Goal: Task Accomplishment & Management: Use online tool/utility

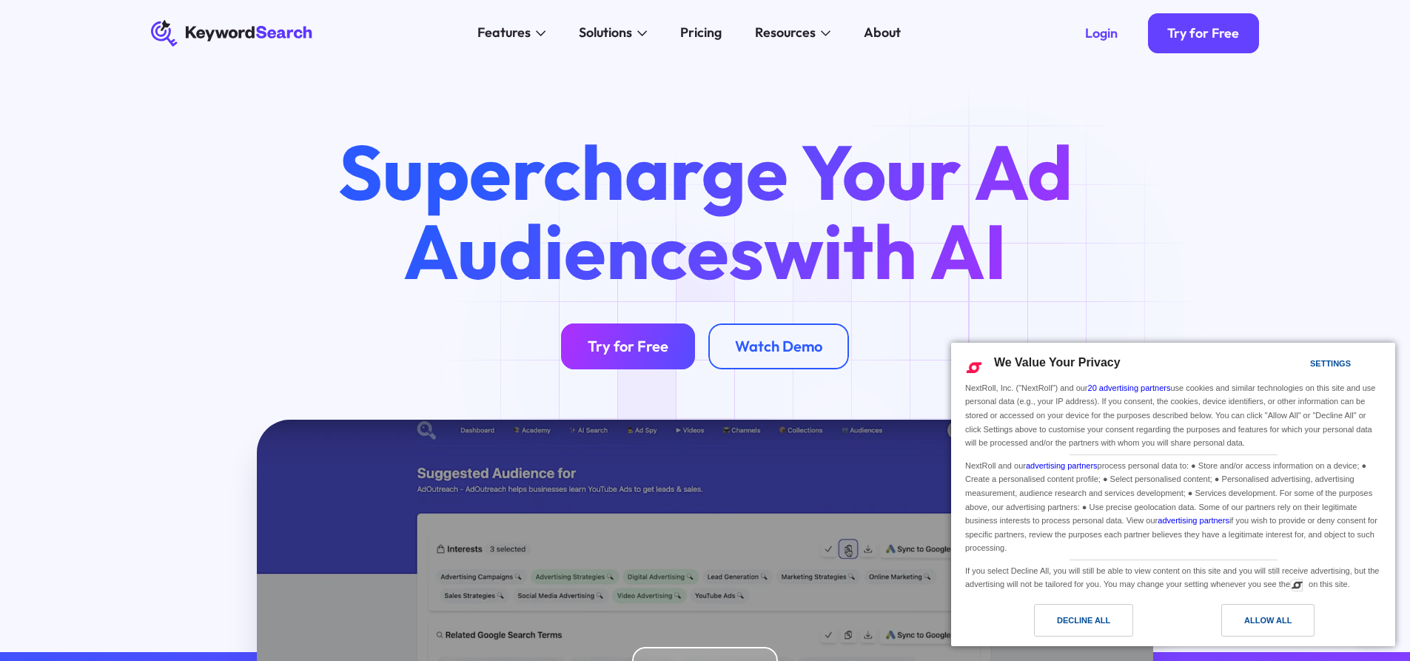
click at [663, 363] on link "Try for Free" at bounding box center [628, 346] width 134 height 47
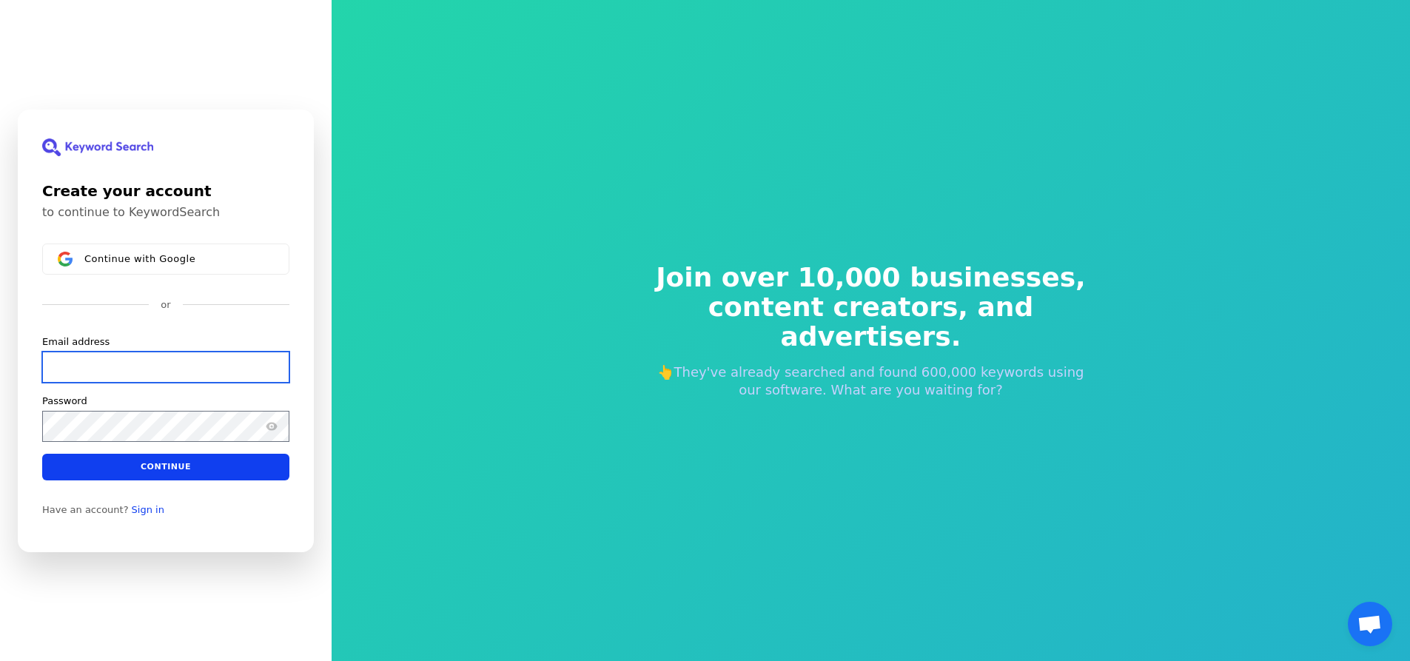
click at [92, 368] on input "Email address" at bounding box center [165, 366] width 247 height 31
click at [110, 377] on input "Email address" at bounding box center [165, 366] width 247 height 31
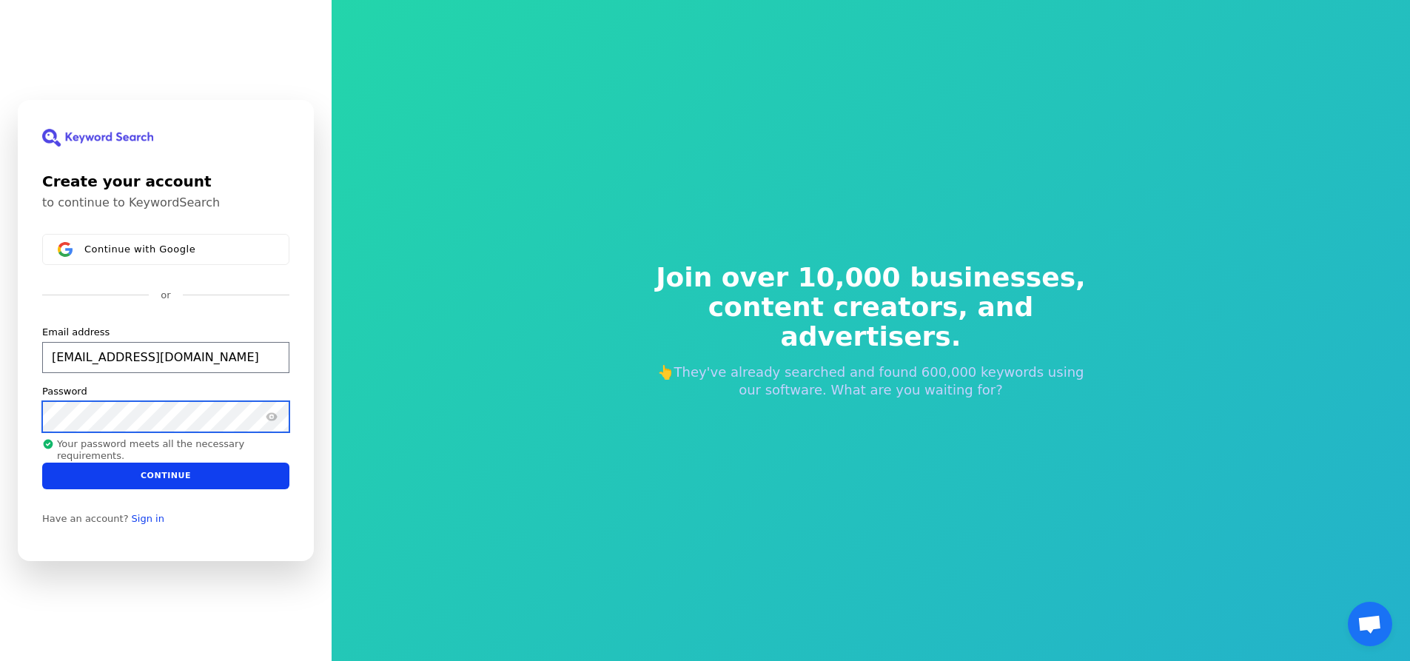
click at [42, 326] on button "submit" at bounding box center [42, 326] width 0 height 0
type input "[EMAIL_ADDRESS][DOMAIN_NAME]"
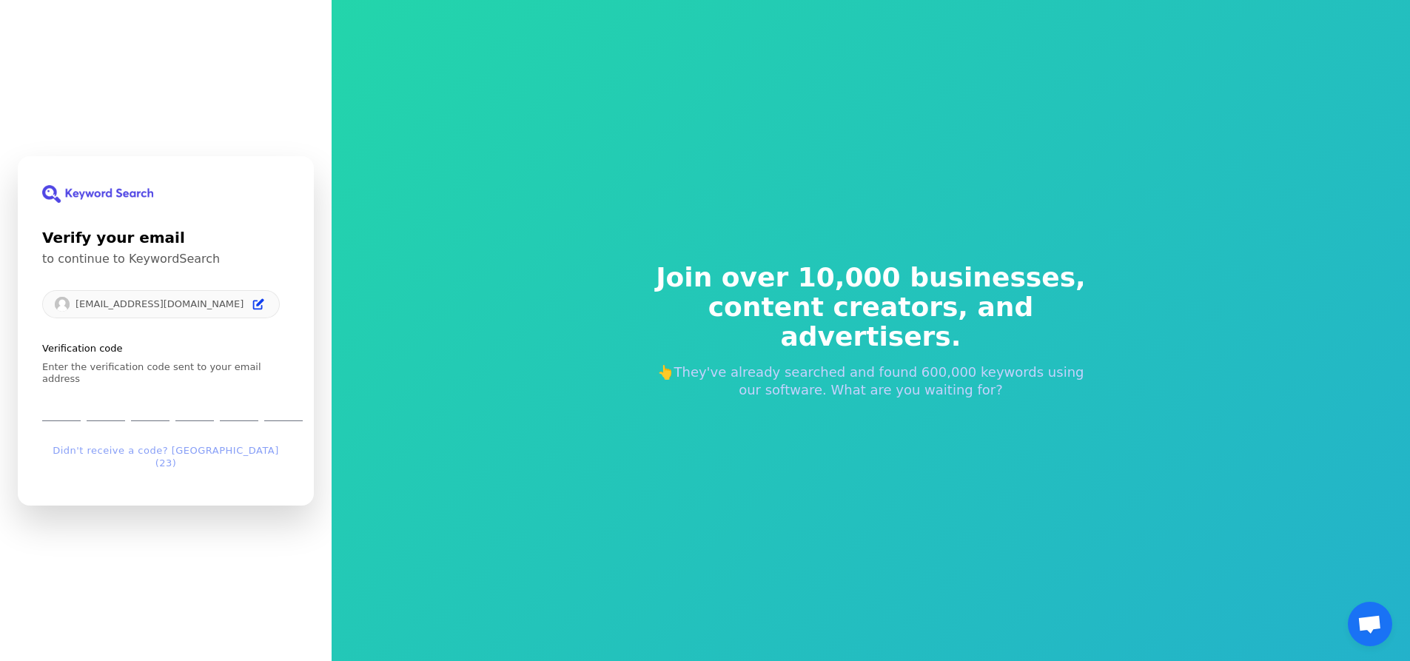
type input "0"
type input "9"
type input "2"
type input "7"
type input "0"
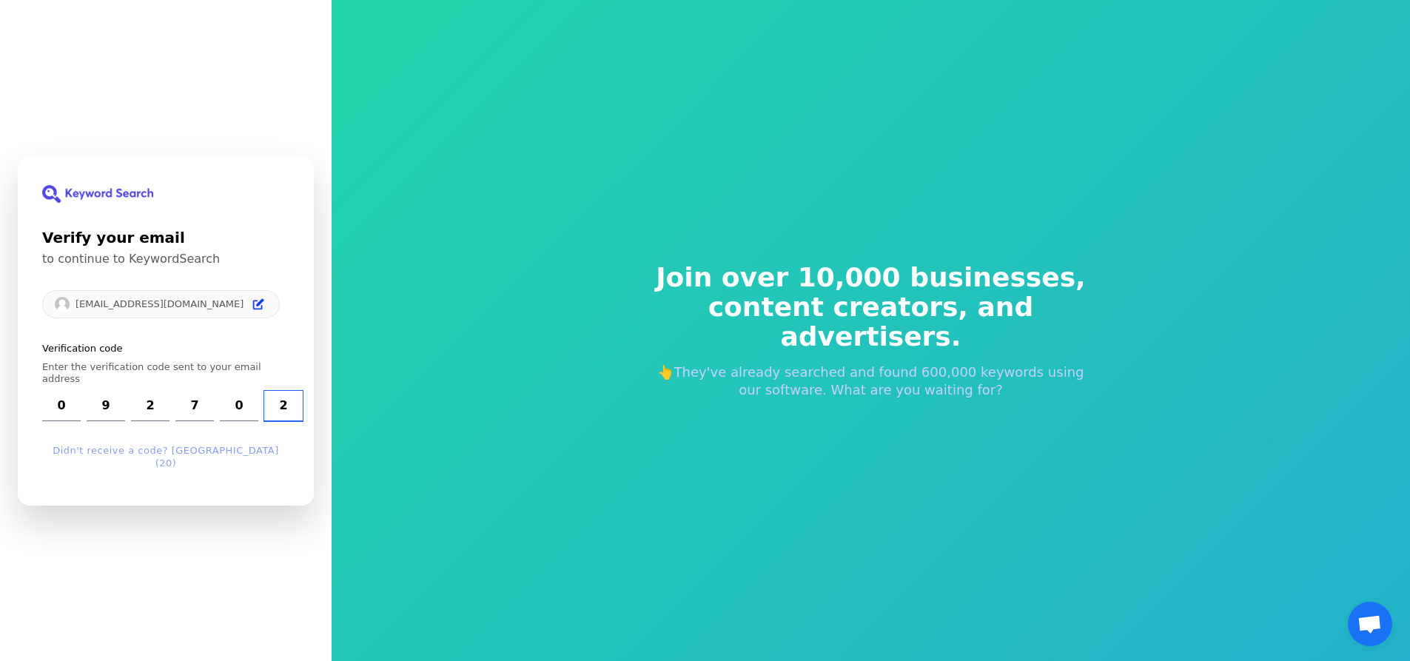
type input "2"
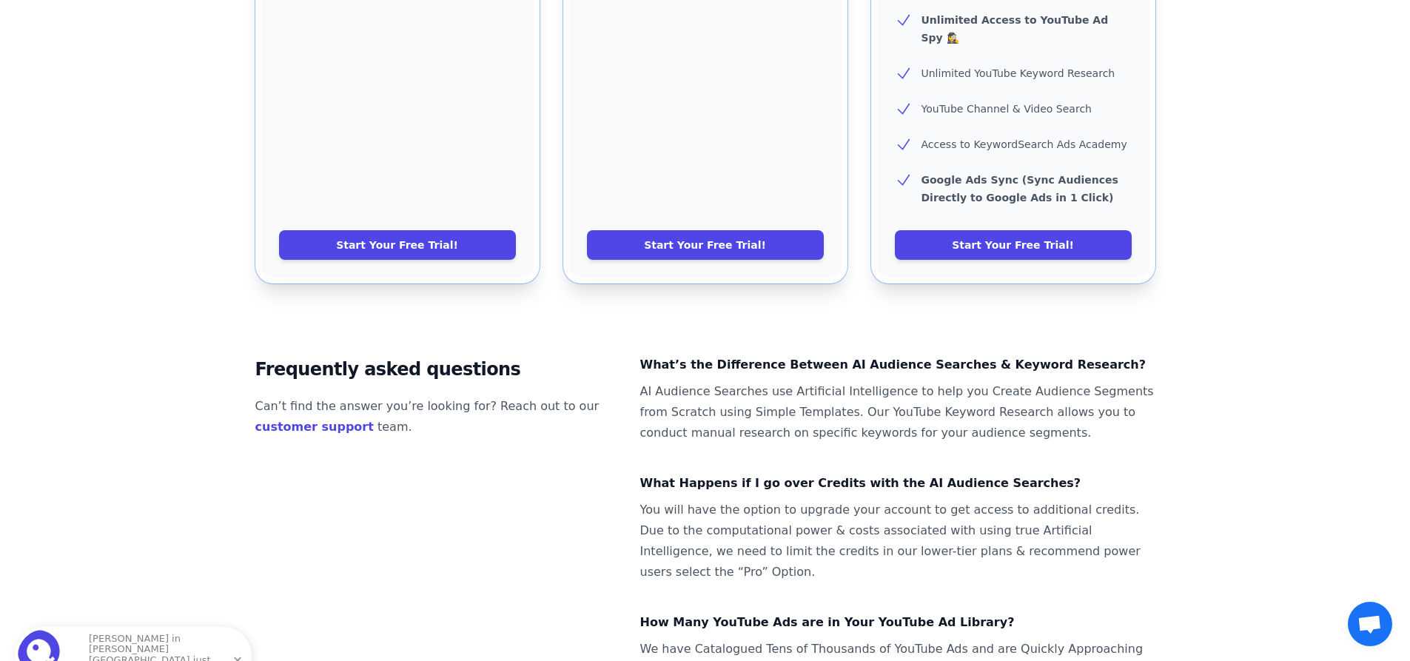
scroll to position [825, 0]
click at [437, 231] on link "Start Your Free Trial!" at bounding box center [397, 246] width 237 height 30
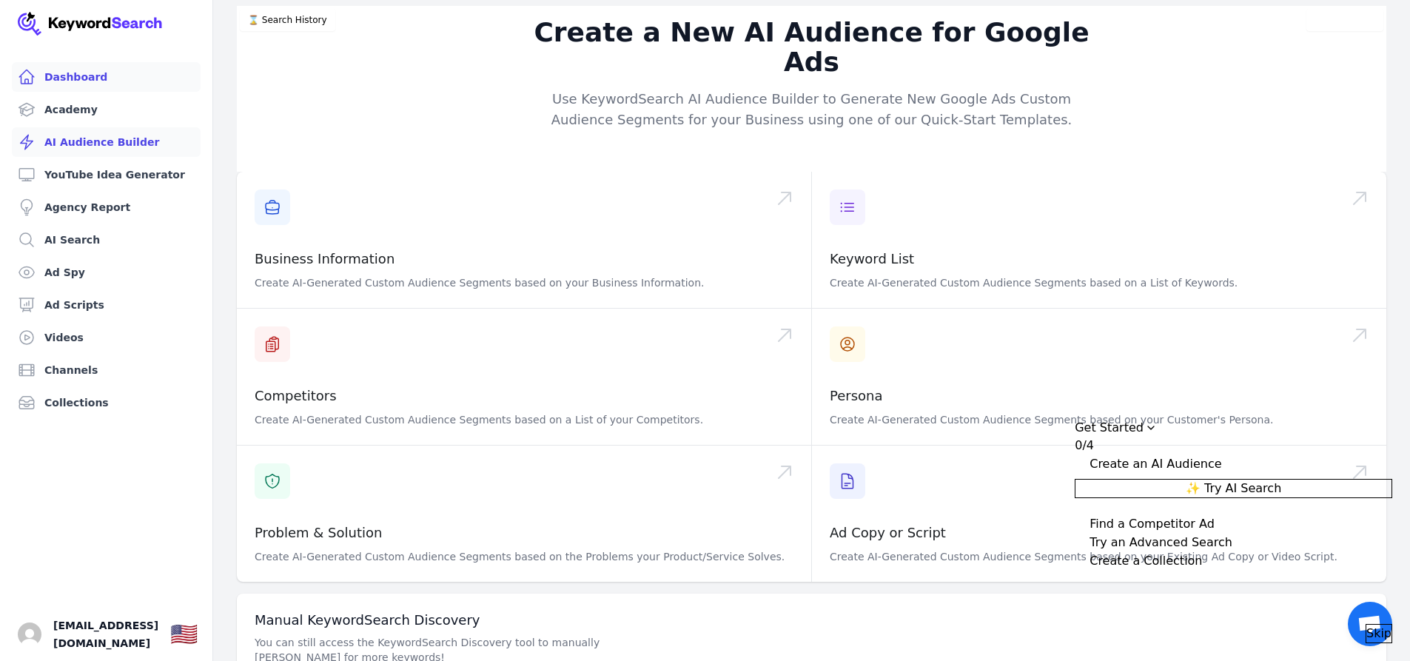
click at [90, 81] on link "Dashboard" at bounding box center [106, 77] width 189 height 30
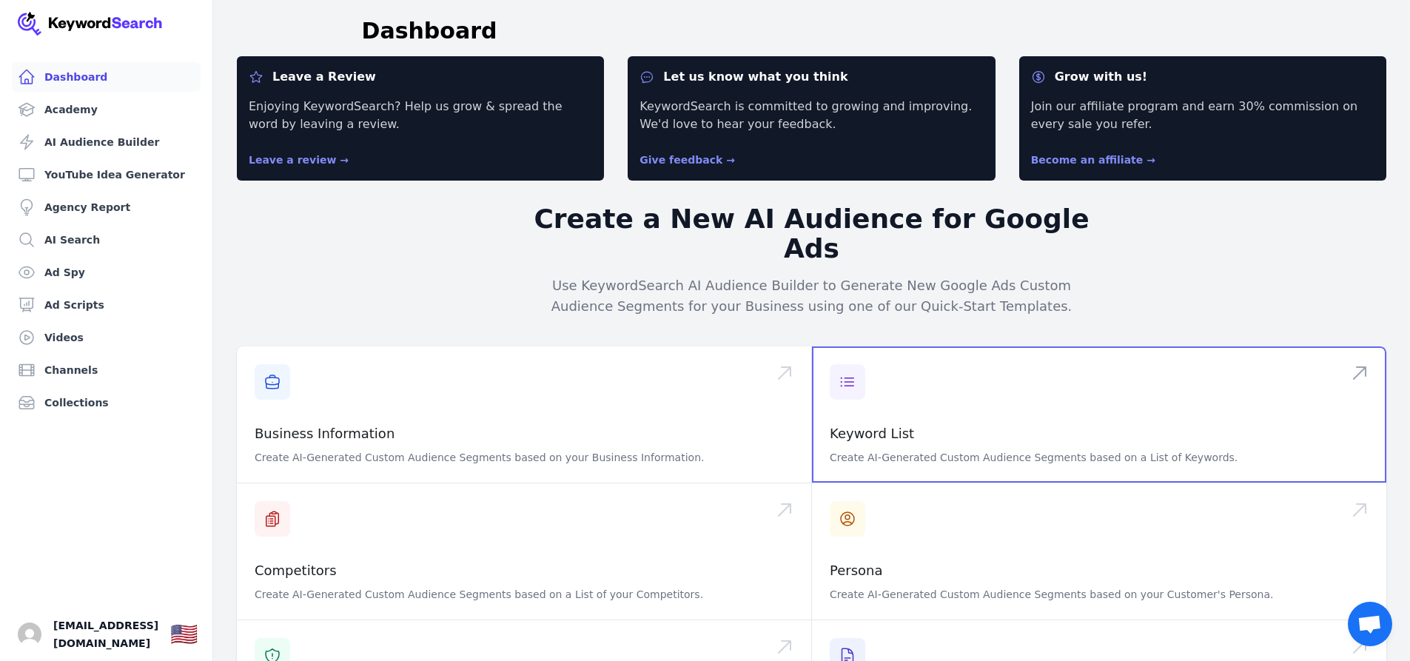
click at [934, 427] on span at bounding box center [1099, 414] width 574 height 136
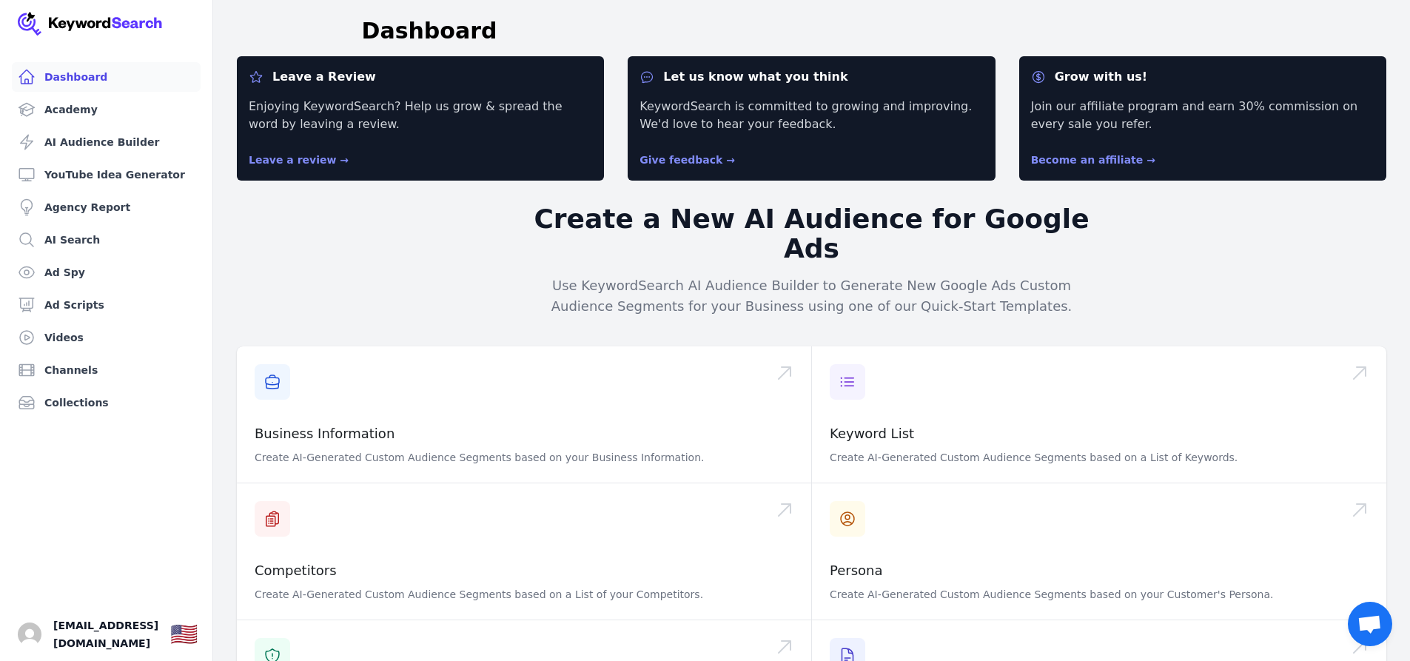
click at [56, 66] on link "Dashboard" at bounding box center [106, 77] width 189 height 30
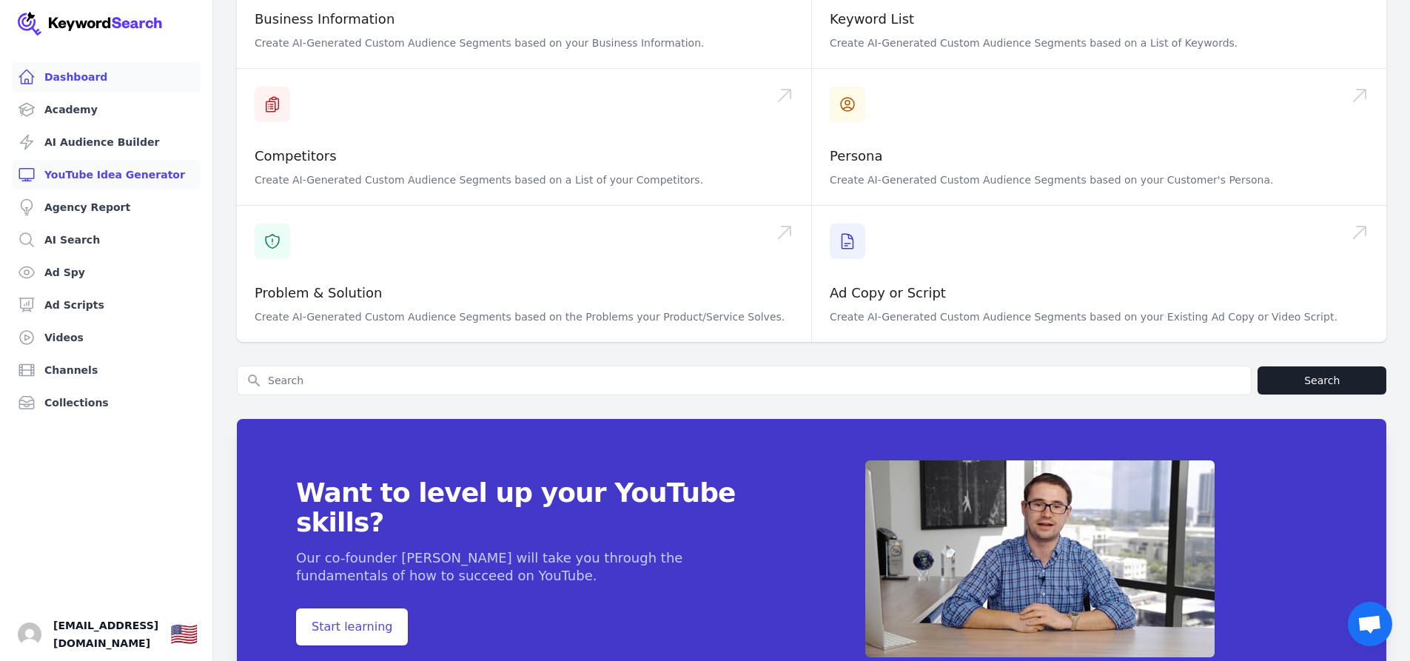
scroll to position [400, 0]
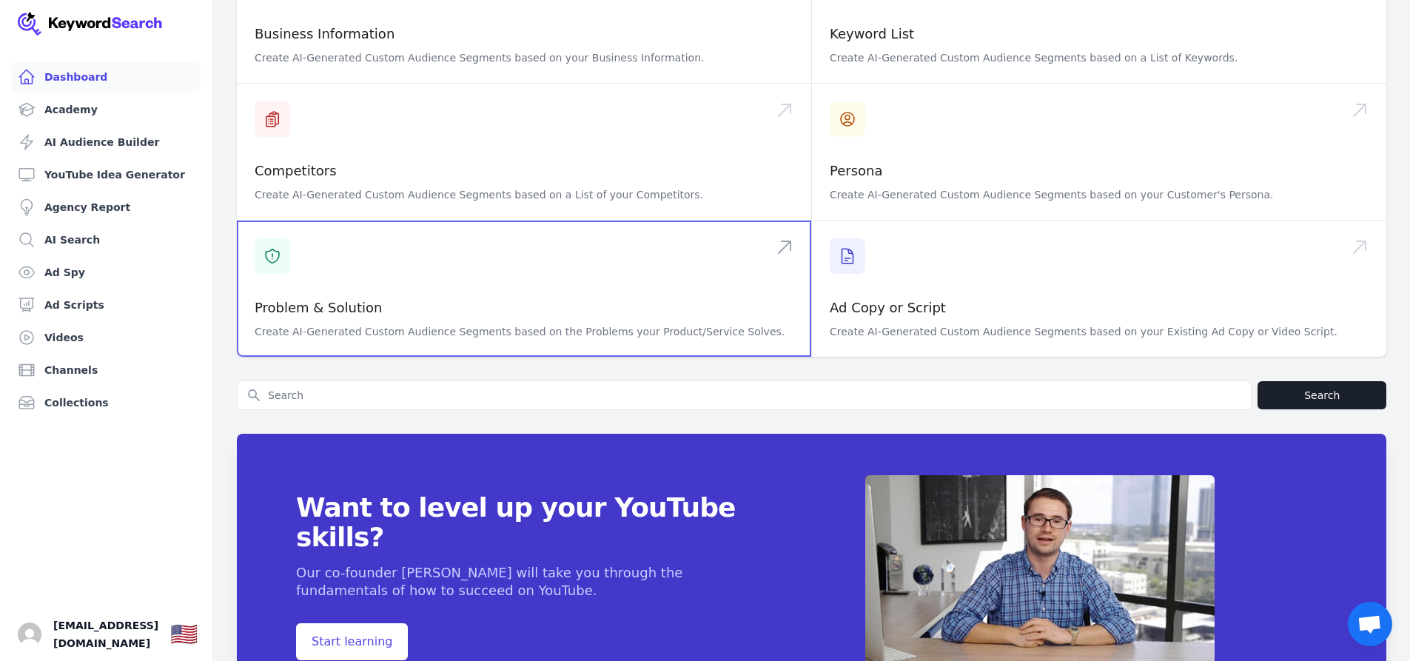
click at [283, 296] on span at bounding box center [524, 289] width 574 height 136
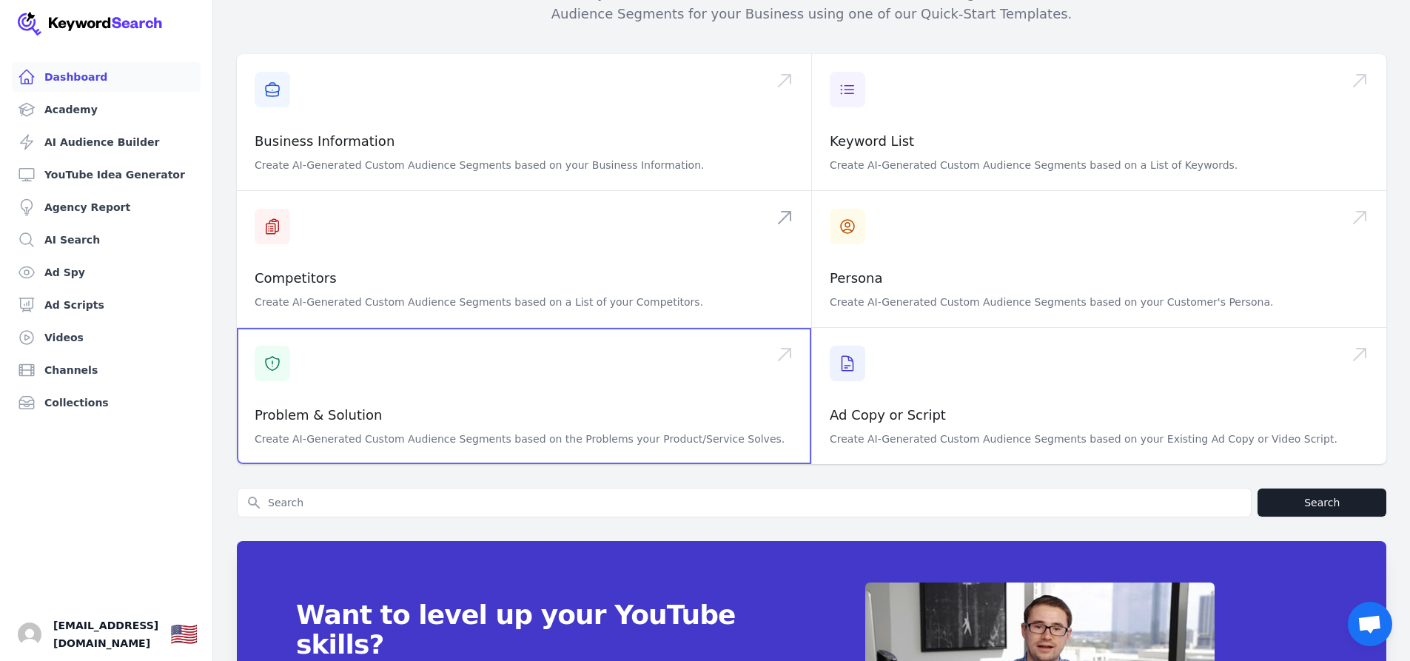
scroll to position [291, 0]
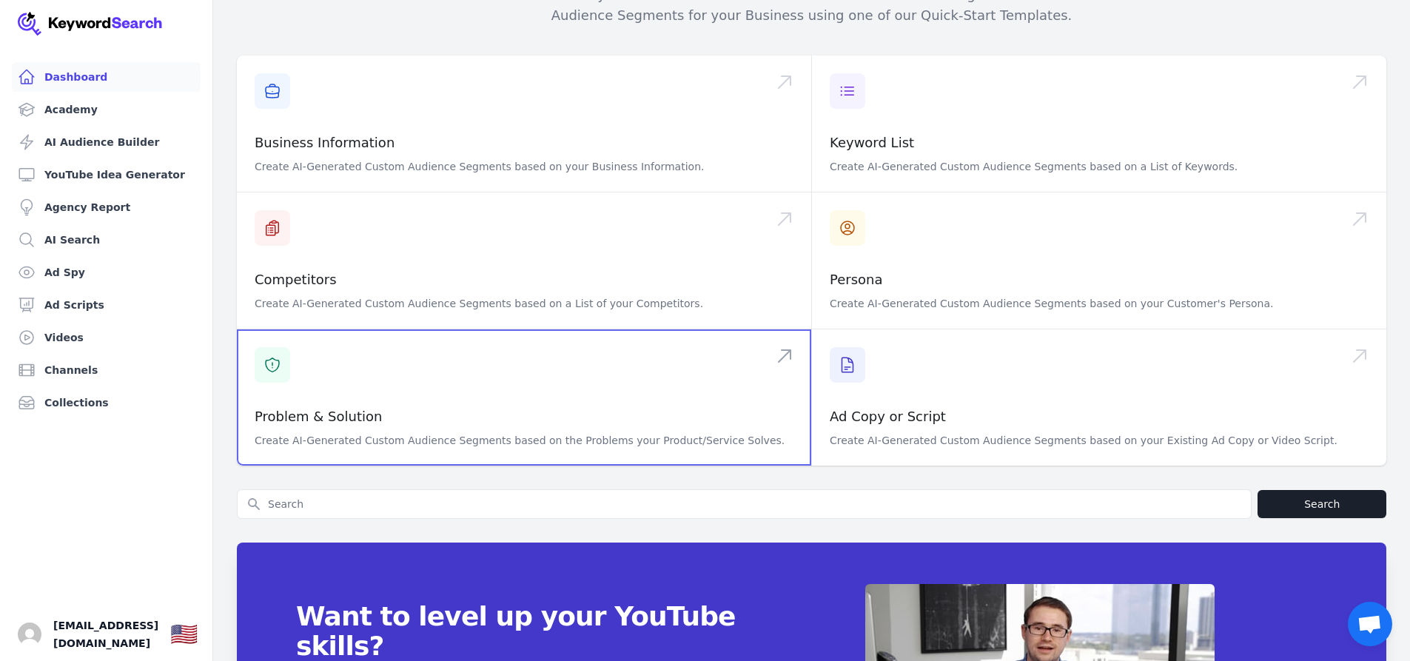
click at [699, 424] on span at bounding box center [524, 397] width 574 height 136
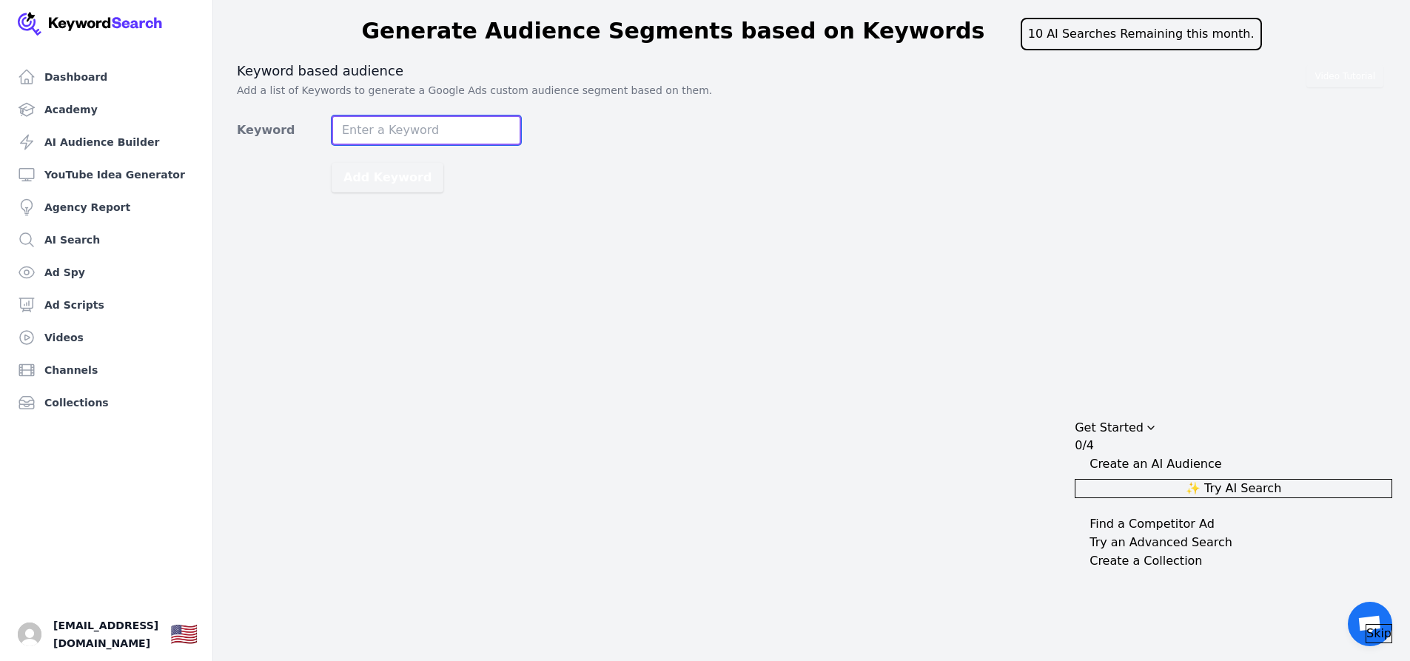
click at [409, 127] on input "Keyword" at bounding box center [425, 130] width 189 height 30
type input "aromatherapie"
click at [331, 163] on button "Add Keyword" at bounding box center [387, 178] width 112 height 30
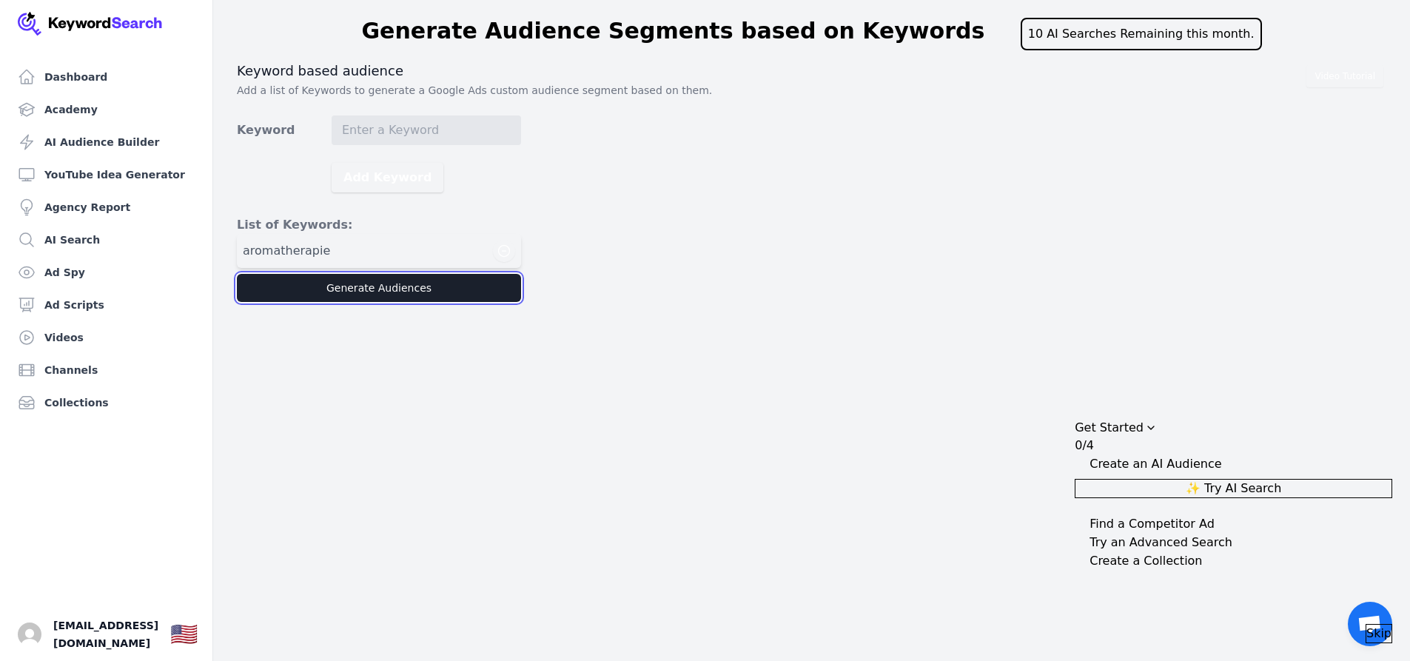
click at [383, 286] on button "Generate Audiences" at bounding box center [379, 288] width 284 height 28
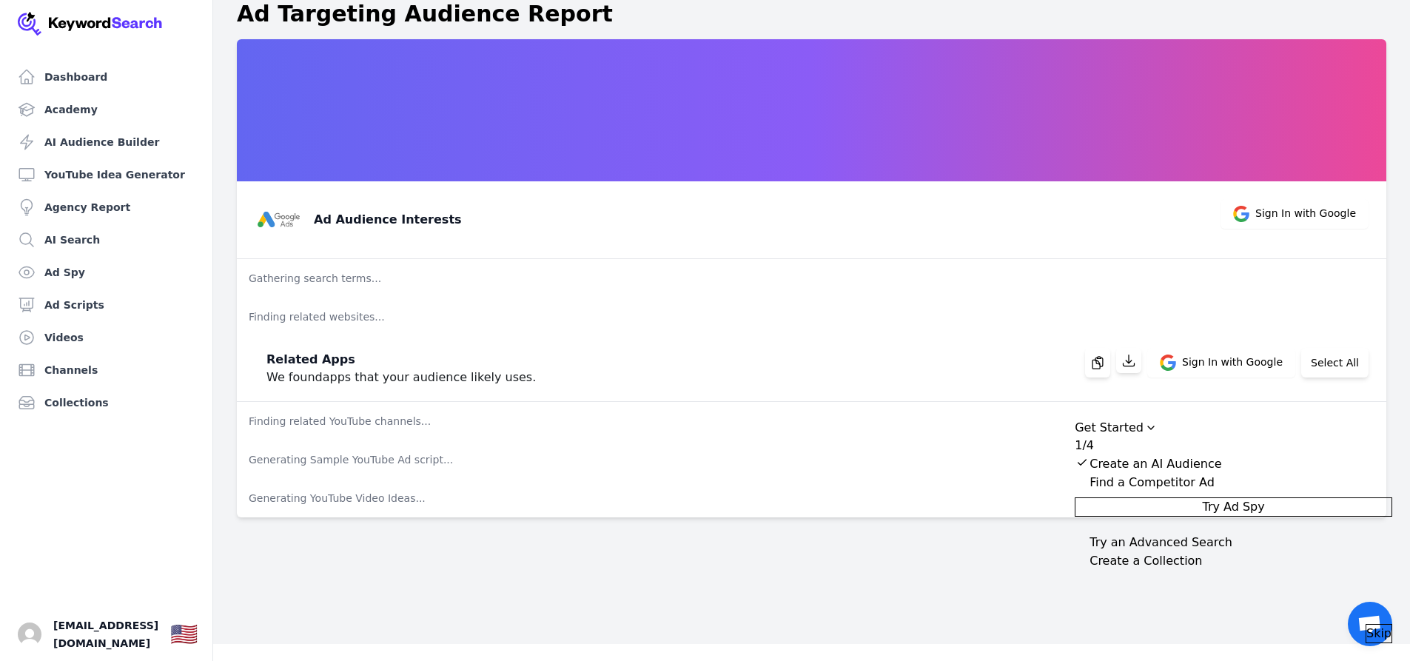
scroll to position [18, 0]
click at [1040, 486] on p "Generating YouTube Video Ideas..." at bounding box center [811, 497] width 1149 height 38
click at [1199, 508] on button "Try Ad Spy" at bounding box center [1232, 506] width 317 height 19
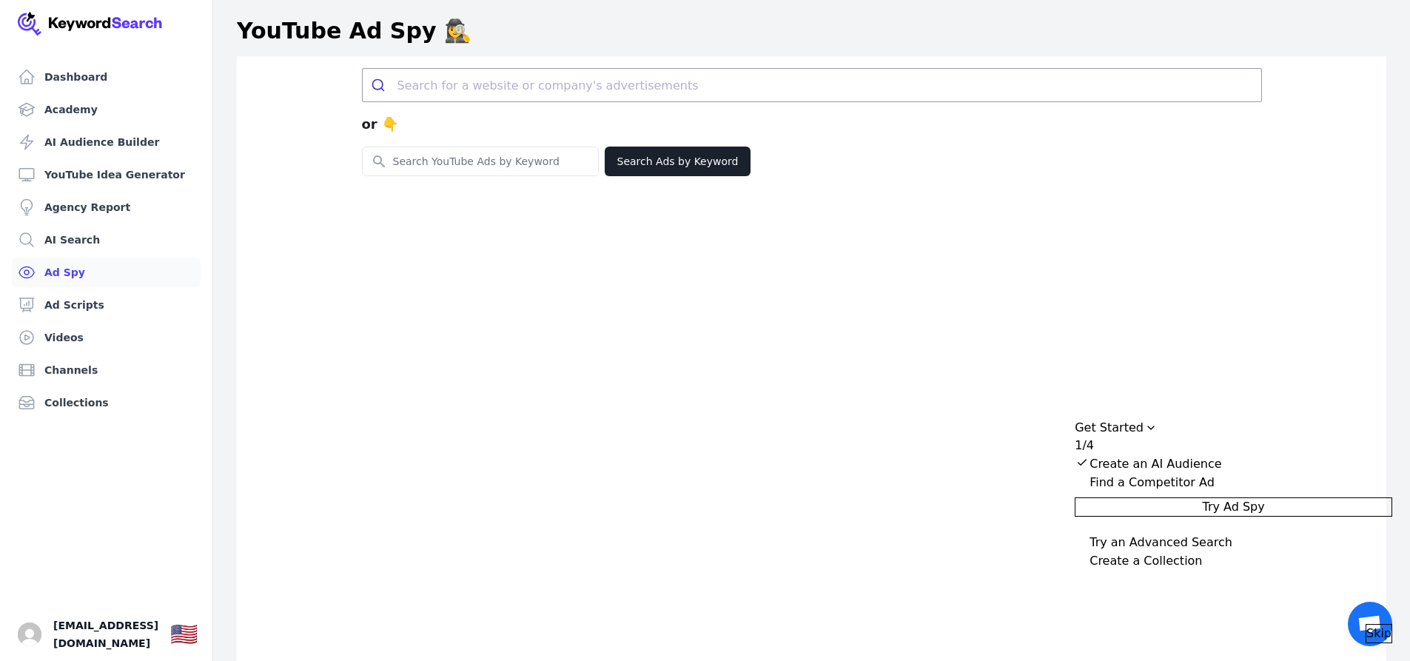
click at [841, 362] on div "or 👇 Search for YouTube Keywords Search Ads by Keyword" at bounding box center [811, 386] width 1149 height 661
click at [437, 163] on input "Search for YouTube Keywords" at bounding box center [480, 161] width 235 height 28
type input "huiles essentielles"
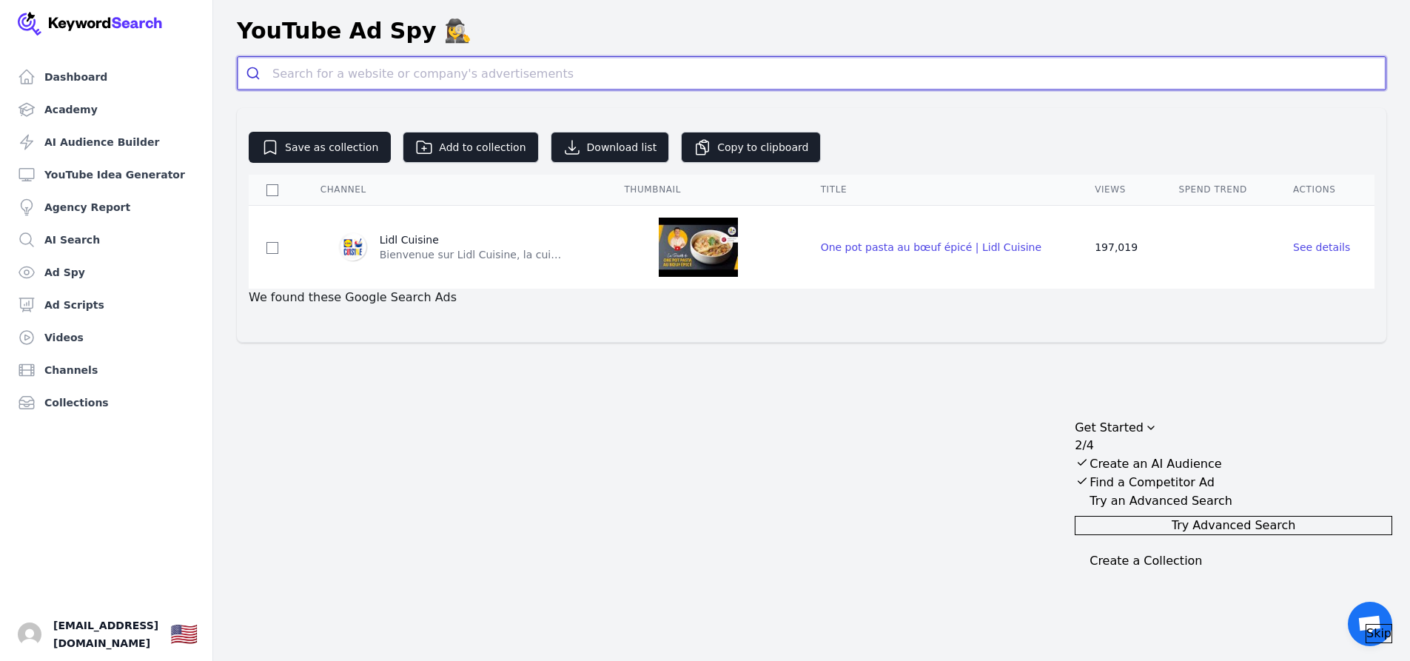
click at [309, 70] on input "search" at bounding box center [828, 73] width 1113 height 33
click at [78, 308] on link "Ad Scripts" at bounding box center [106, 305] width 189 height 30
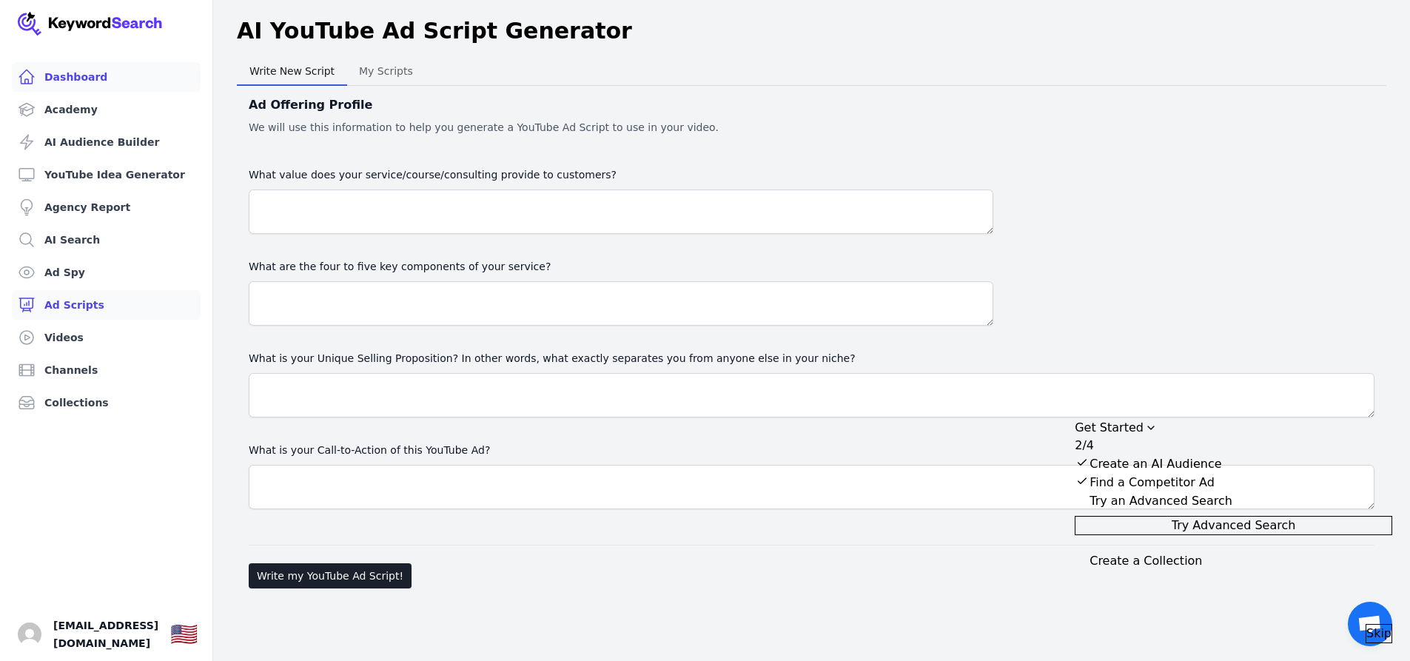
click at [98, 70] on link "Dashboard" at bounding box center [106, 77] width 189 height 30
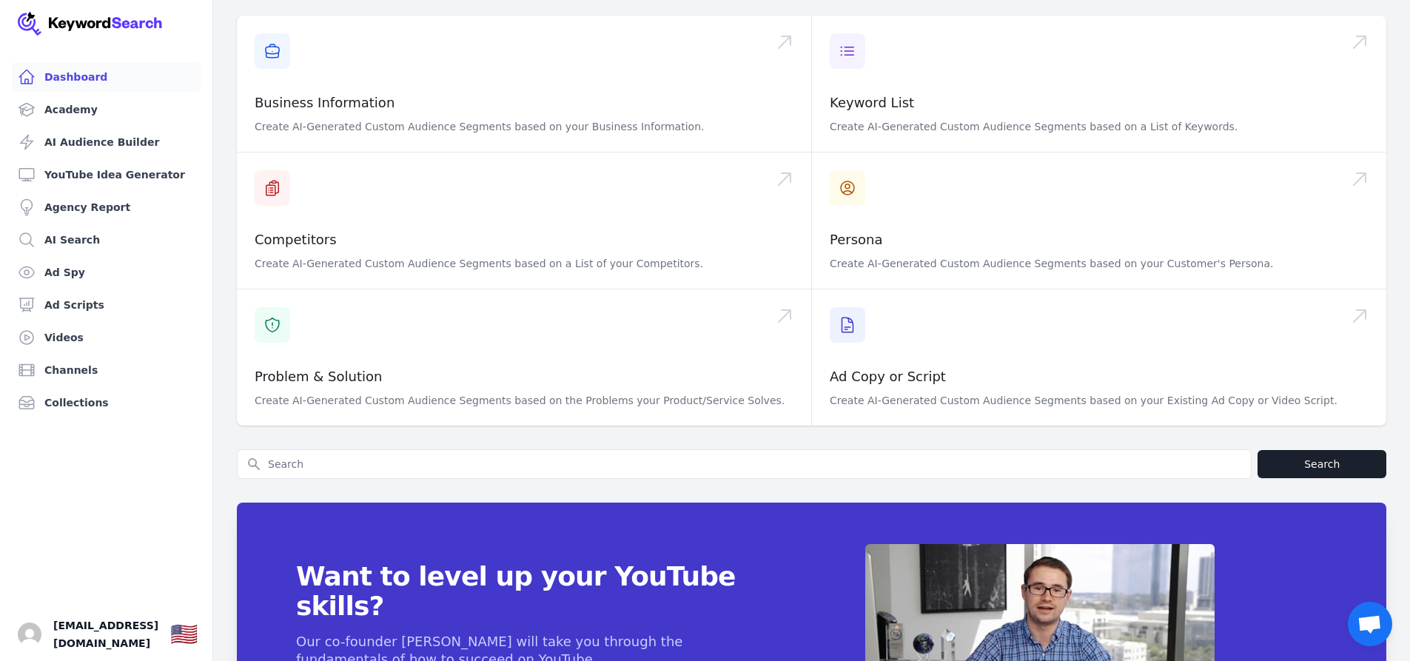
scroll to position [334, 0]
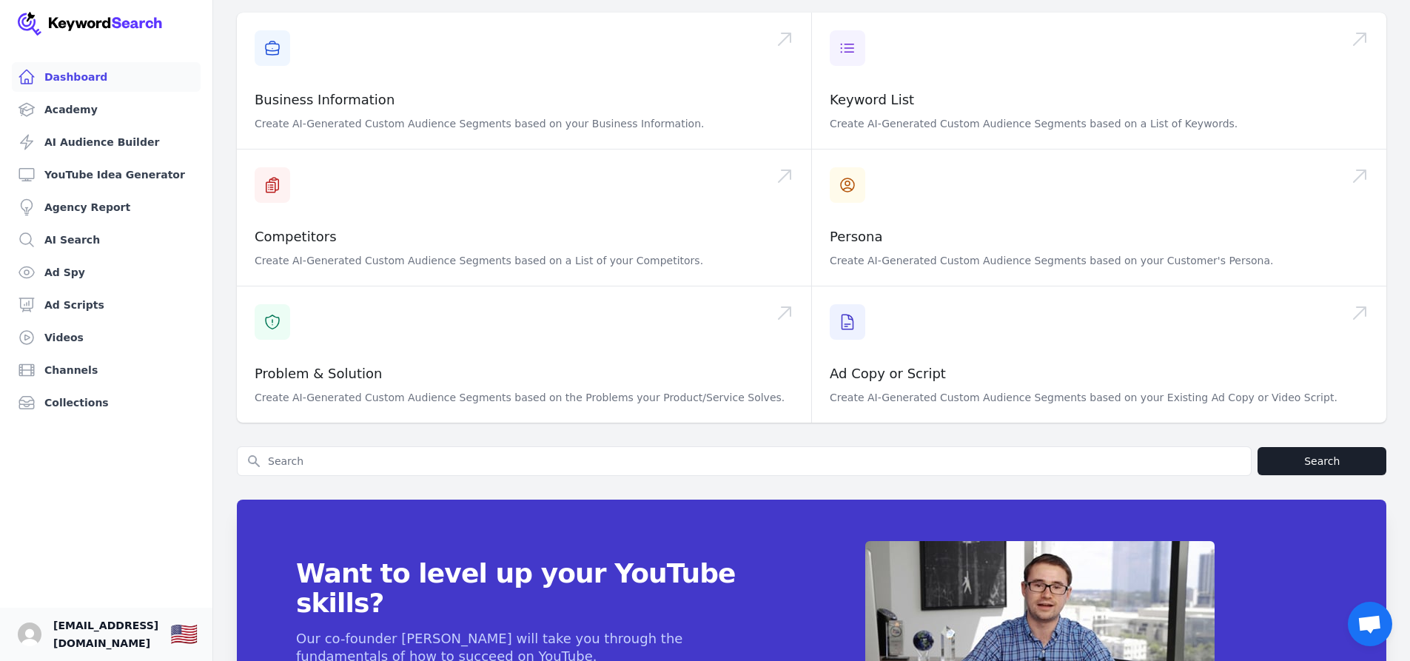
click at [115, 638] on span "[EMAIL_ADDRESS][DOMAIN_NAME]" at bounding box center [105, 634] width 105 height 36
click at [31, 640] on img "Open user button" at bounding box center [30, 634] width 24 height 24
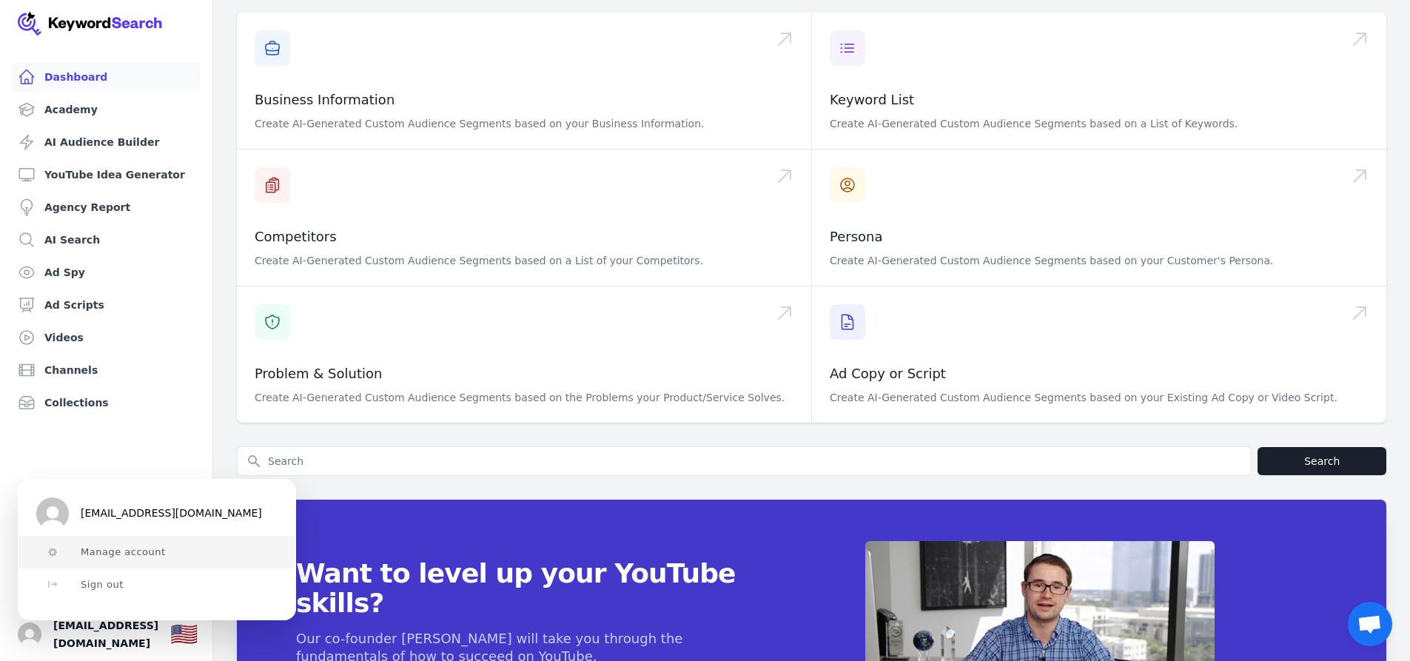
click at [95, 546] on span "Manage account" at bounding box center [123, 552] width 85 height 12
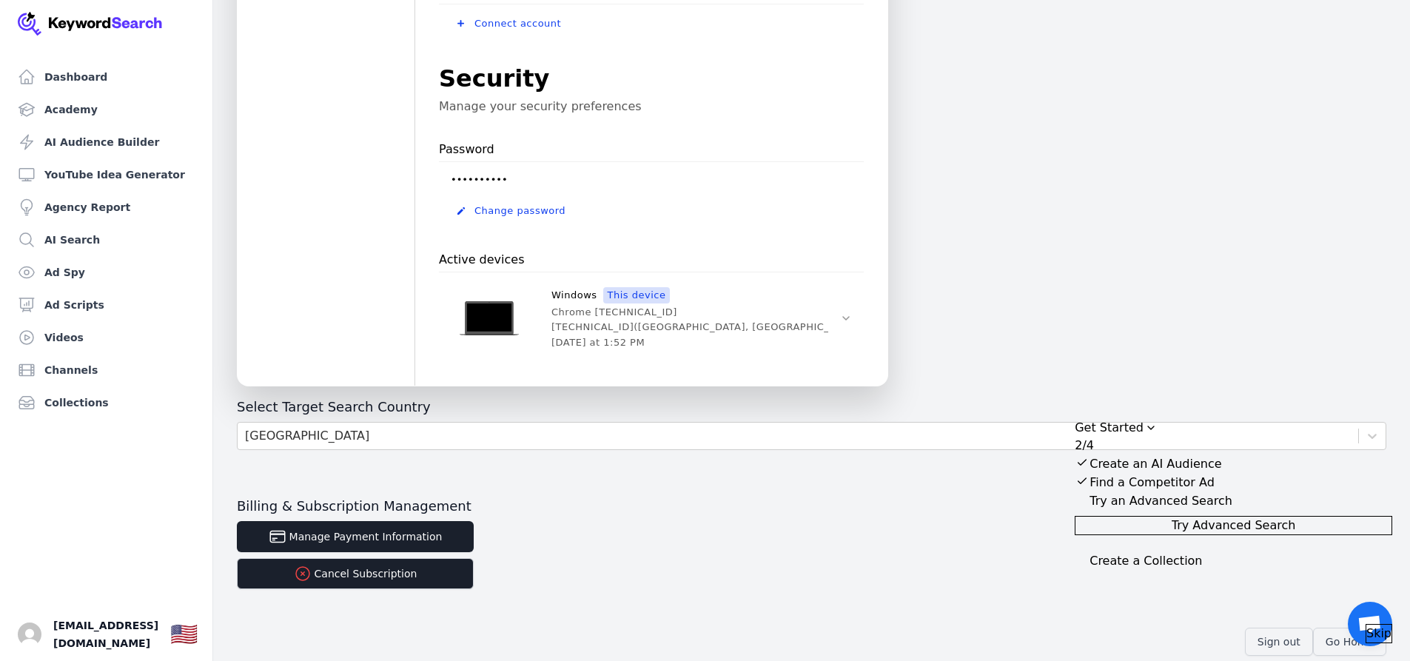
scroll to position [423, 0]
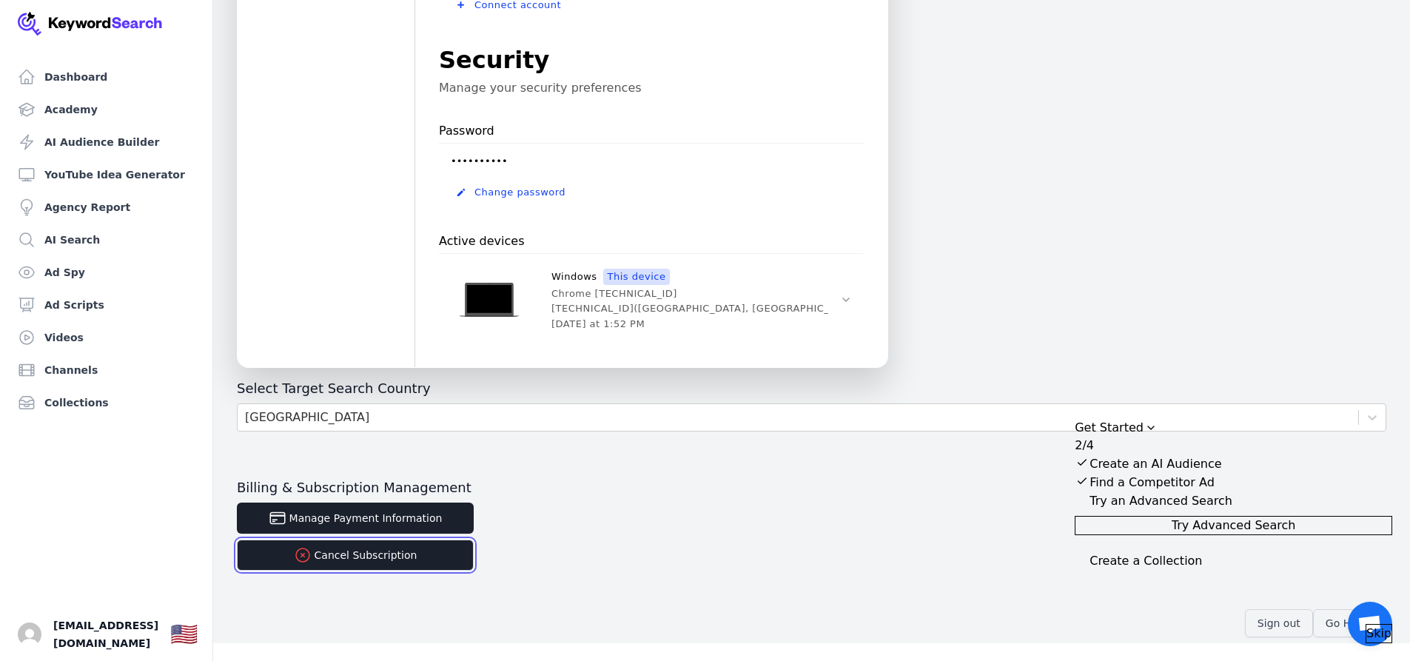
click at [366, 569] on button "Cancel Subscription" at bounding box center [355, 554] width 237 height 31
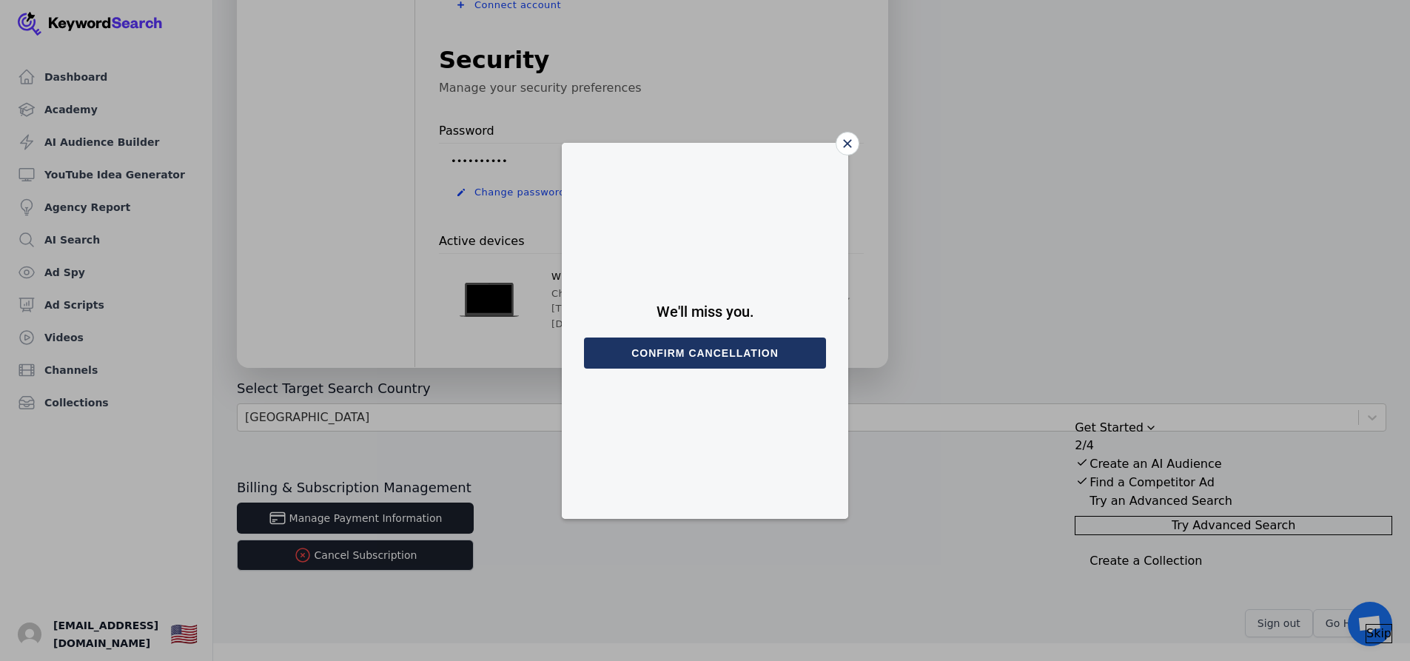
click at [679, 349] on button "Confirm cancellation" at bounding box center [705, 352] width 242 height 31
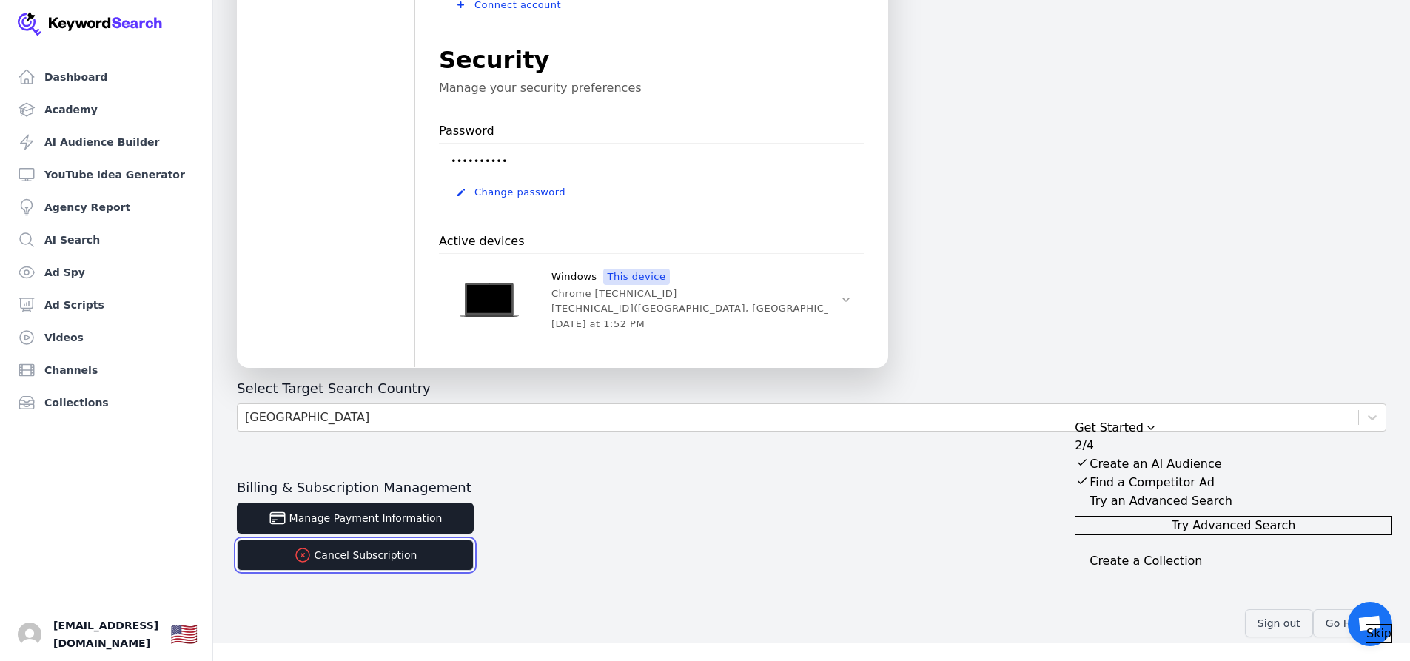
drag, startPoint x: 400, startPoint y: 565, endPoint x: 309, endPoint y: 548, distance: 93.3
click at [309, 548] on icon "button" at bounding box center [302, 554] width 13 height 13
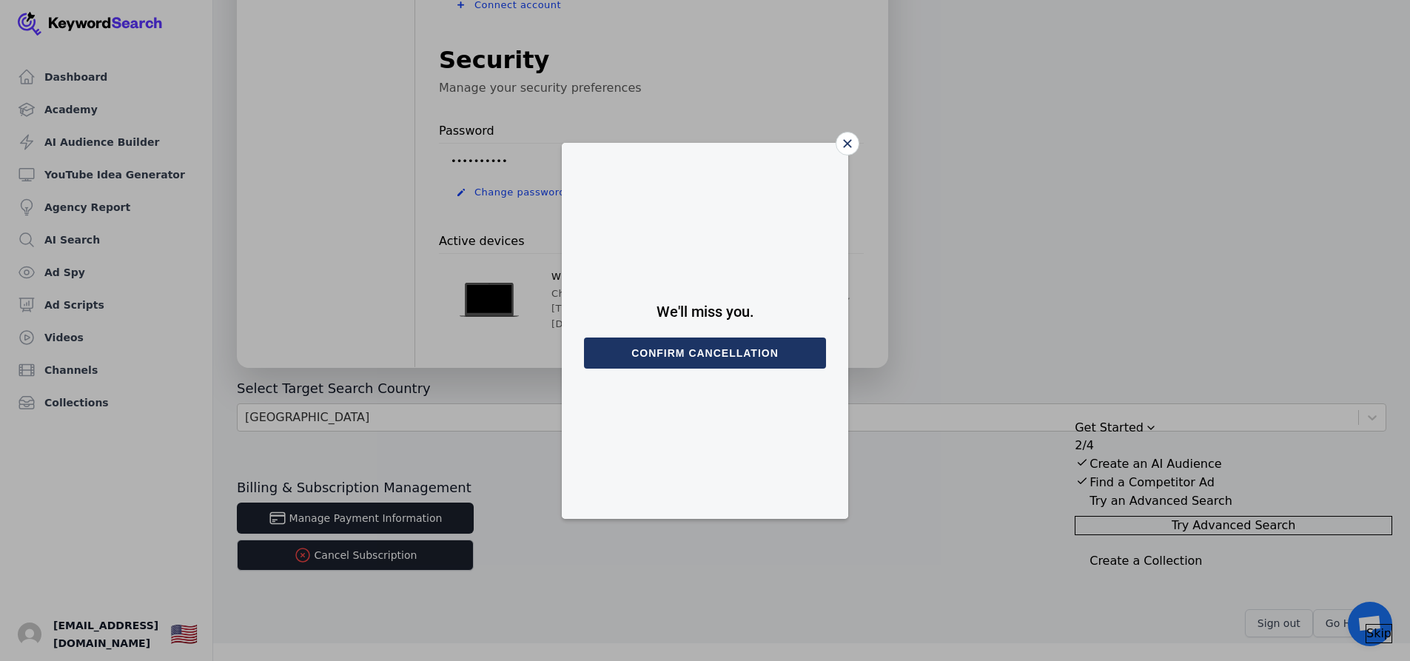
click at [657, 349] on button "Confirm cancellation" at bounding box center [705, 352] width 242 height 31
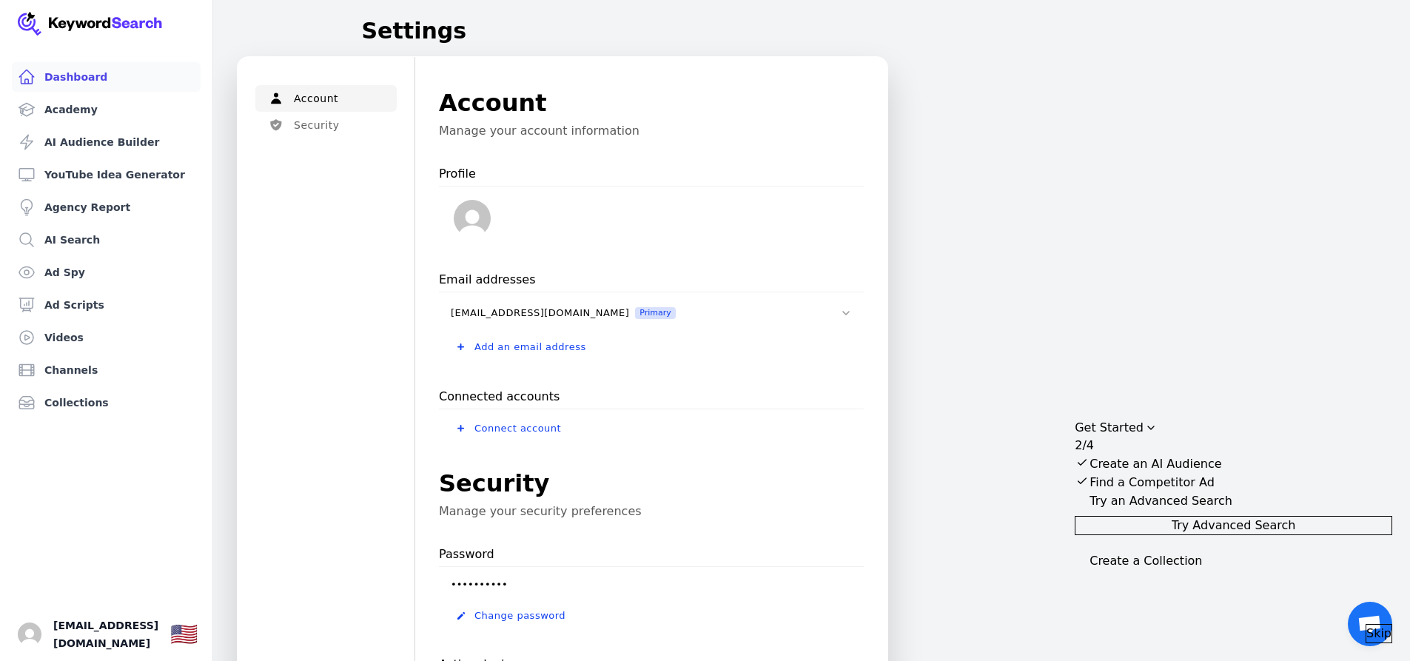
click at [84, 88] on link "Dashboard" at bounding box center [106, 77] width 189 height 30
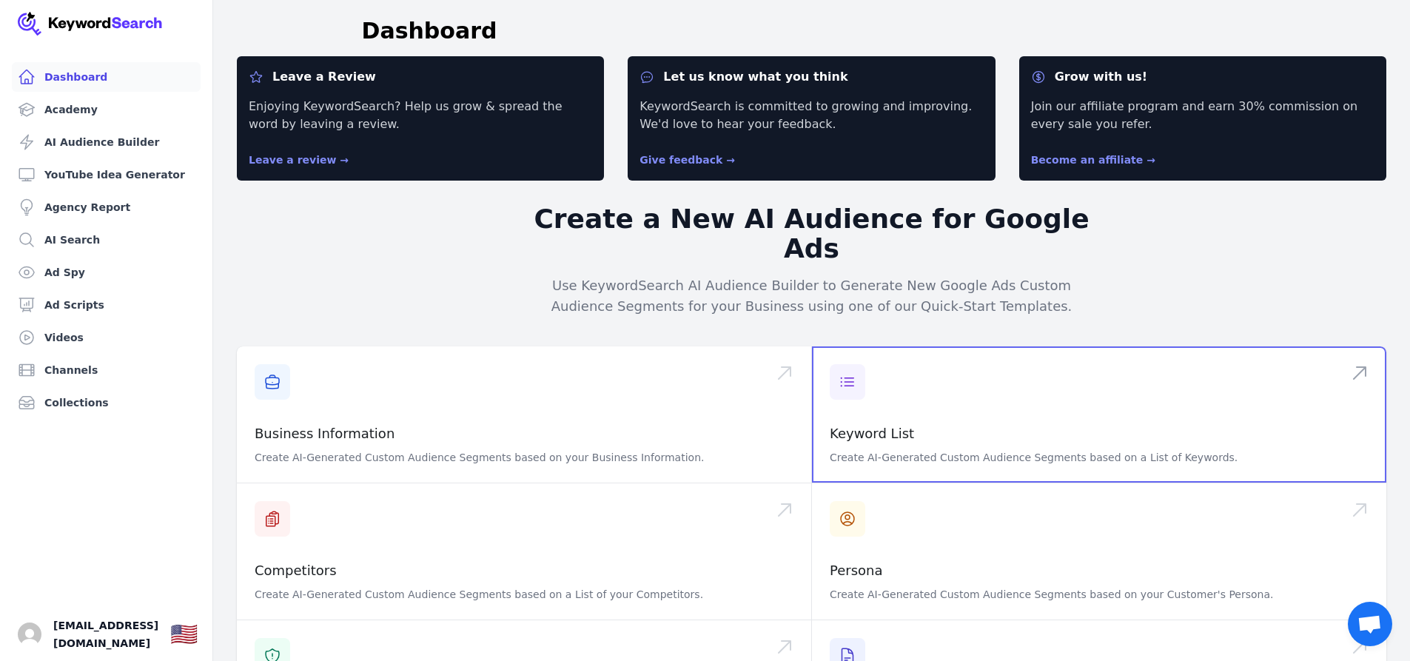
click at [866, 394] on span at bounding box center [1099, 414] width 574 height 136
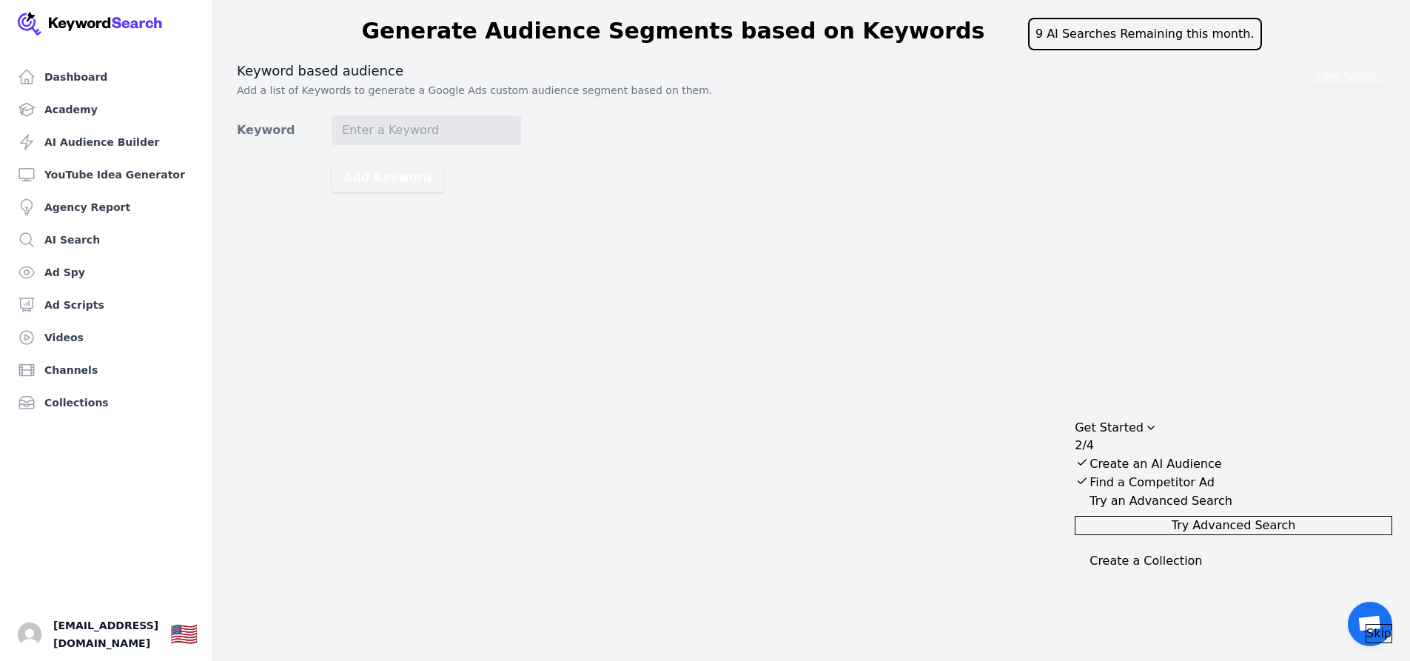
click at [400, 111] on div "Video Tutorial Keyword based audience Add a list of Keywords to generate a Goog…" at bounding box center [811, 127] width 1149 height 130
click at [391, 123] on input "Keyword" at bounding box center [425, 130] width 189 height 30
type input "massage energetique"
click at [331, 163] on button "Add Keyword" at bounding box center [387, 178] width 112 height 30
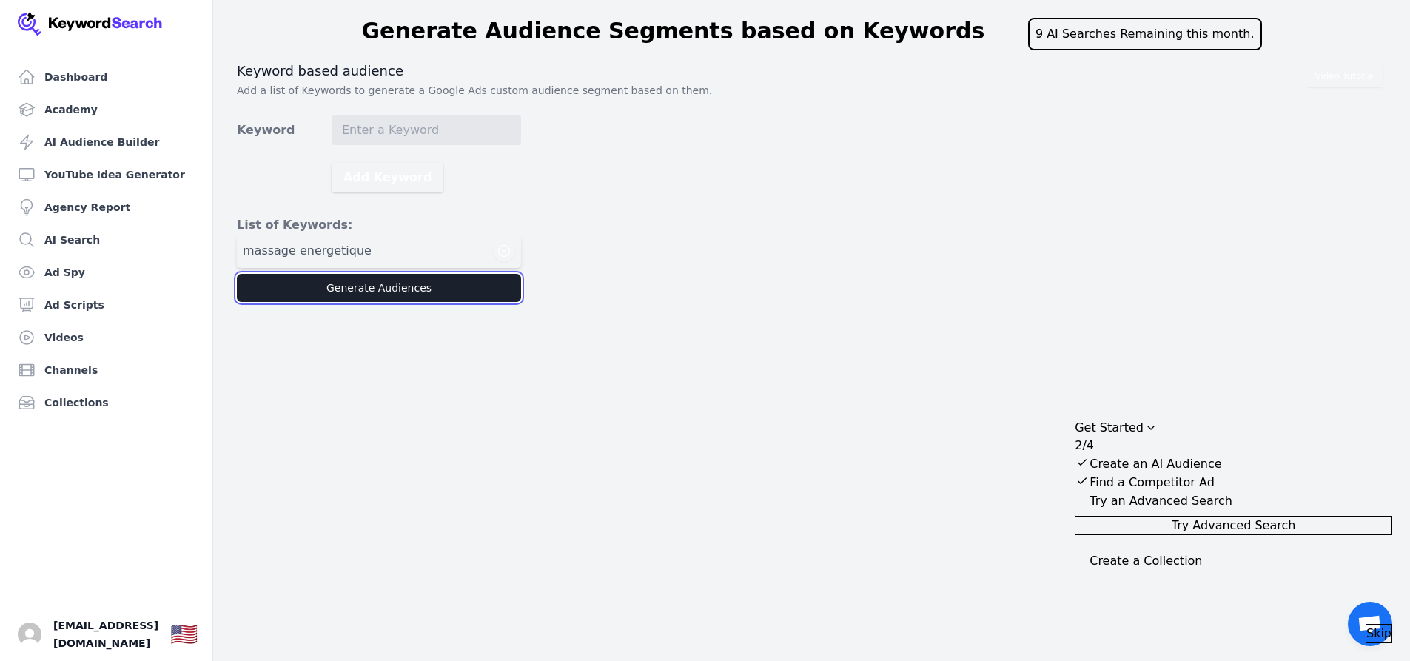
click at [360, 282] on button "Generate Audiences" at bounding box center [379, 288] width 284 height 28
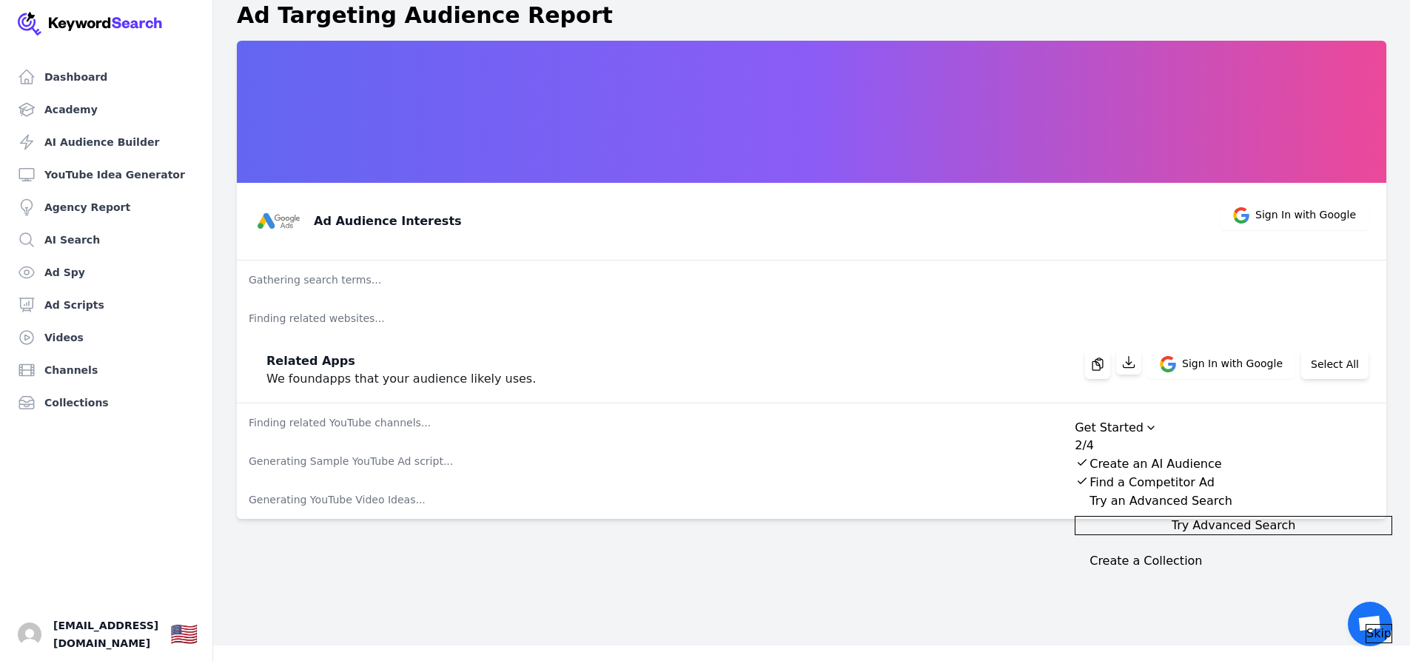
scroll to position [18, 0]
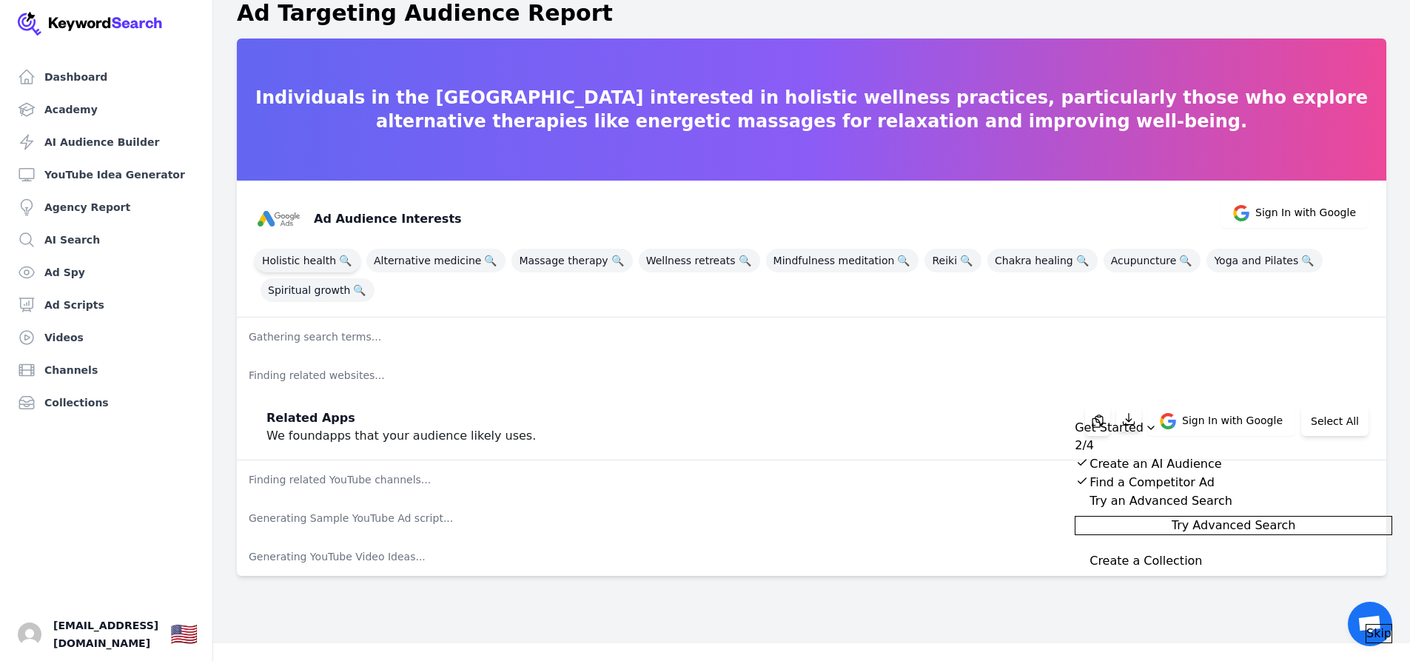
click at [299, 265] on span "Holistic health 🔍" at bounding box center [308, 261] width 106 height 24
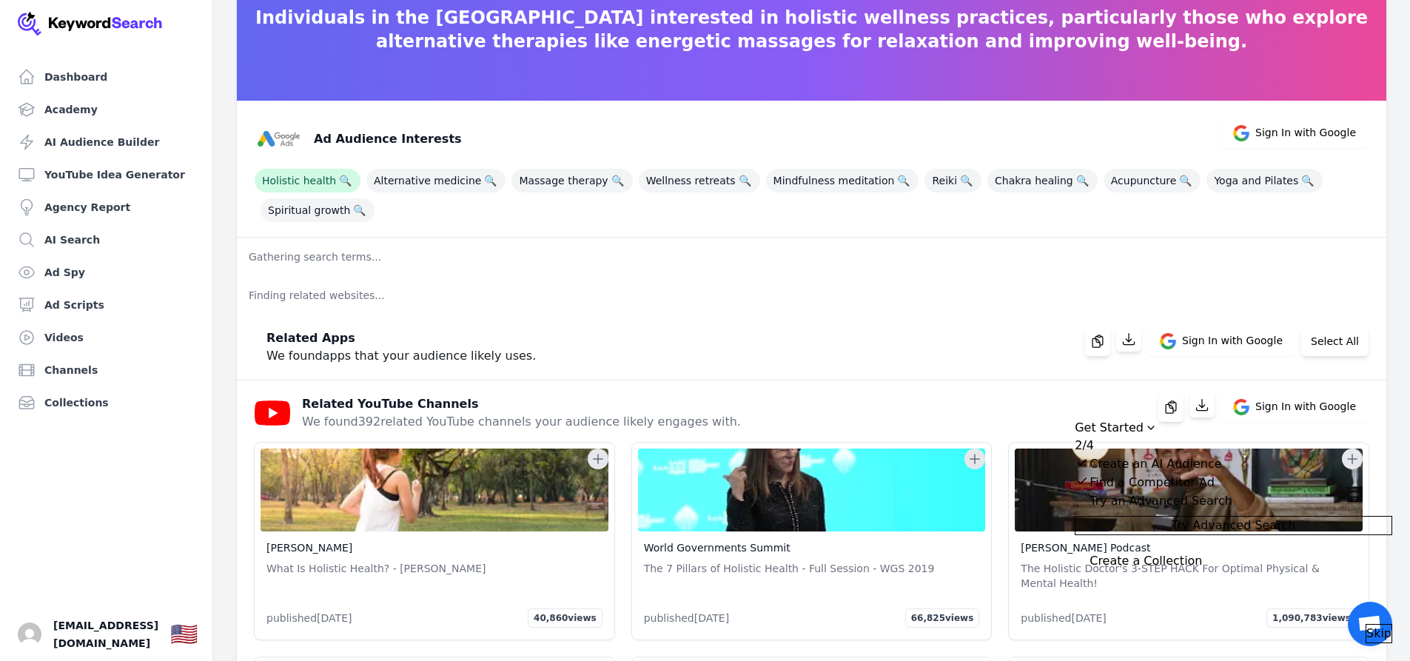
scroll to position [95, 0]
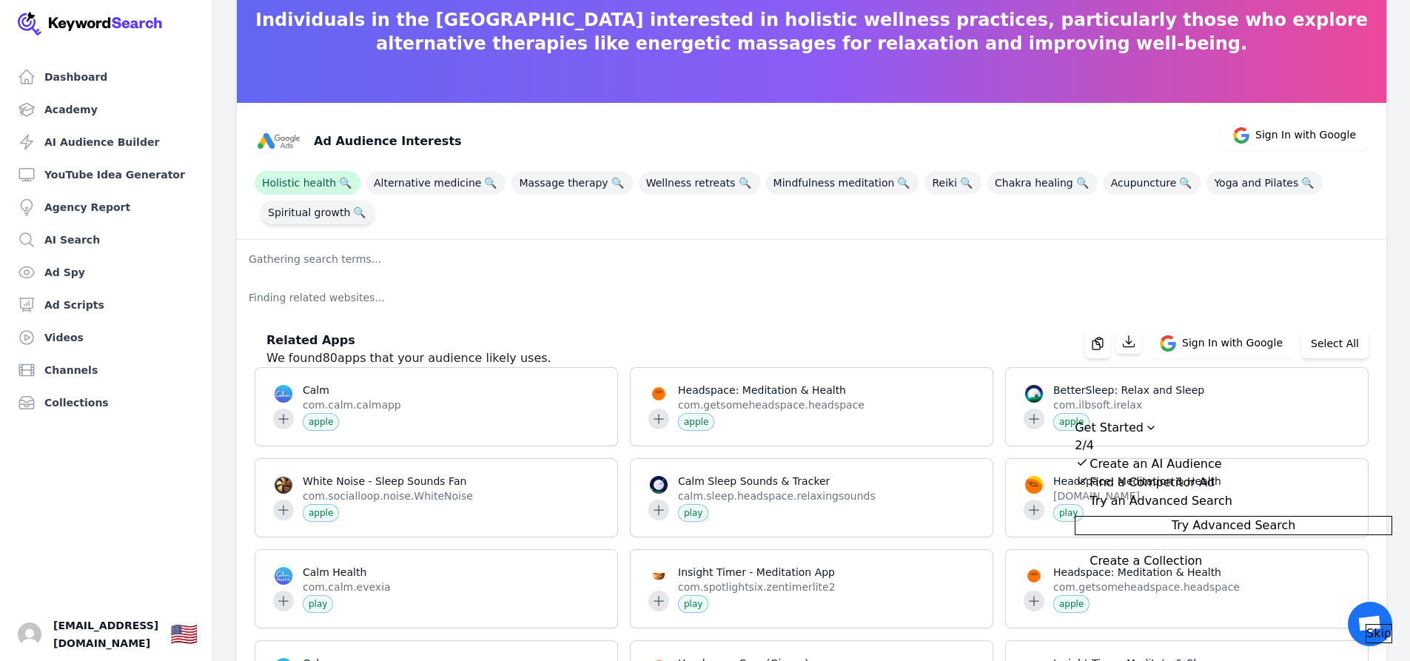
click at [320, 213] on span "Spiritual growth 🔍" at bounding box center [317, 213] width 114 height 24
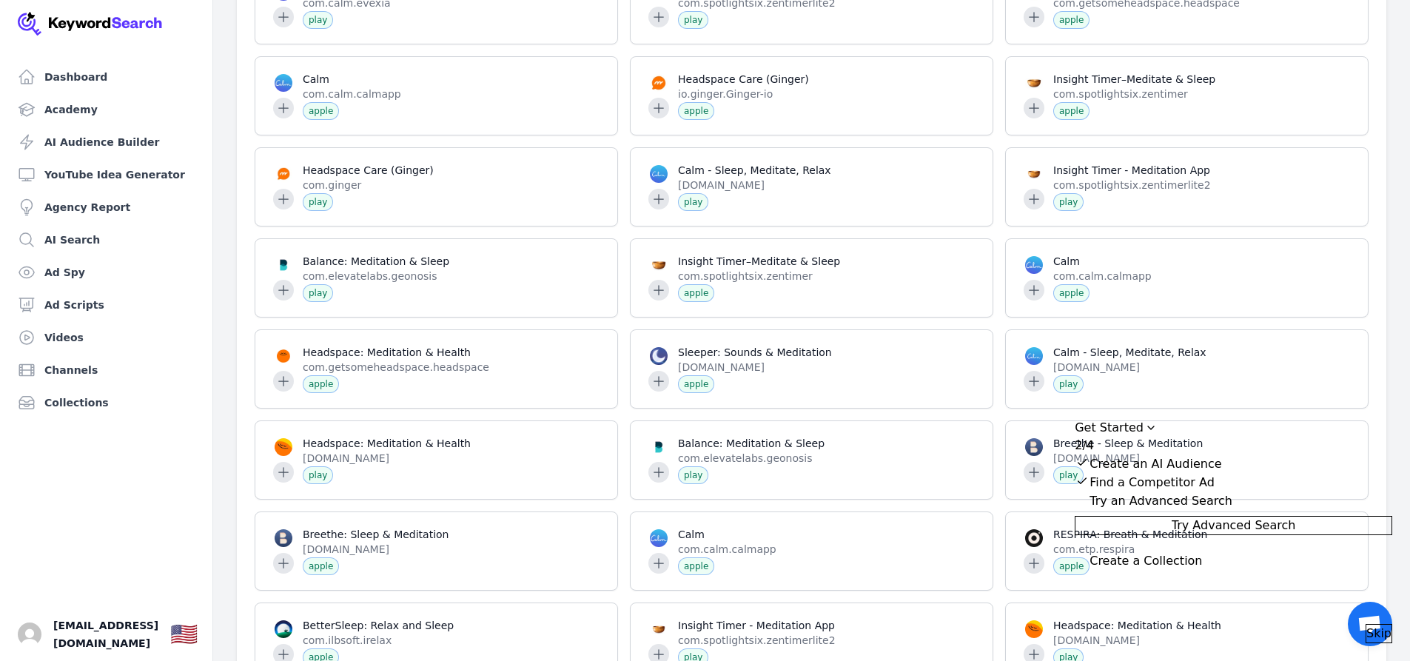
scroll to position [0, 0]
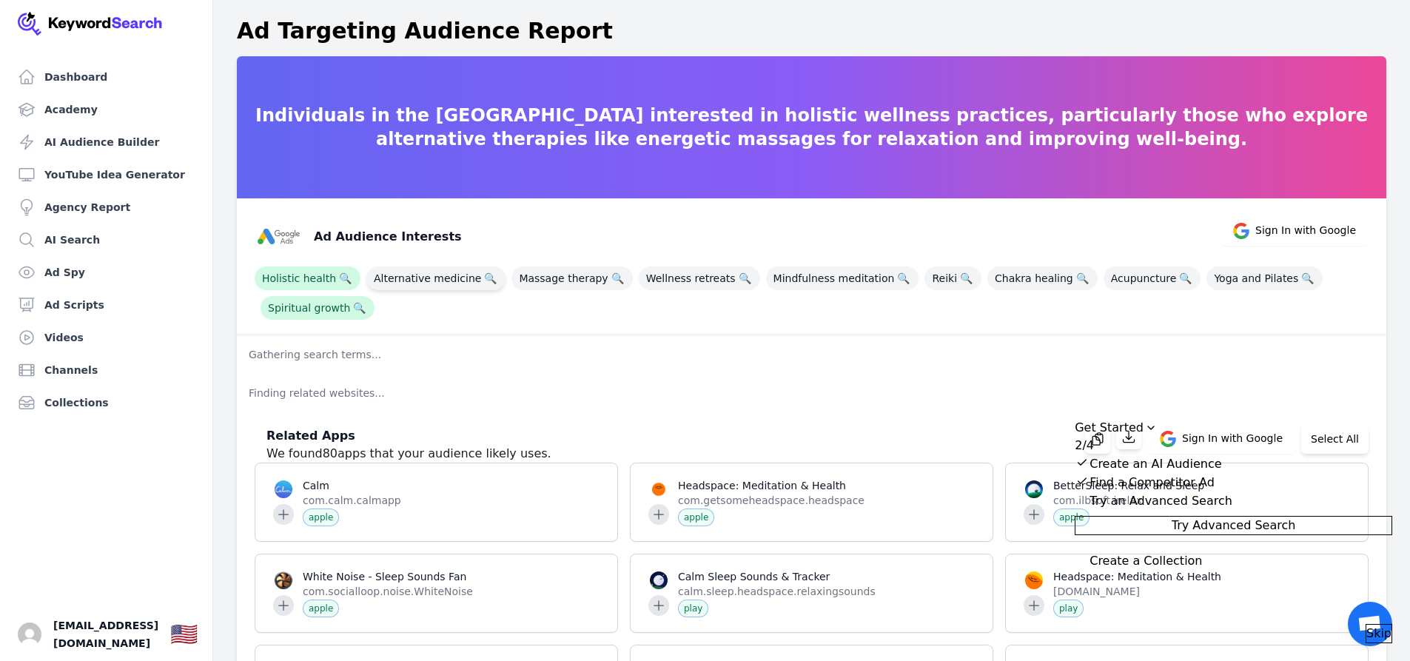
click at [419, 283] on span "Alternative medicine 🔍" at bounding box center [435, 278] width 139 height 24
click at [82, 306] on link "Ad Scripts" at bounding box center [106, 305] width 189 height 30
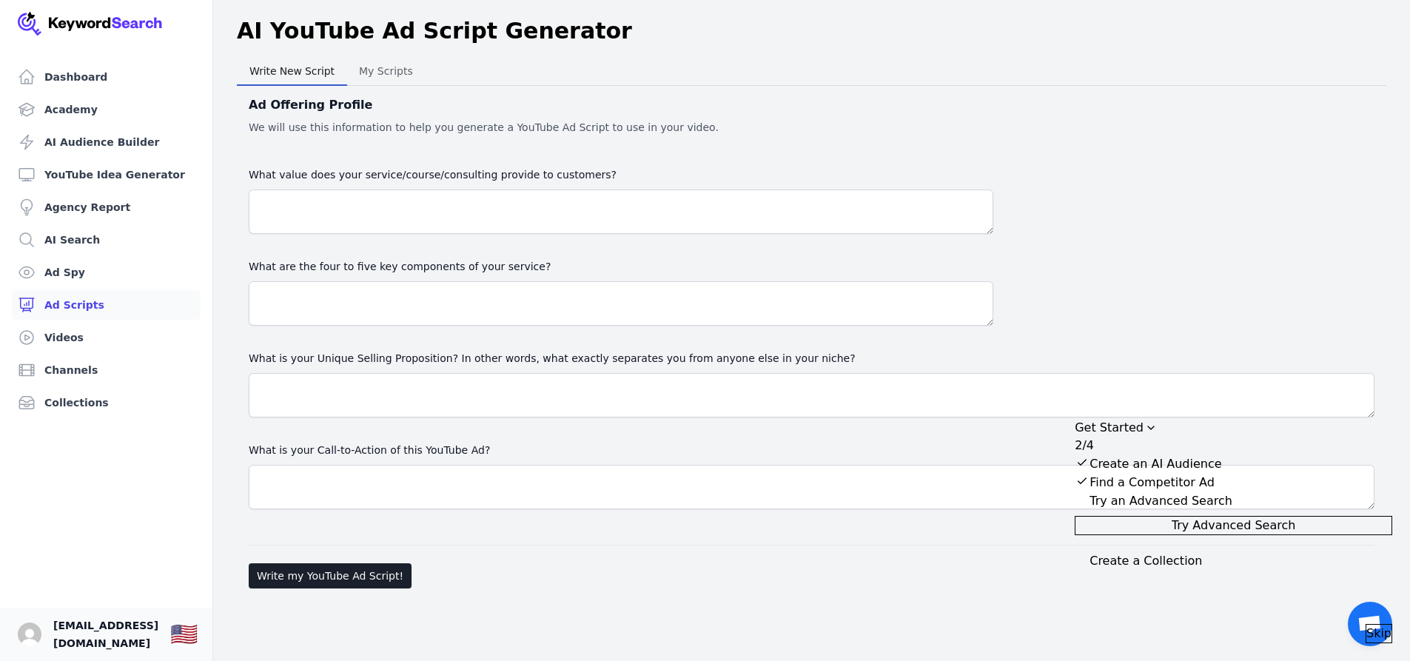
click at [99, 639] on span "[EMAIL_ADDRESS][DOMAIN_NAME]" at bounding box center [105, 634] width 105 height 36
click at [31, 644] on img "Open user button" at bounding box center [30, 634] width 24 height 24
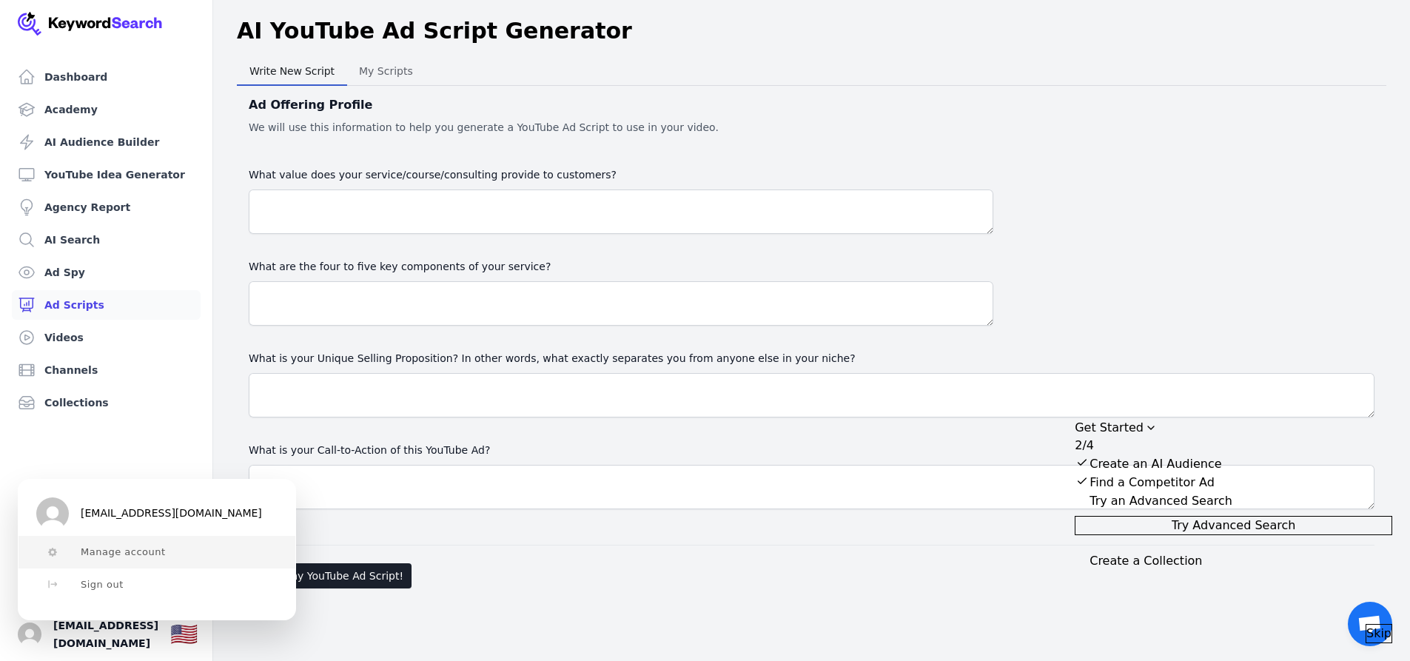
click at [115, 556] on span "Manage account" at bounding box center [123, 552] width 85 height 12
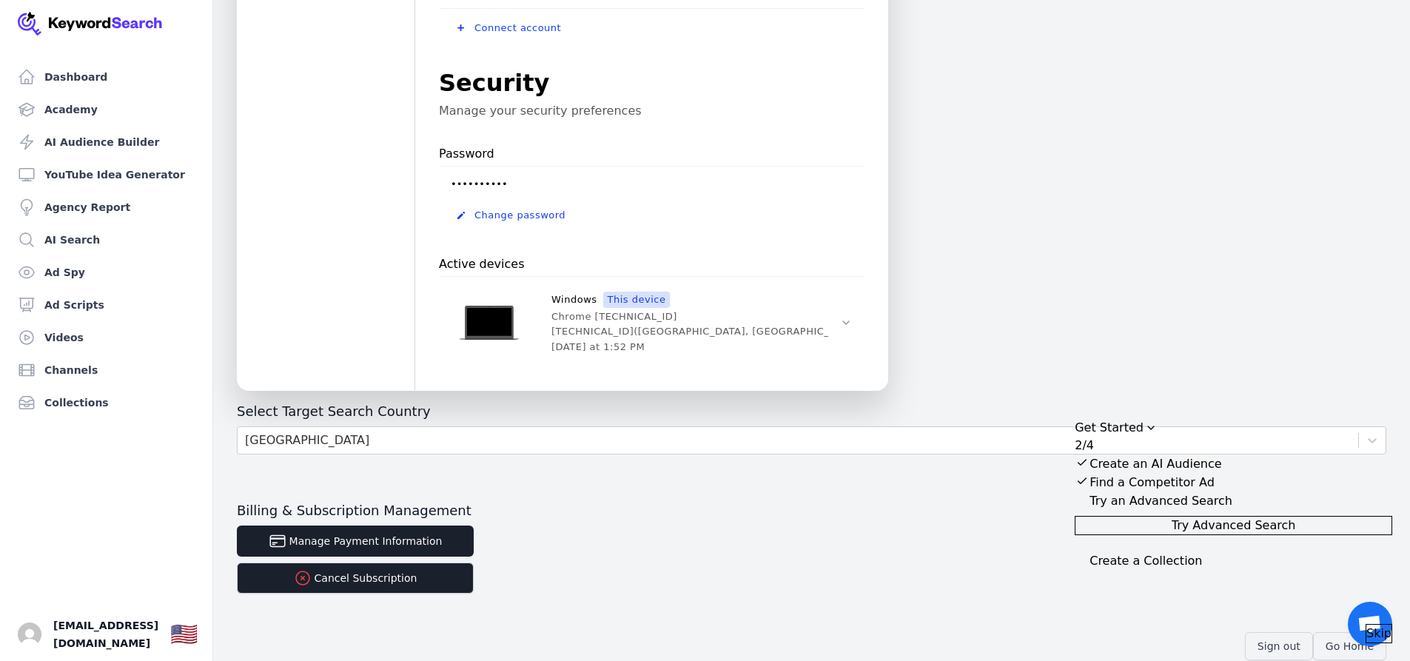
scroll to position [423, 0]
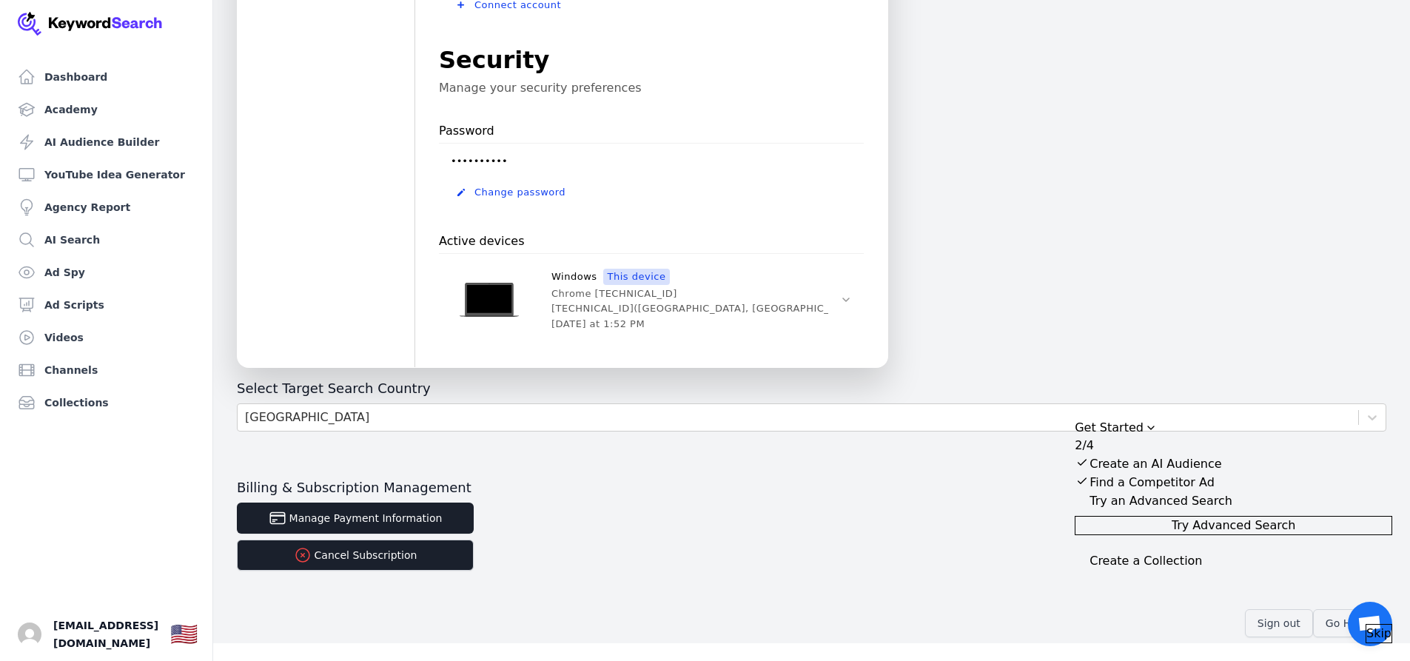
click at [1066, 534] on div "Billing & Subscription Management Manage Payment Information Cancel Subscription" at bounding box center [811, 525] width 1149 height 92
click at [1375, 625] on span "Skip" at bounding box center [1378, 634] width 25 height 18
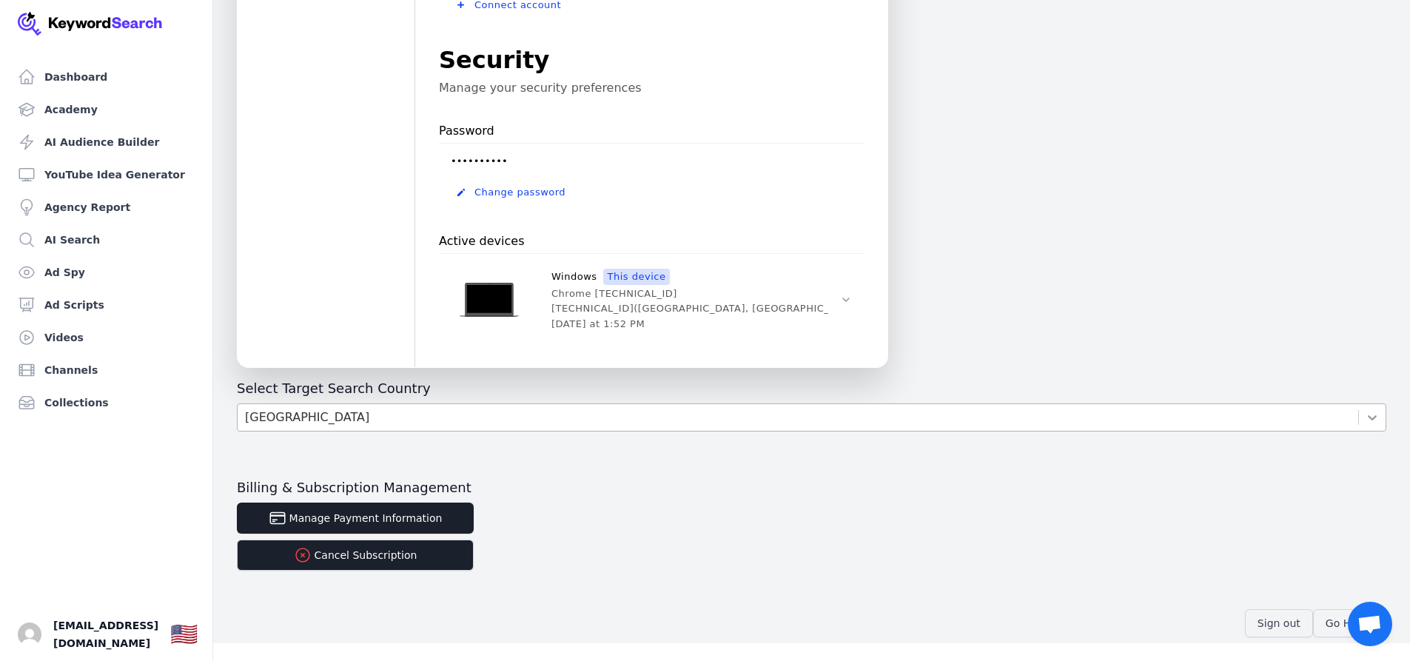
click at [1370, 417] on icon at bounding box center [1371, 417] width 9 height 5
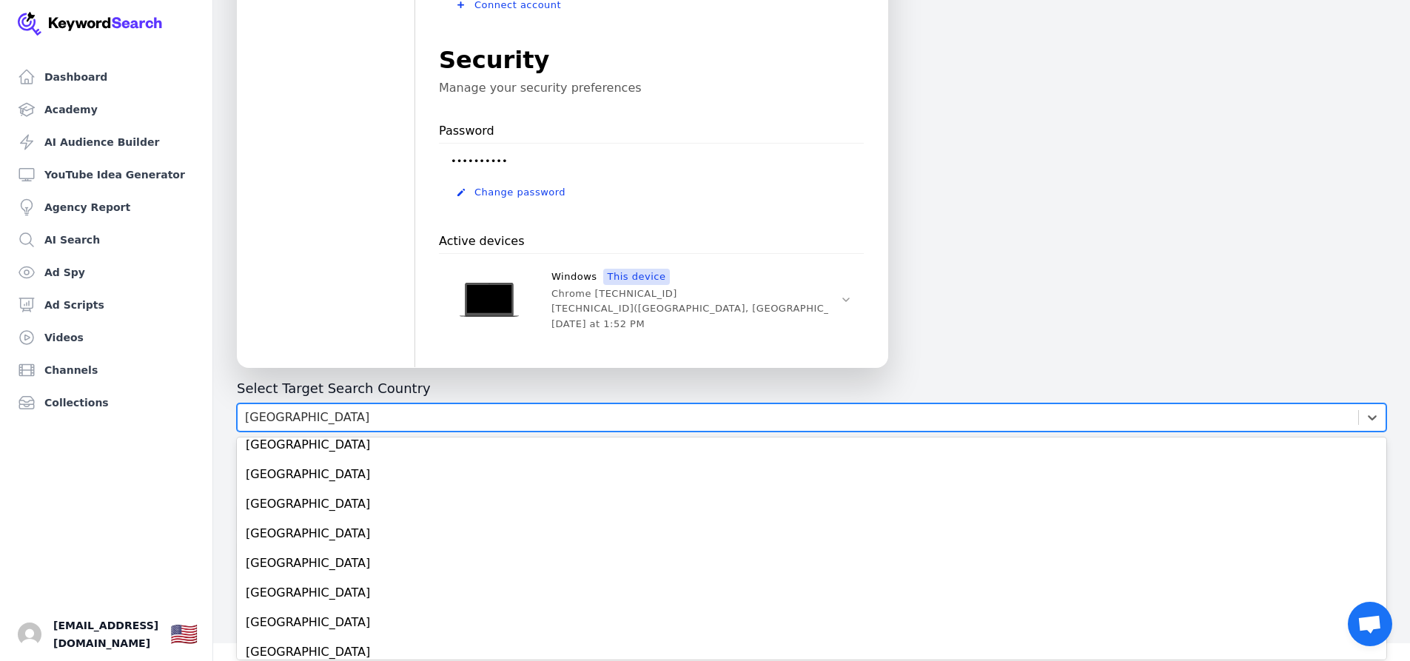
scroll to position [430, 0]
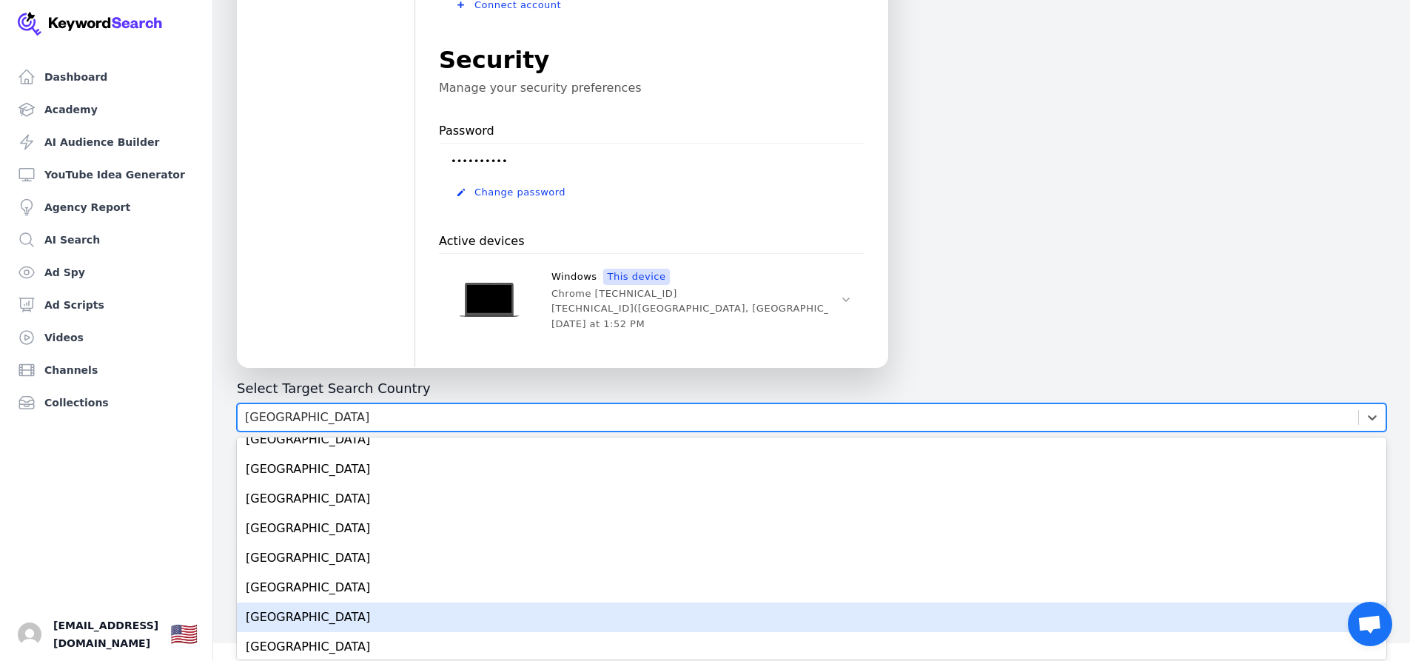
click at [297, 614] on div "Belgium" at bounding box center [811, 617] width 1149 height 30
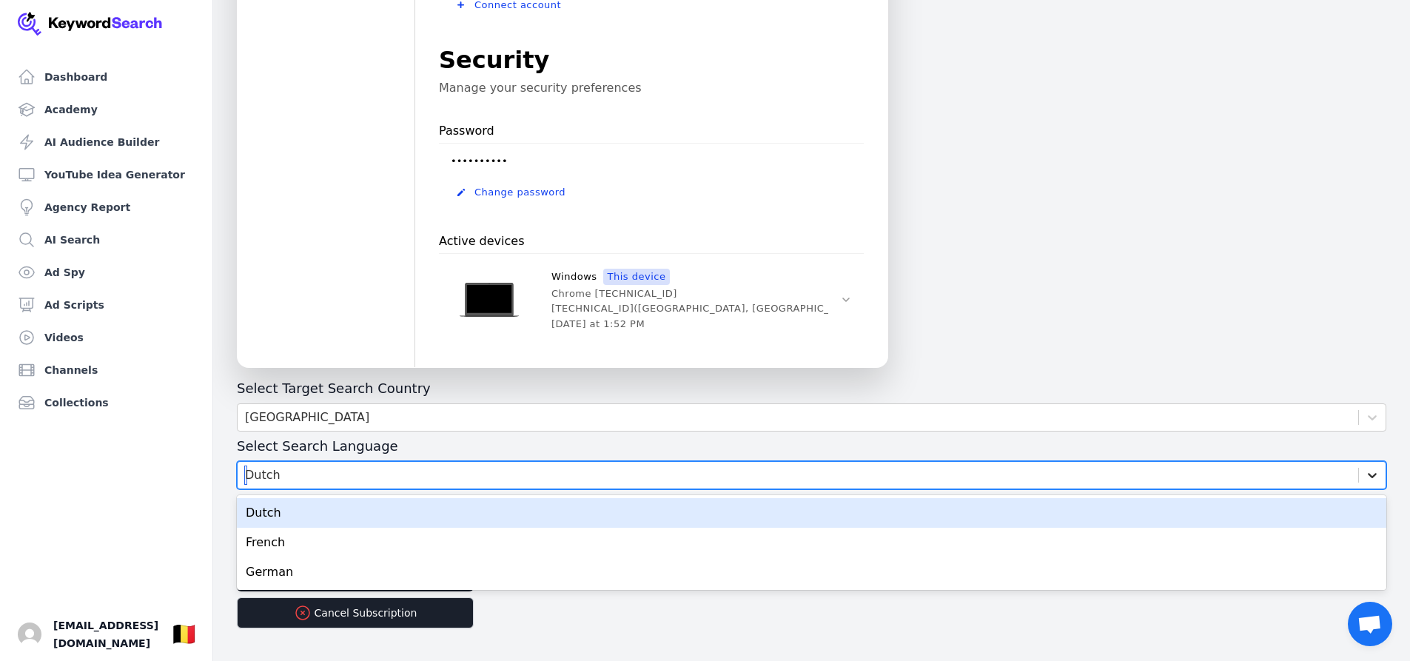
click at [1362, 486] on div at bounding box center [1372, 475] width 27 height 27
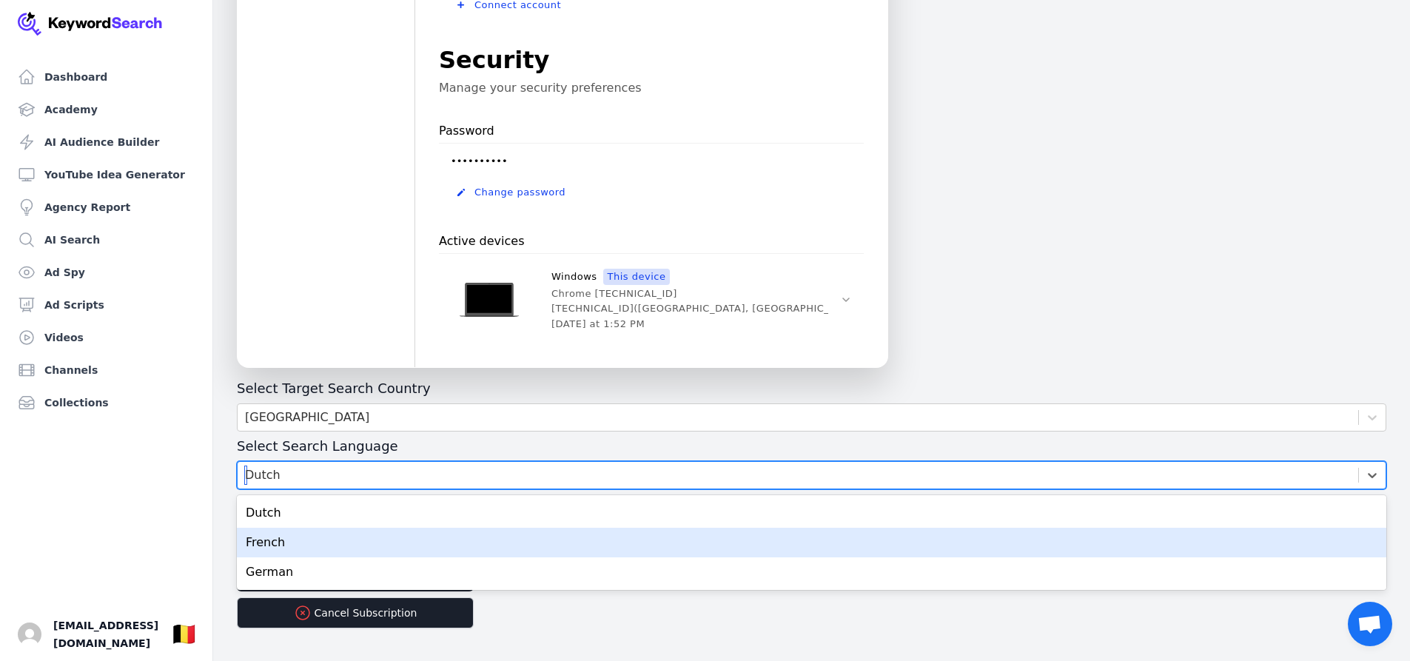
click at [529, 551] on div "French" at bounding box center [811, 543] width 1149 height 30
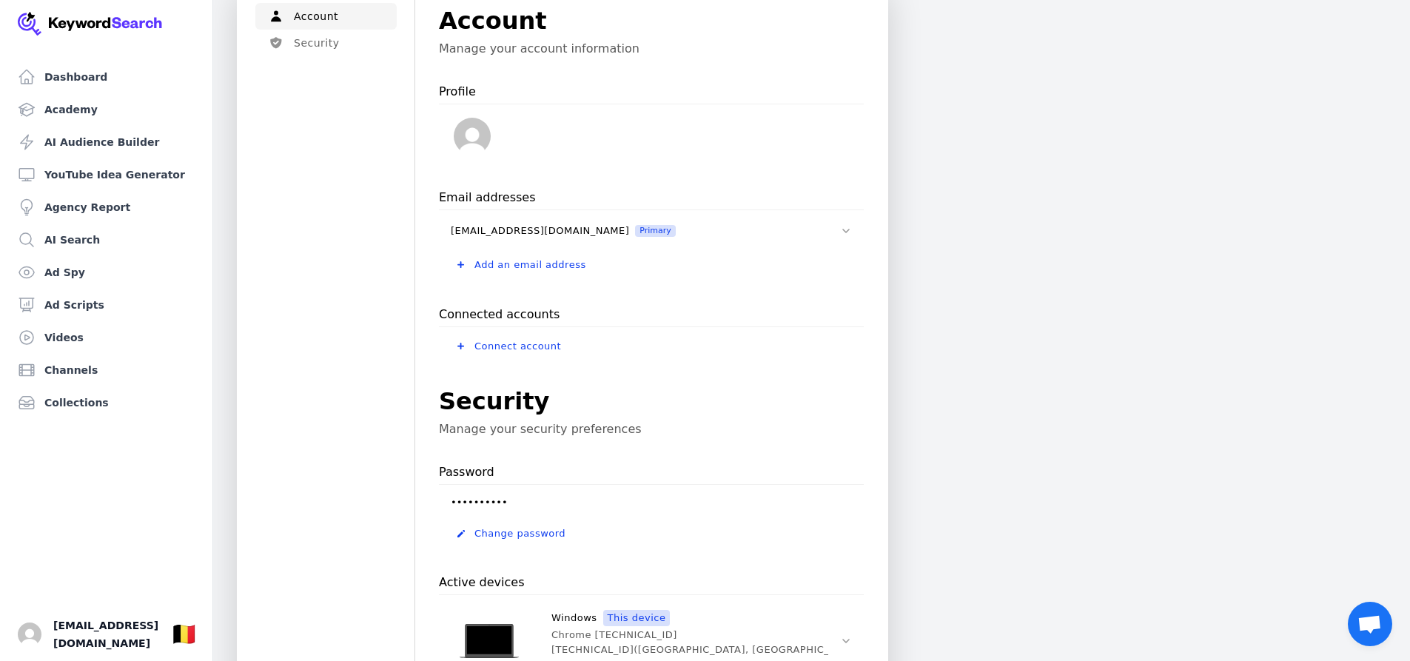
scroll to position [0, 0]
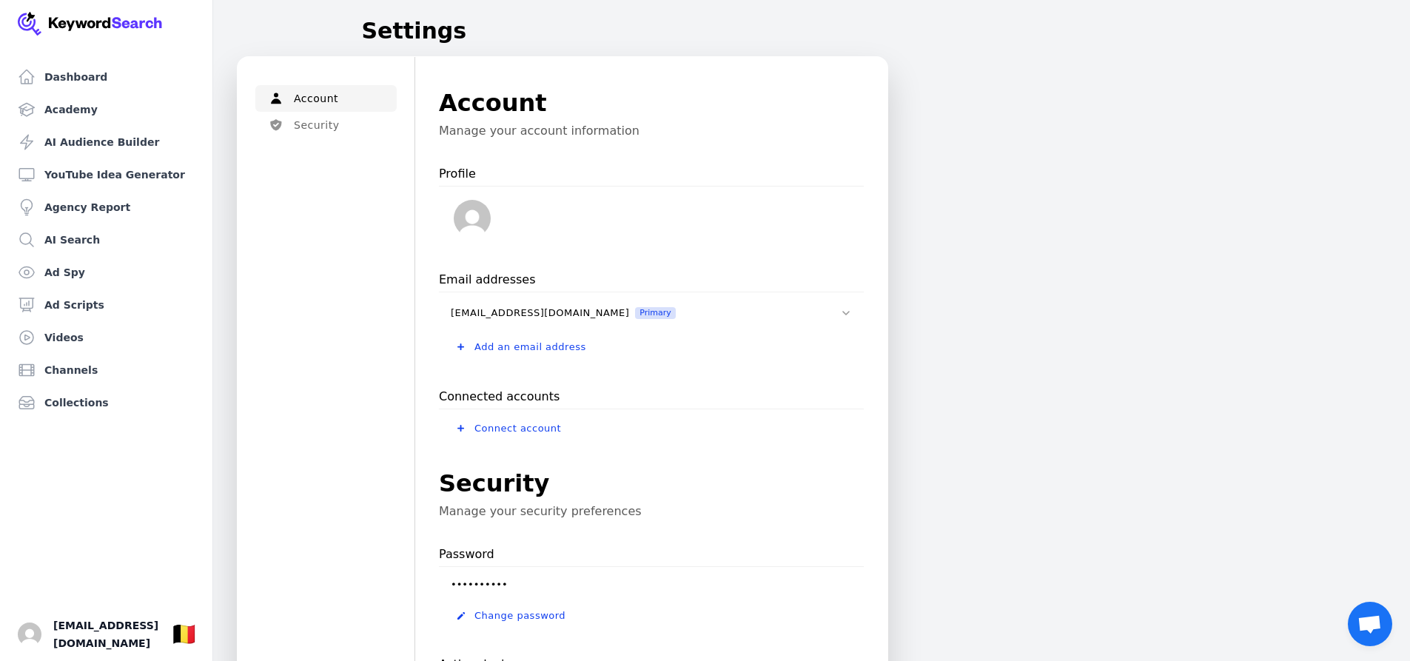
click at [1250, 502] on div "Account Security Menu Account Manage your account information Profile Email add…" at bounding box center [811, 587] width 1197 height 1062
click at [80, 75] on link "Dashboard" at bounding box center [106, 77] width 189 height 30
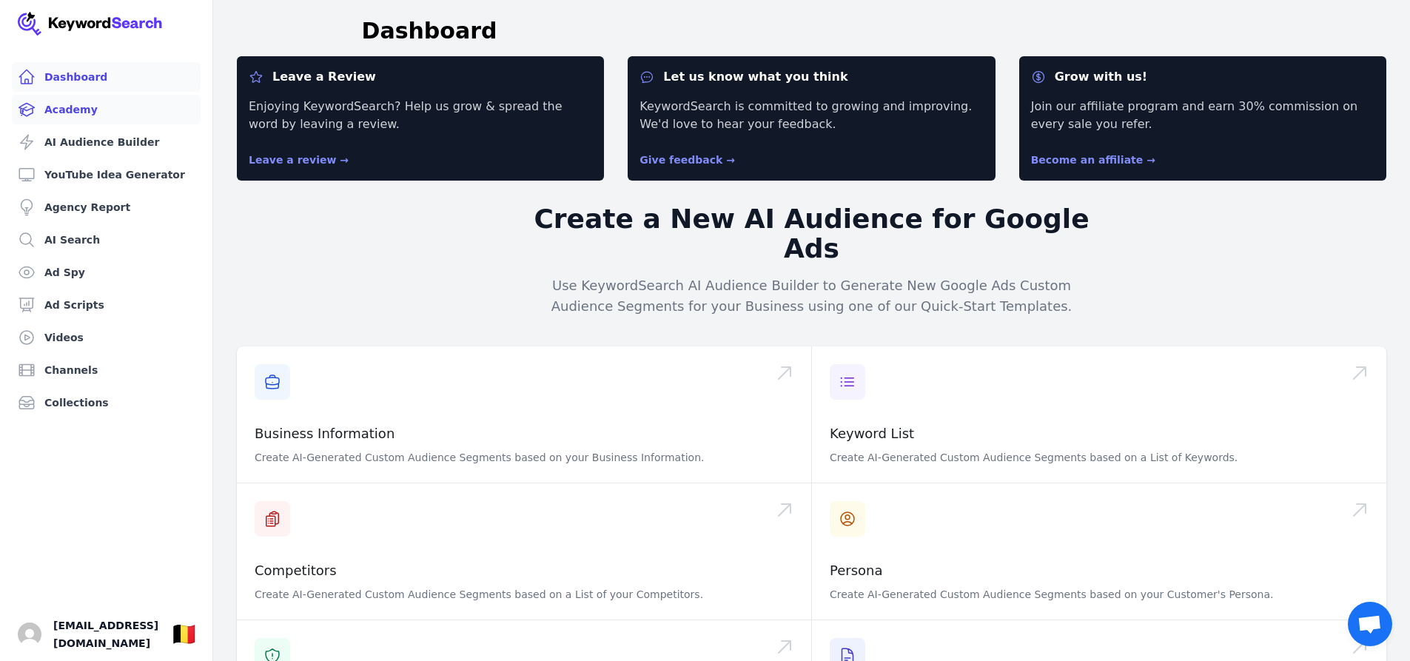
click at [78, 111] on link "Academy" at bounding box center [106, 110] width 189 height 30
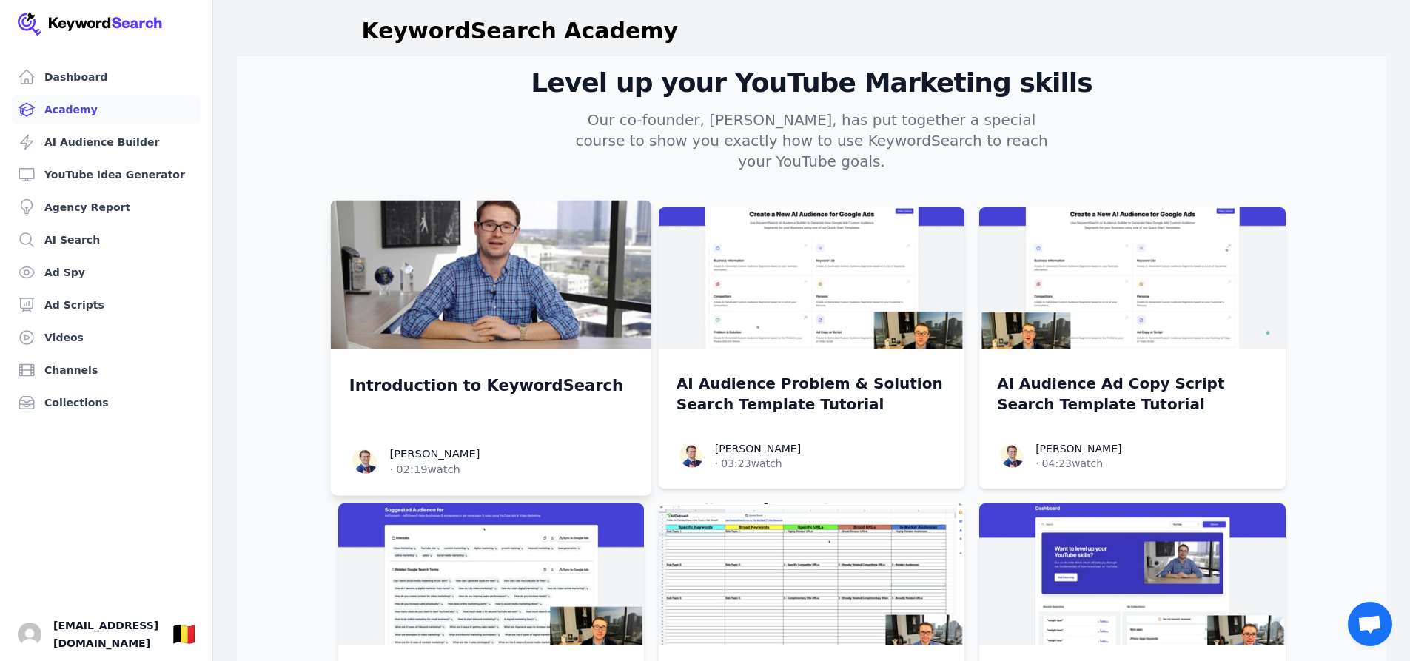
click at [428, 213] on img at bounding box center [490, 275] width 321 height 149
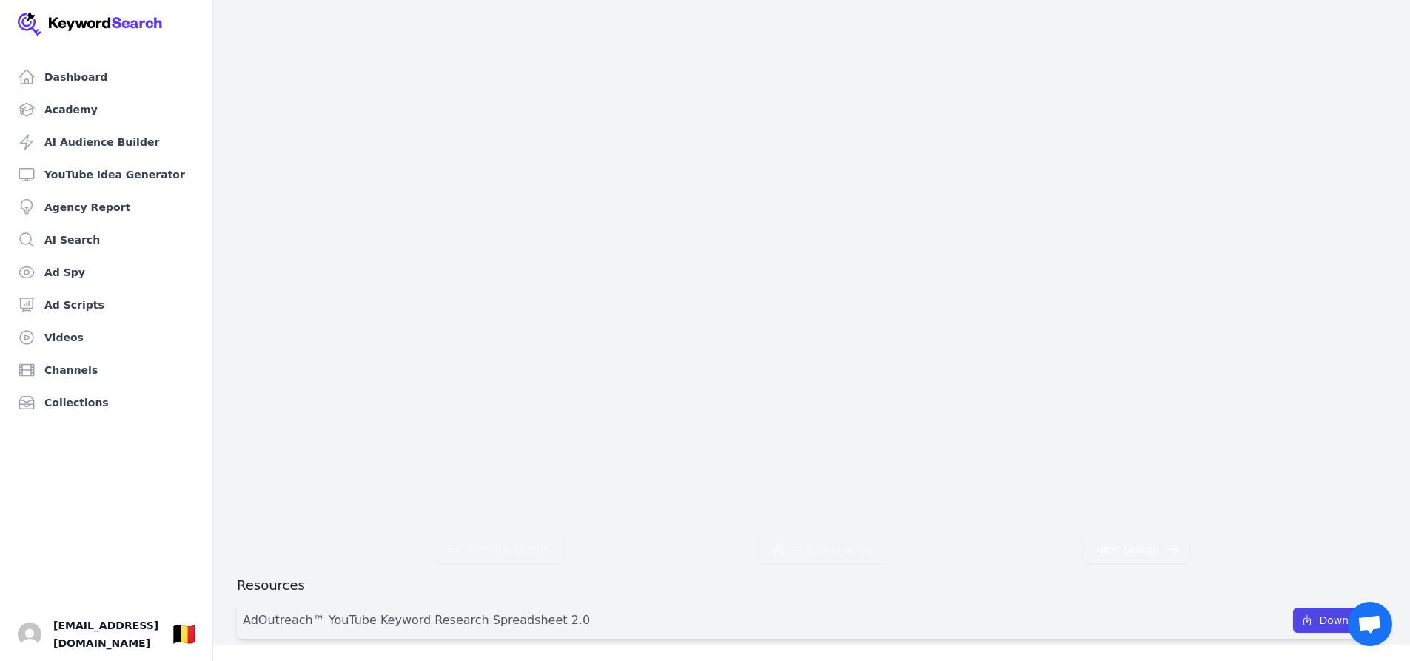
scroll to position [181, 0]
click at [106, 302] on link "Ad Scripts" at bounding box center [106, 305] width 189 height 30
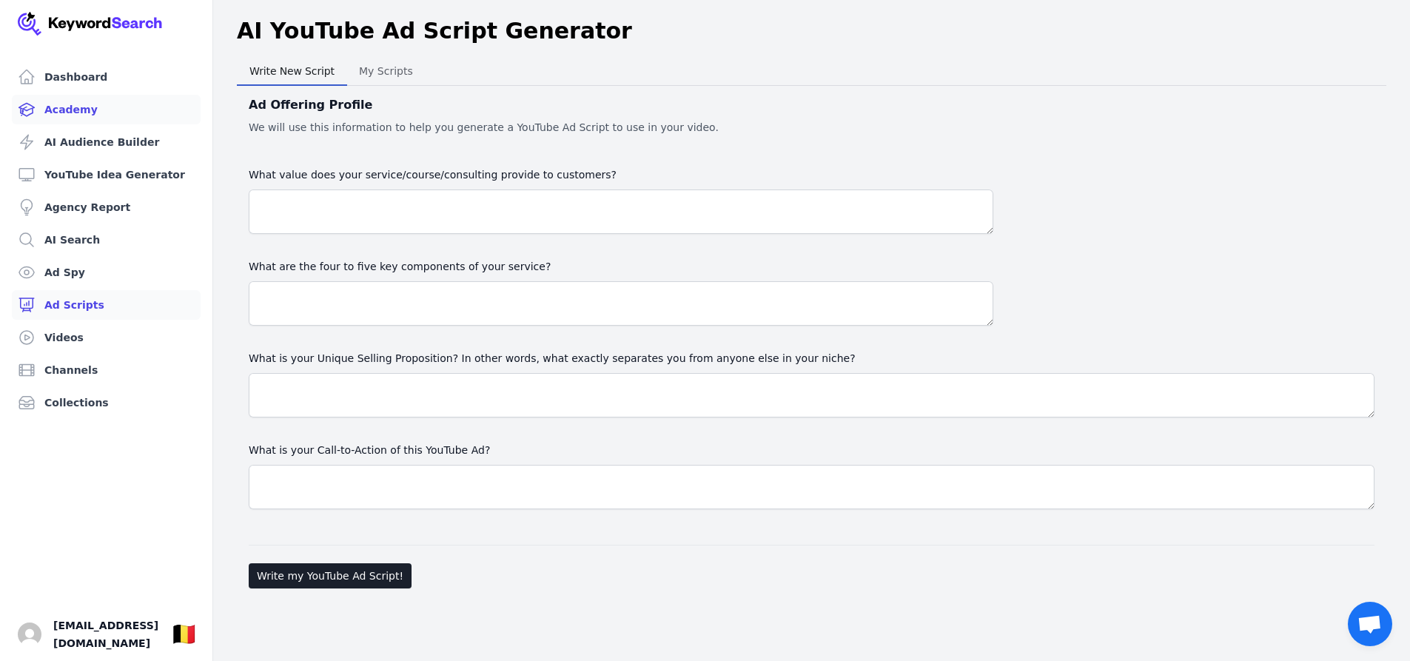
click at [61, 108] on link "Academy" at bounding box center [106, 110] width 189 height 30
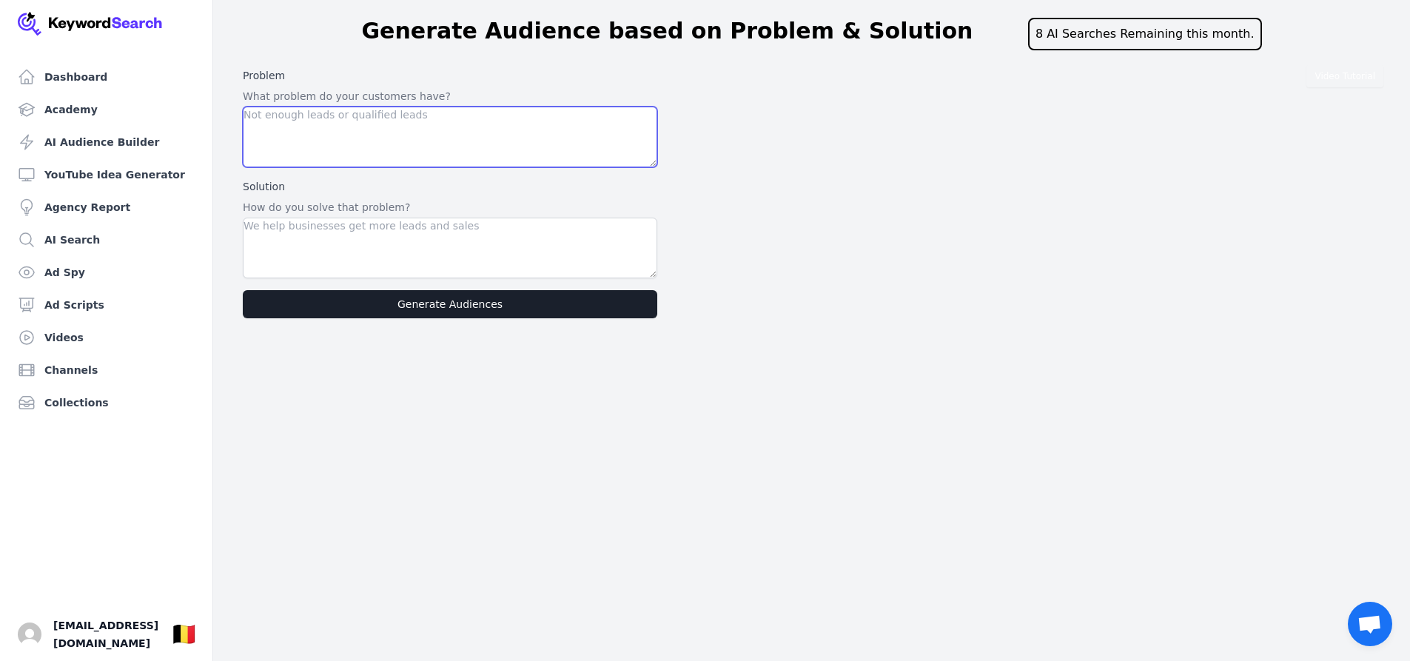
click at [289, 121] on textarea at bounding box center [450, 137] width 414 height 61
type textarea "stress"
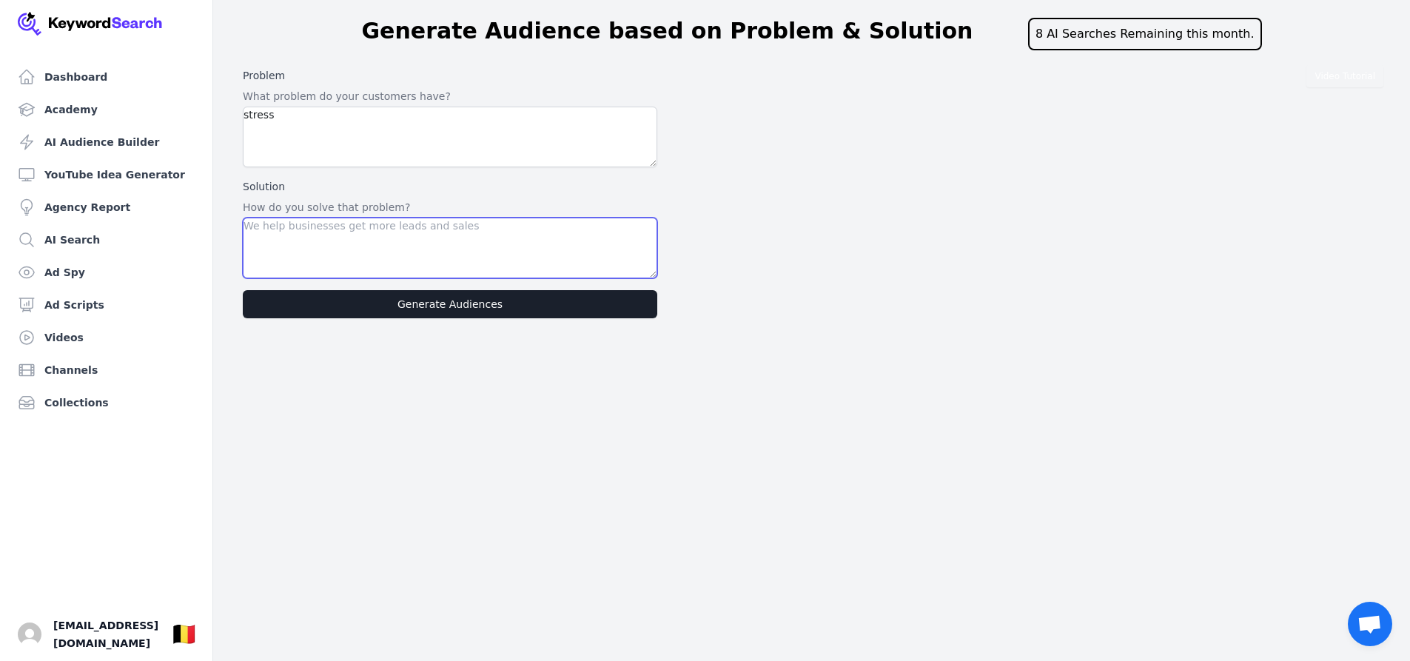
click at [300, 234] on textarea at bounding box center [450, 248] width 414 height 61
type textarea "essential oils massage soundhealing"
click at [348, 312] on button "Generate Audiences" at bounding box center [450, 304] width 414 height 28
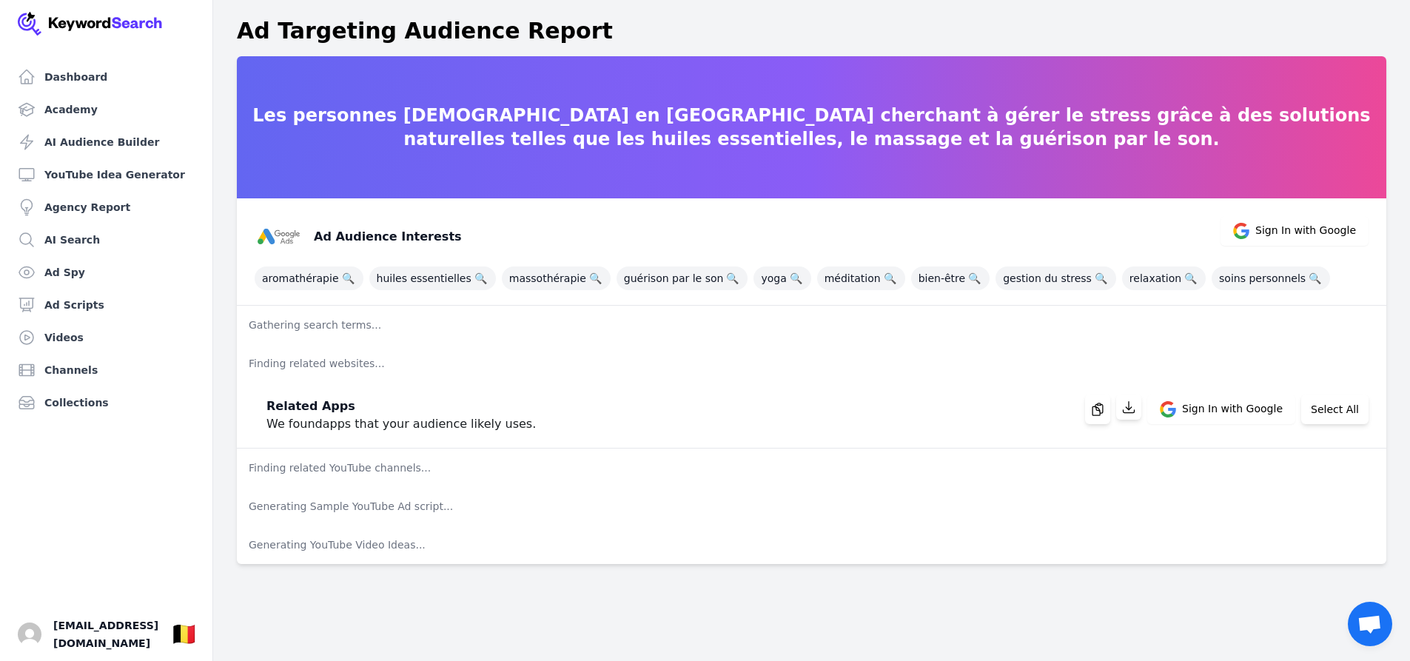
click at [1275, 307] on p "Gathering search terms..." at bounding box center [811, 325] width 1149 height 38
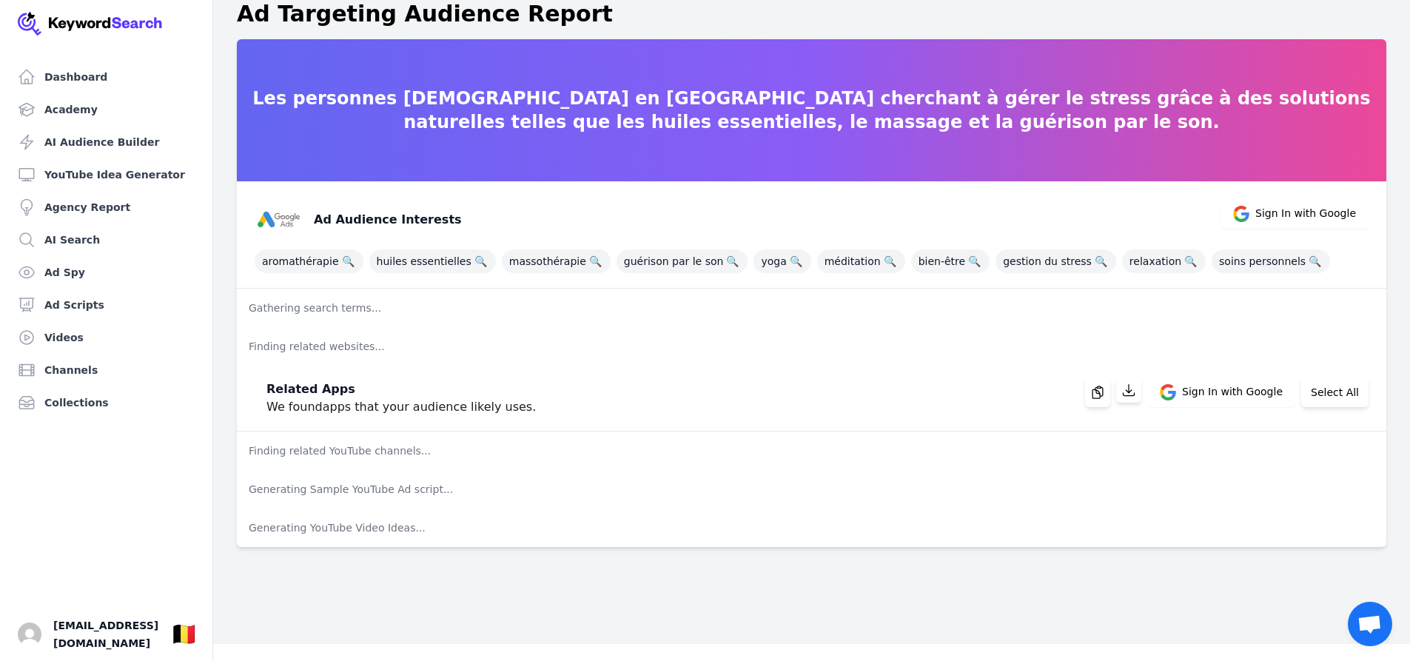
scroll to position [18, 0]
click at [414, 445] on p "Finding related YouTube channels..." at bounding box center [811, 450] width 1149 height 38
click at [392, 461] on p "Finding related YouTube channels..." at bounding box center [811, 450] width 1149 height 38
click at [341, 309] on p "Gathering search terms..." at bounding box center [811, 307] width 1149 height 38
drag, startPoint x: 315, startPoint y: 340, endPoint x: 309, endPoint y: 410, distance: 70.5
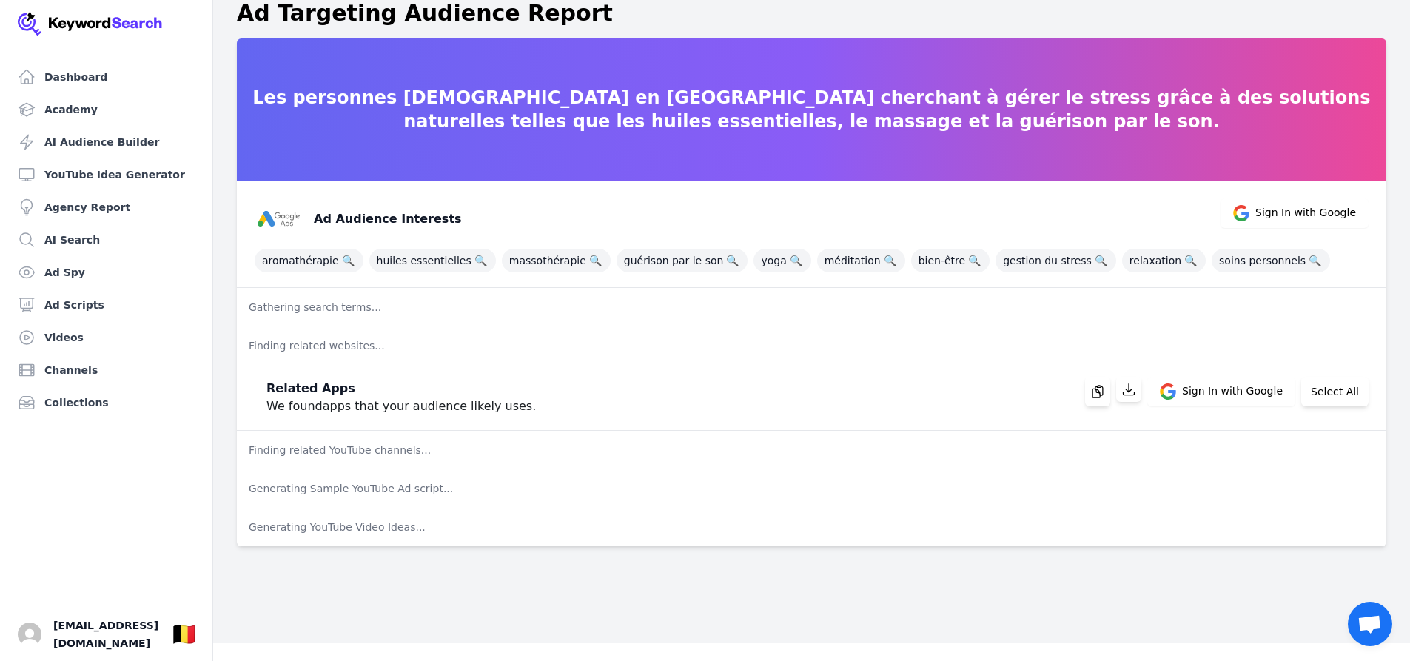
click at [309, 403] on div "Les personnes [DEMOGRAPHIC_DATA] en [GEOGRAPHIC_DATA] cherchant à gérer le stre…" at bounding box center [811, 292] width 1149 height 508
click at [300, 454] on p "Finding related YouTube channels..." at bounding box center [811, 450] width 1149 height 38
click at [1208, 397] on span "Sign In with Google" at bounding box center [1232, 391] width 101 height 16
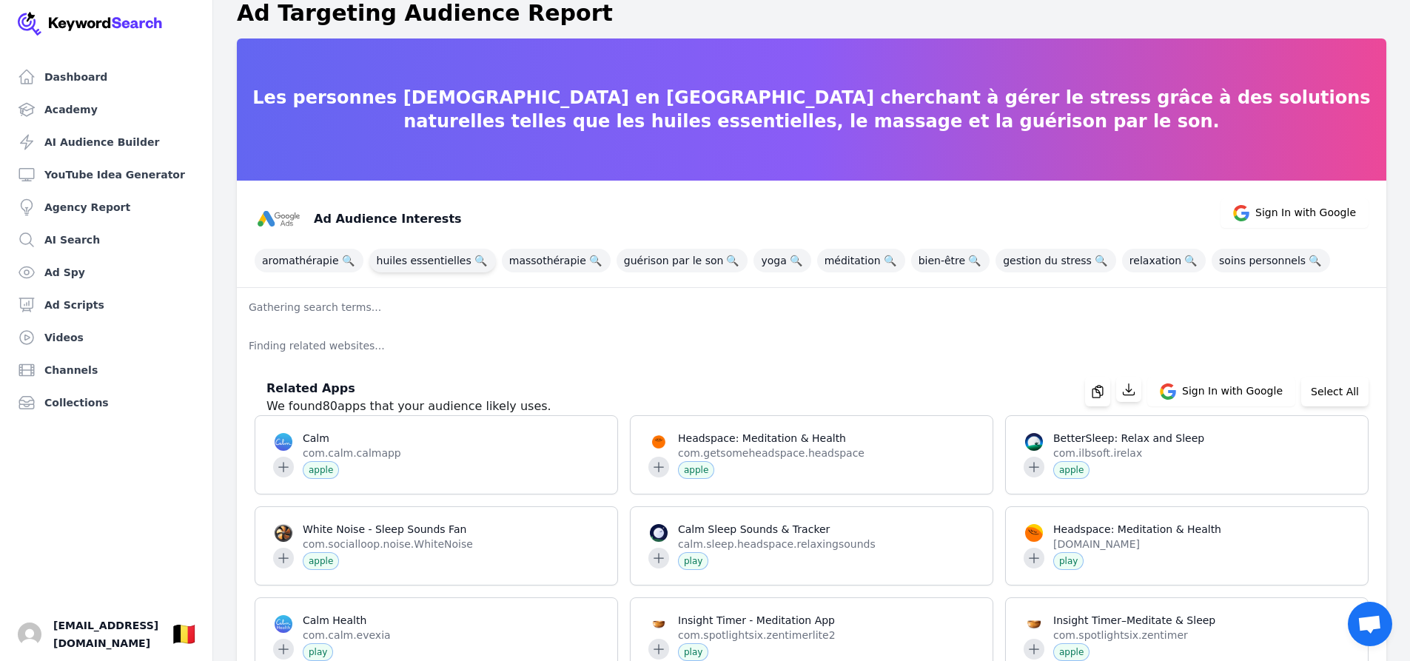
click at [428, 259] on span "huiles essentielles 🔍" at bounding box center [432, 261] width 127 height 24
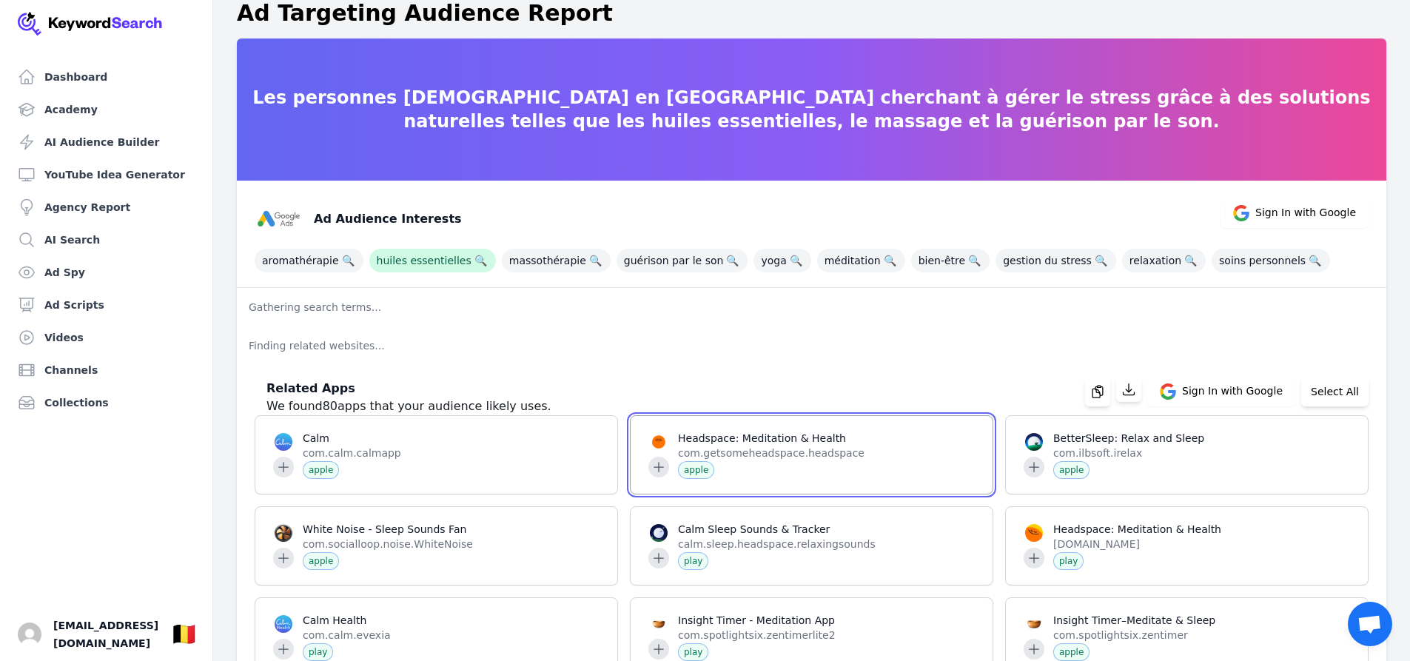
click at [738, 463] on span at bounding box center [811, 455] width 362 height 78
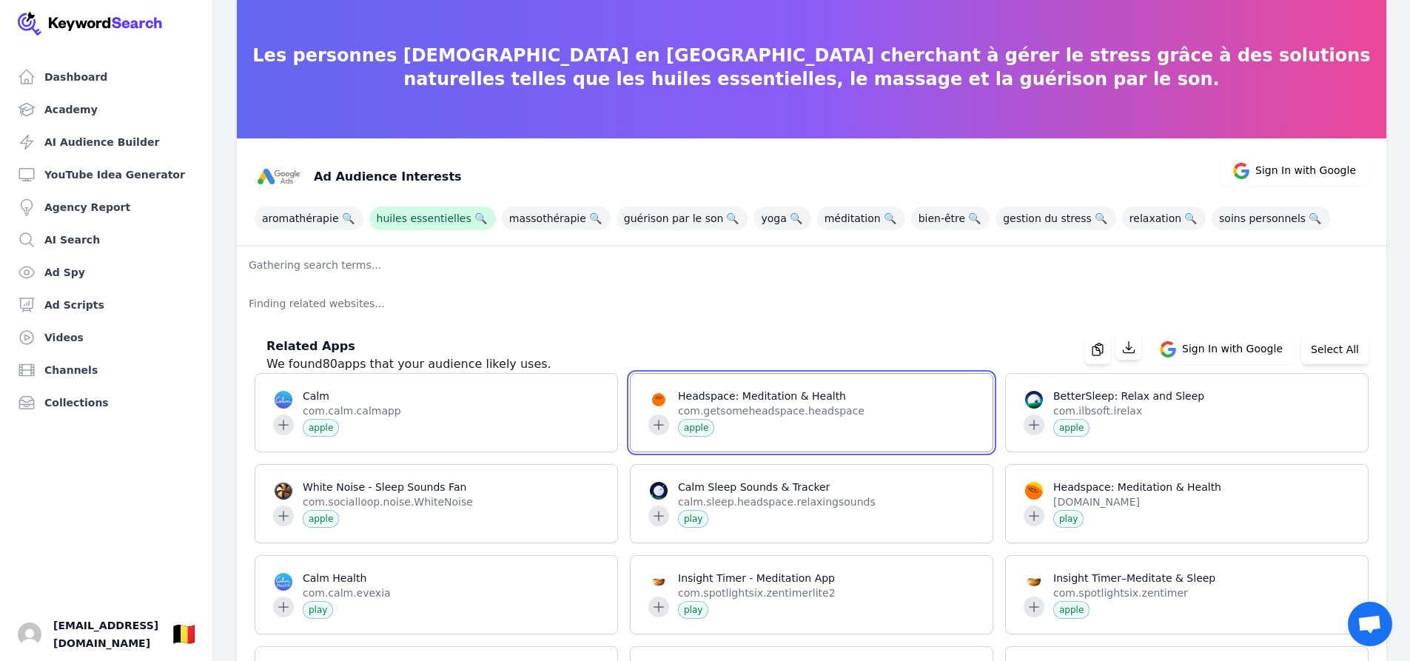
scroll to position [0, 0]
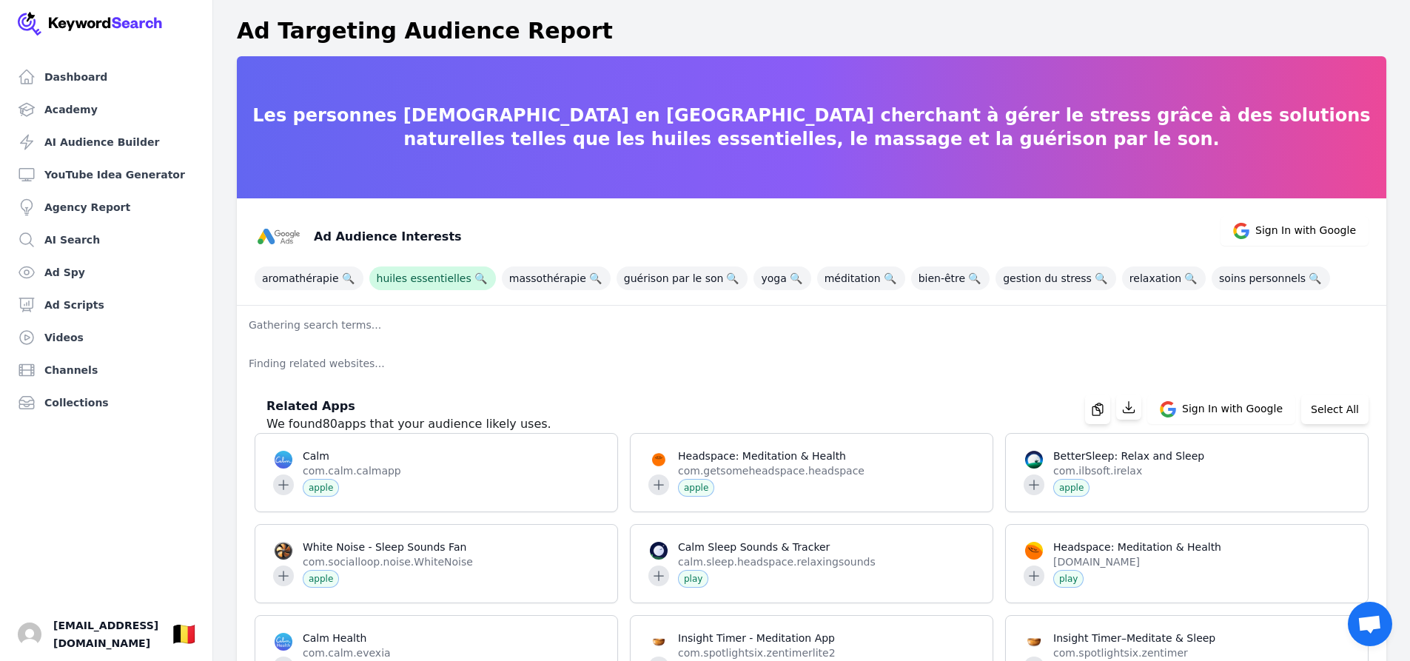
click at [1136, 420] on div at bounding box center [1128, 409] width 25 height 30
click at [1104, 416] on icon "button" at bounding box center [1097, 409] width 15 height 15
click at [1223, 410] on span "Sign In with Google" at bounding box center [1232, 409] width 101 height 16
click at [624, 278] on span "guérison par le son 🔍" at bounding box center [682, 278] width 132 height 24
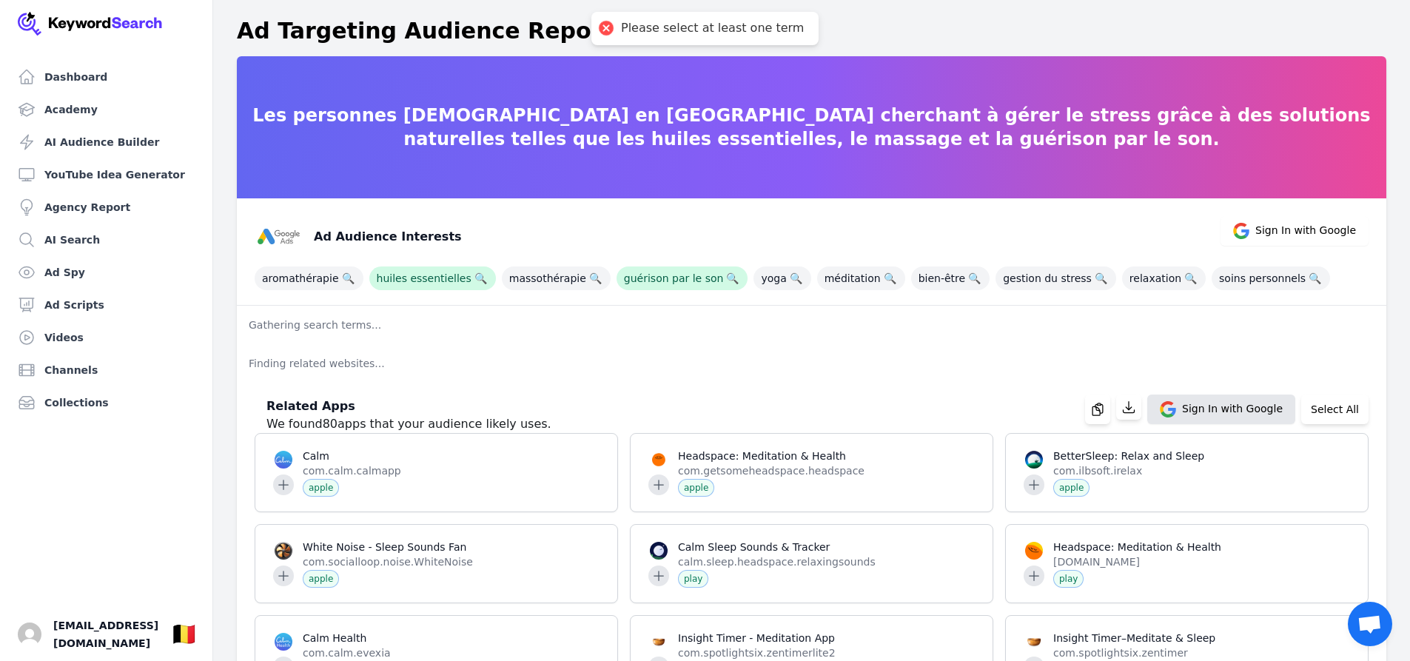
click at [1175, 406] on icon at bounding box center [1168, 409] width 16 height 16
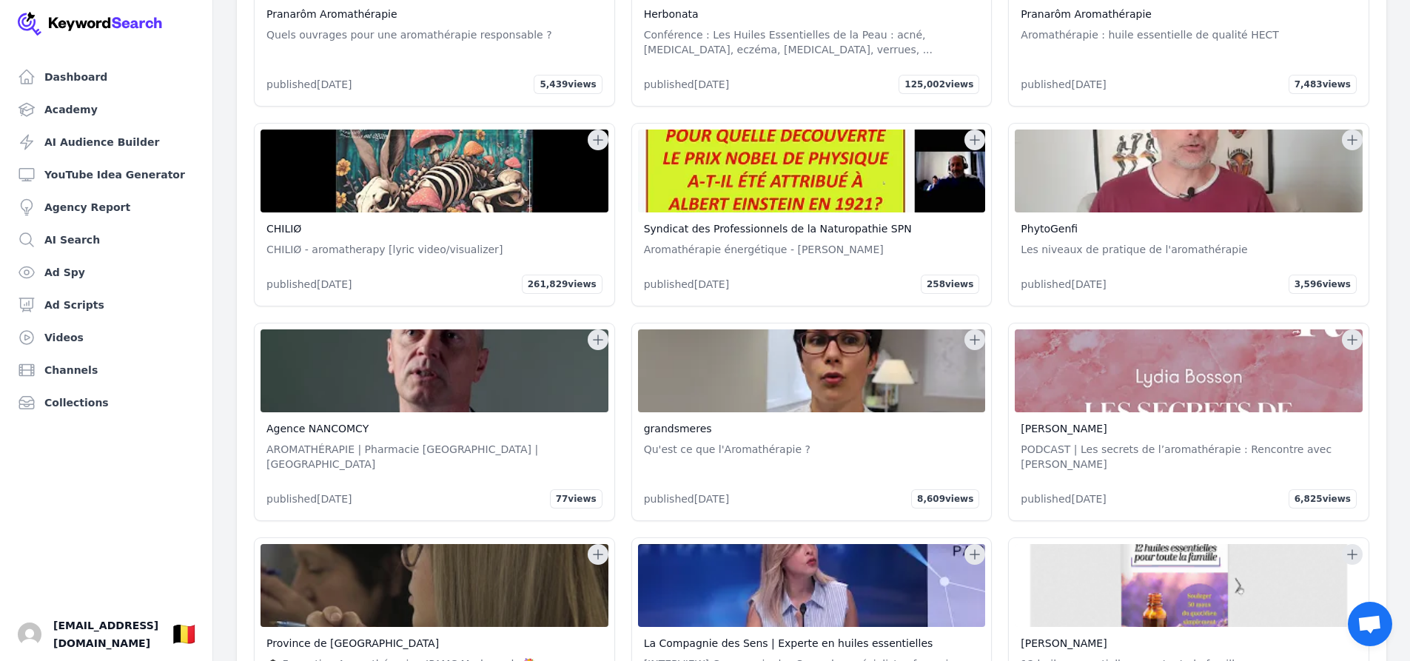
scroll to position [3692, 0]
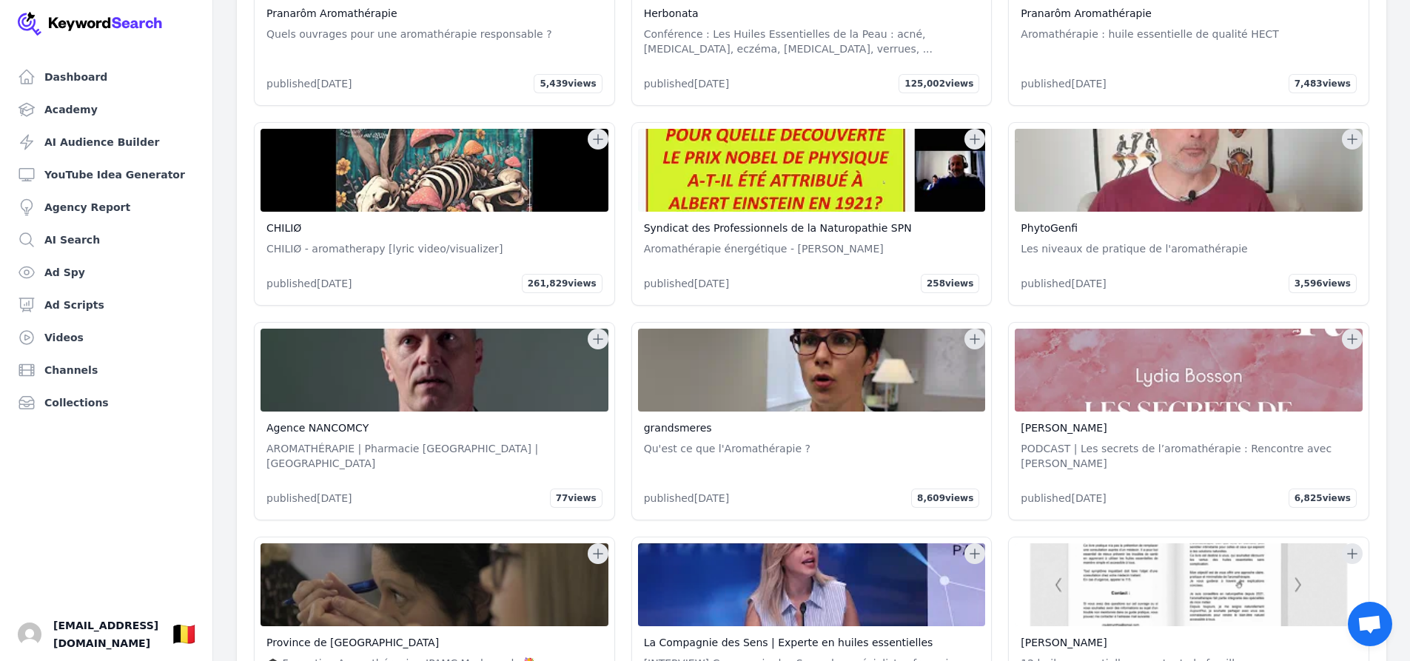
click at [739, 373] on img at bounding box center [812, 370] width 348 height 83
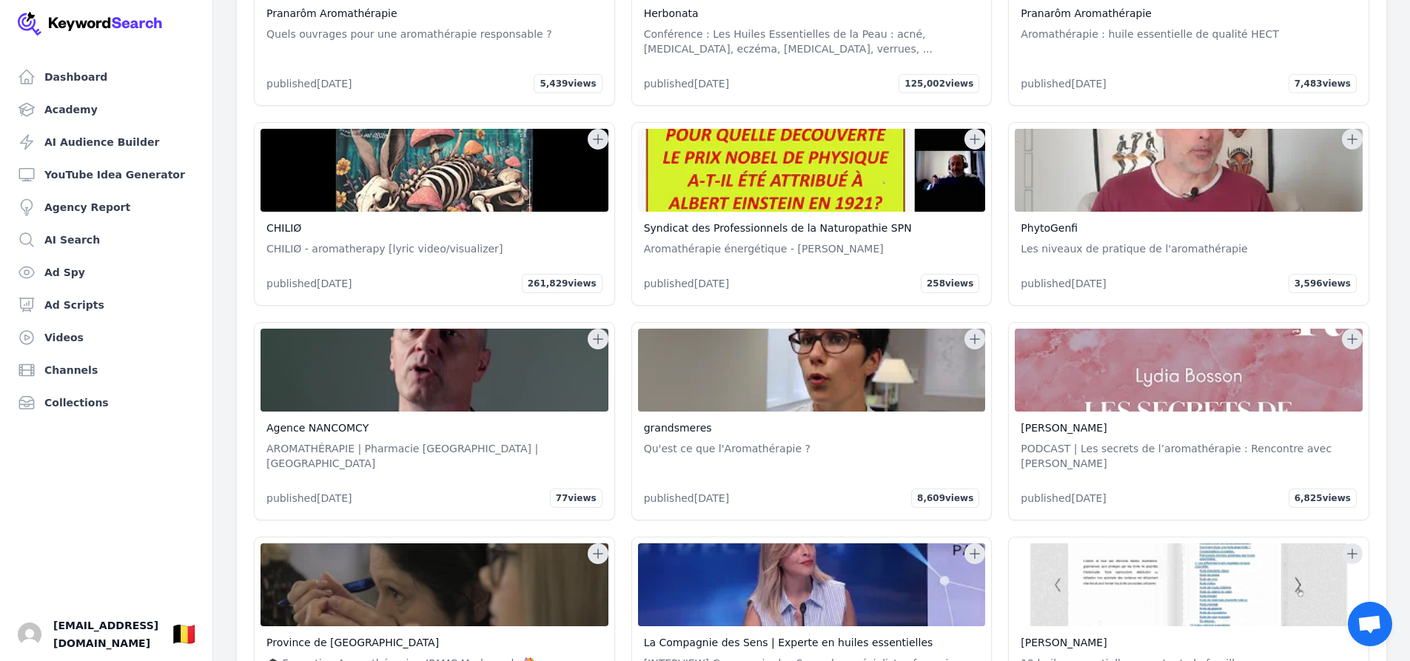
click at [739, 373] on img at bounding box center [812, 370] width 348 height 83
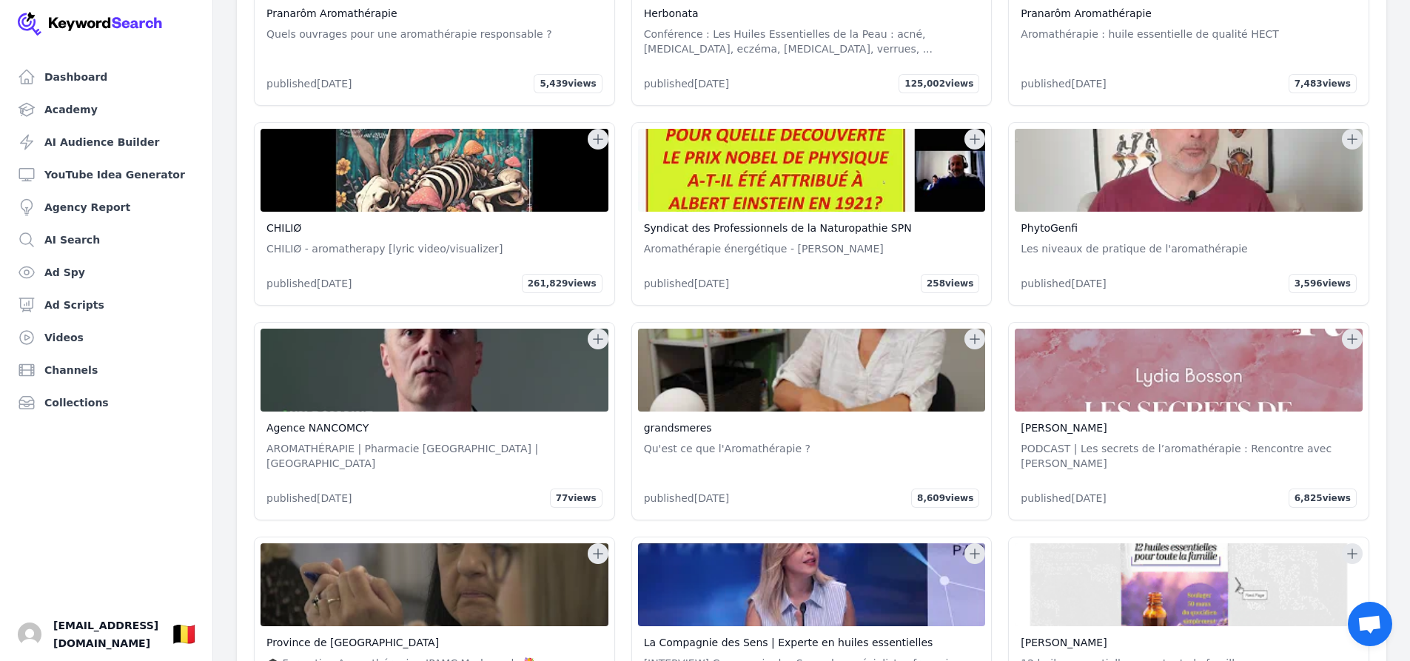
click at [739, 373] on img at bounding box center [812, 370] width 348 height 83
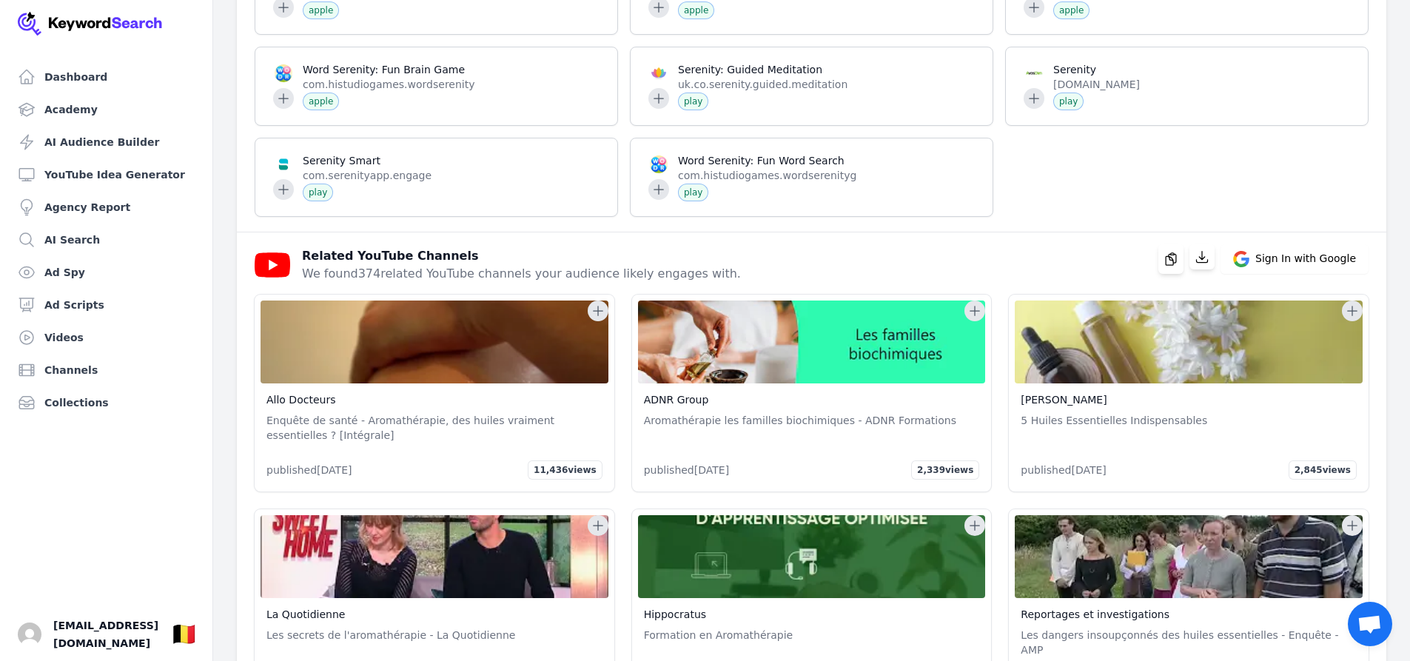
scroll to position [2665, 0]
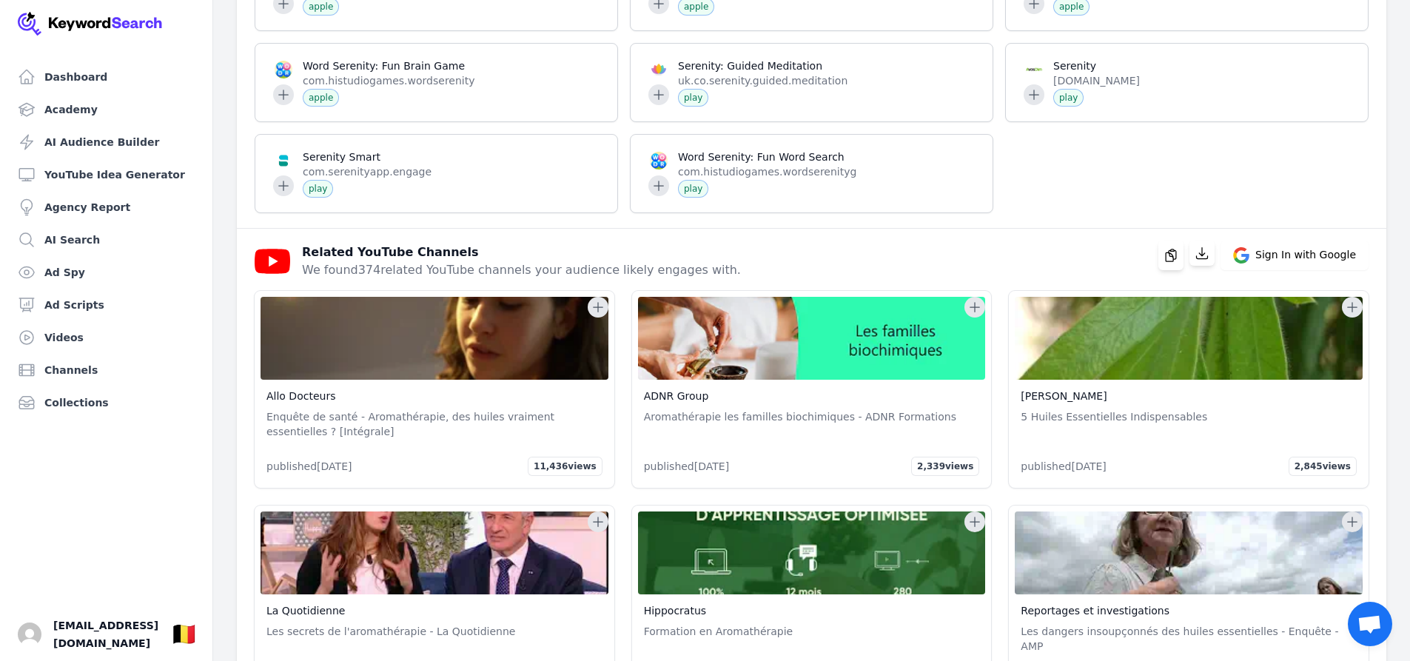
click at [558, 457] on span "11,436 views" at bounding box center [565, 466] width 75 height 19
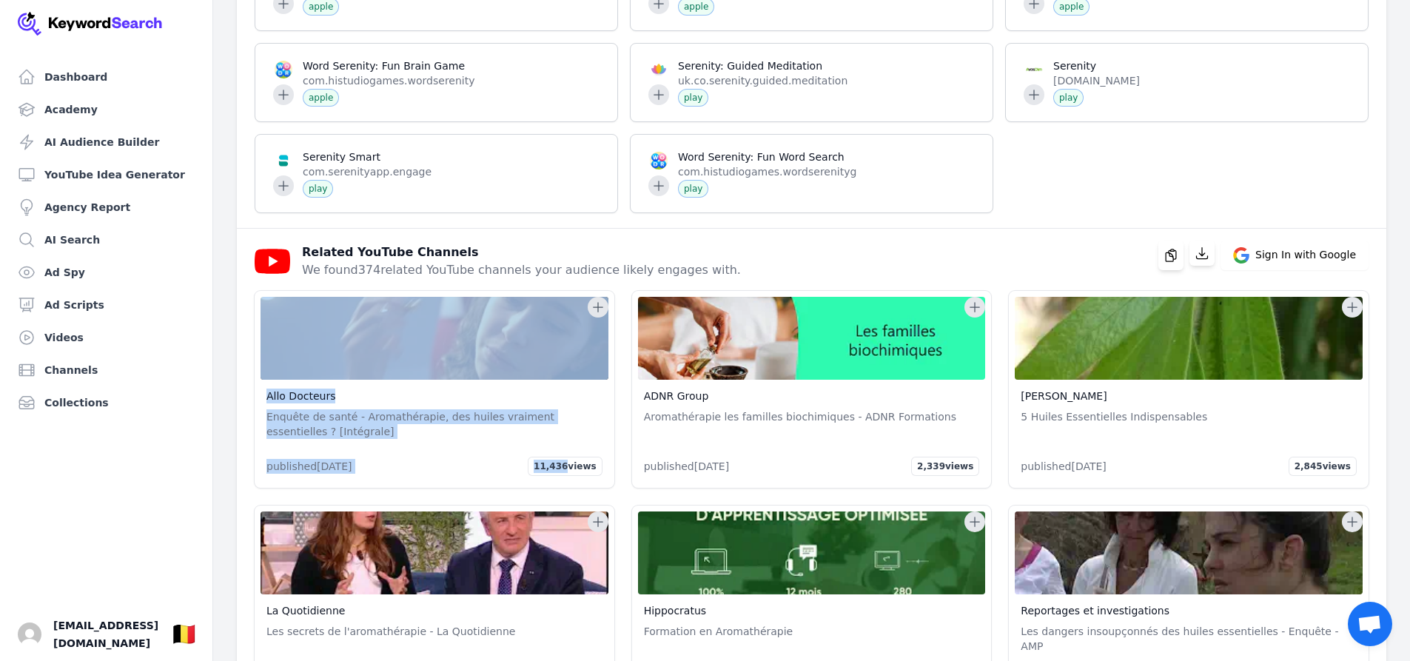
drag, startPoint x: 558, startPoint y: 457, endPoint x: 554, endPoint y: 337, distance: 119.9
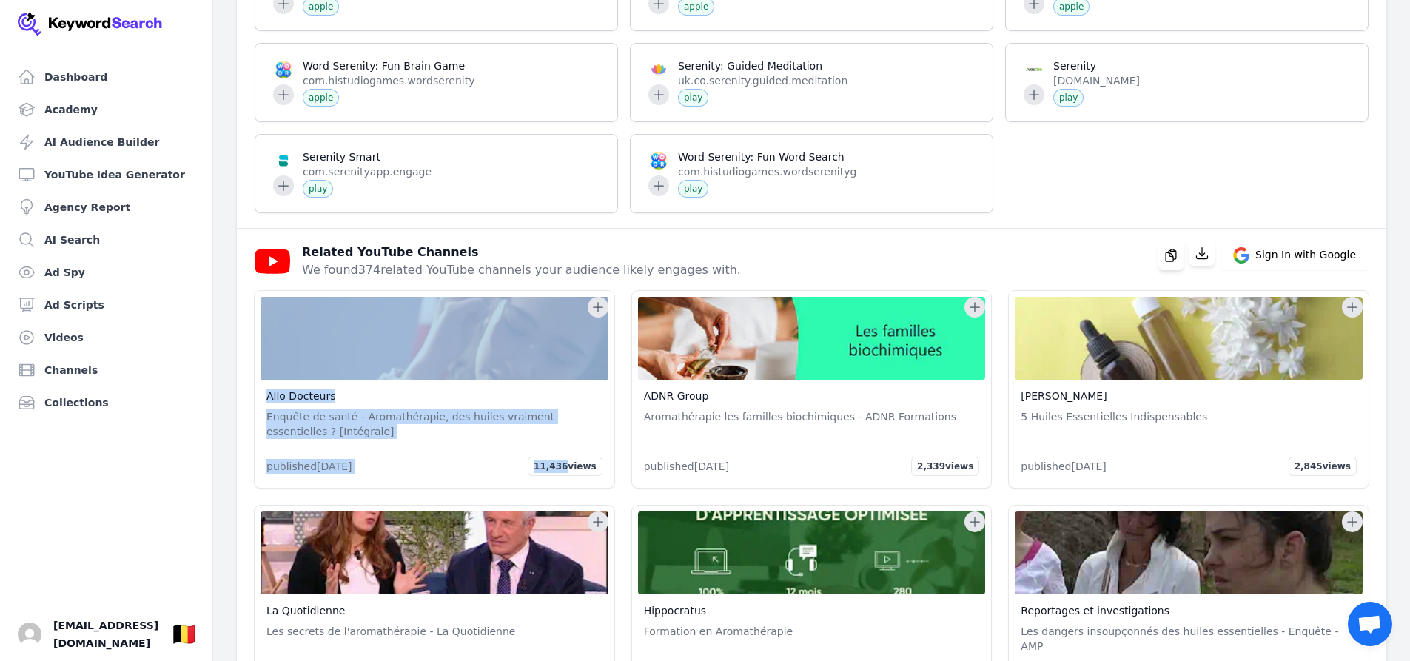
click at [554, 337] on div "Allo Docteurs Enquête de santé - Aromathérapie, des huiles vraiment essentielle…" at bounding box center [435, 389] width 360 height 197
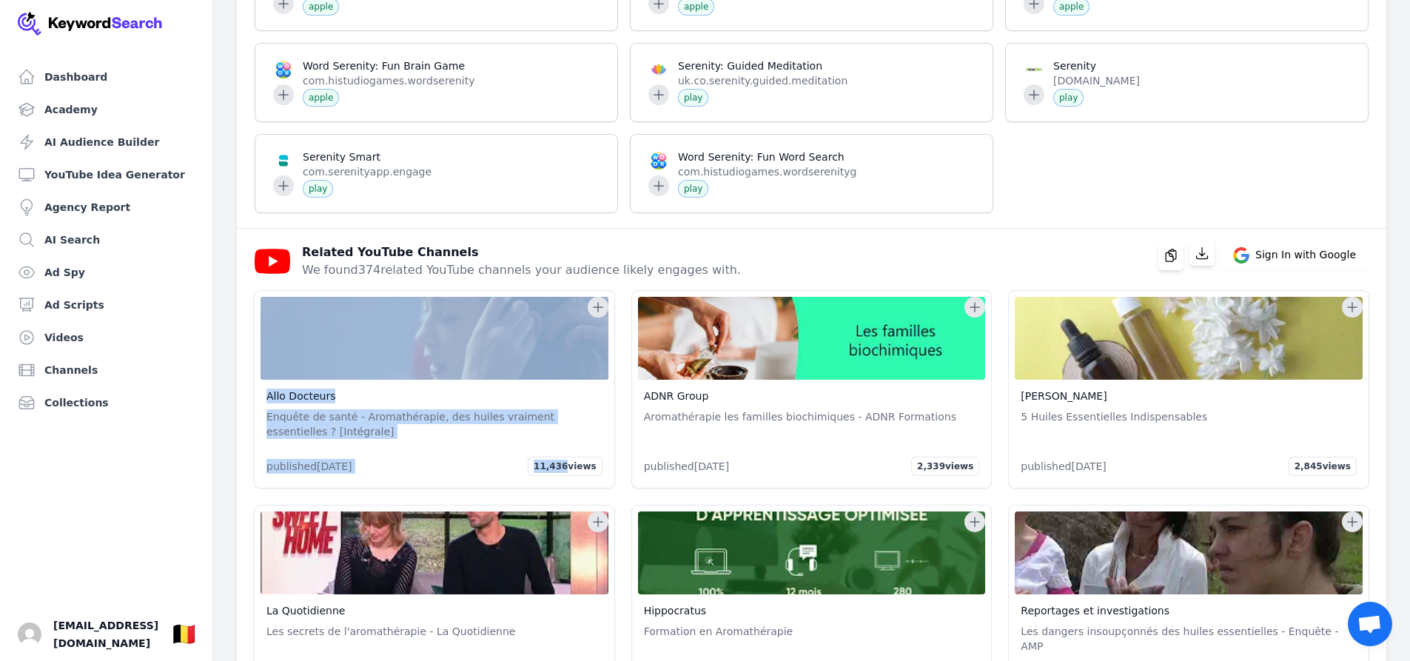
click at [554, 337] on img at bounding box center [434, 338] width 348 height 83
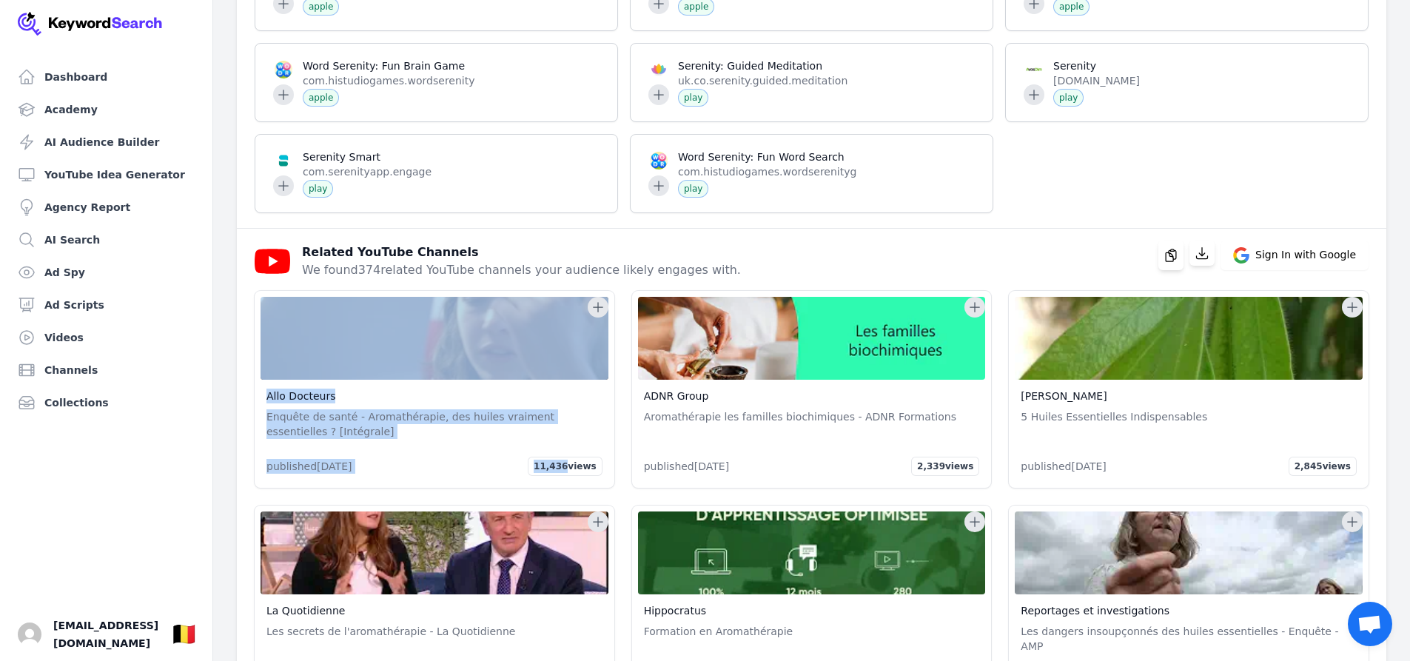
click at [596, 308] on icon at bounding box center [597, 307] width 15 height 15
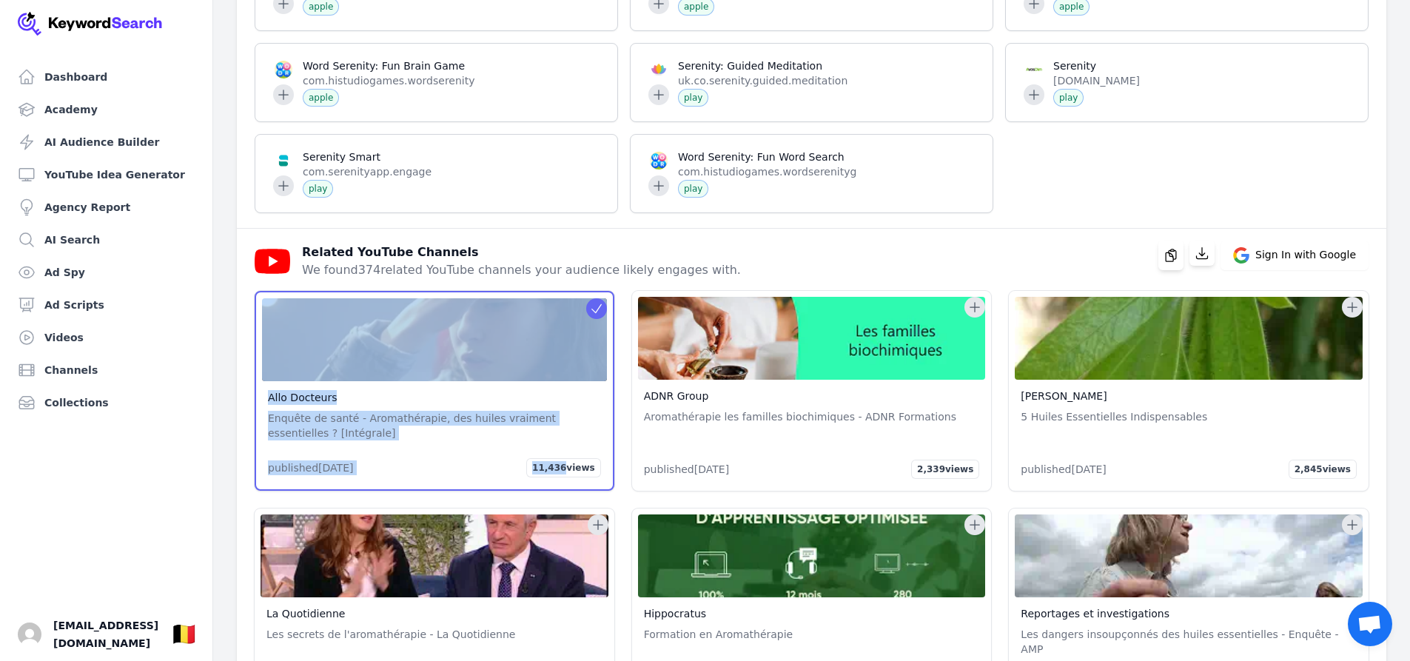
click at [596, 308] on icon at bounding box center [596, 308] width 15 height 15
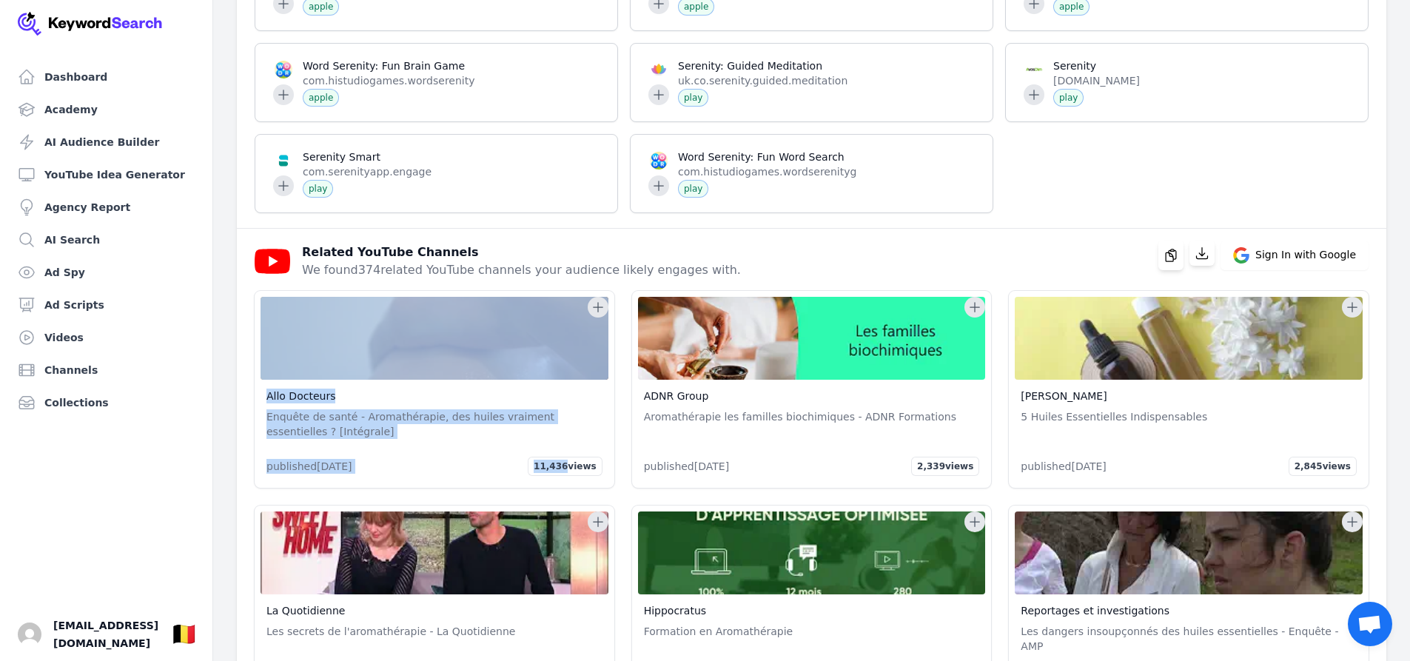
click at [596, 308] on icon at bounding box center [597, 307] width 15 height 15
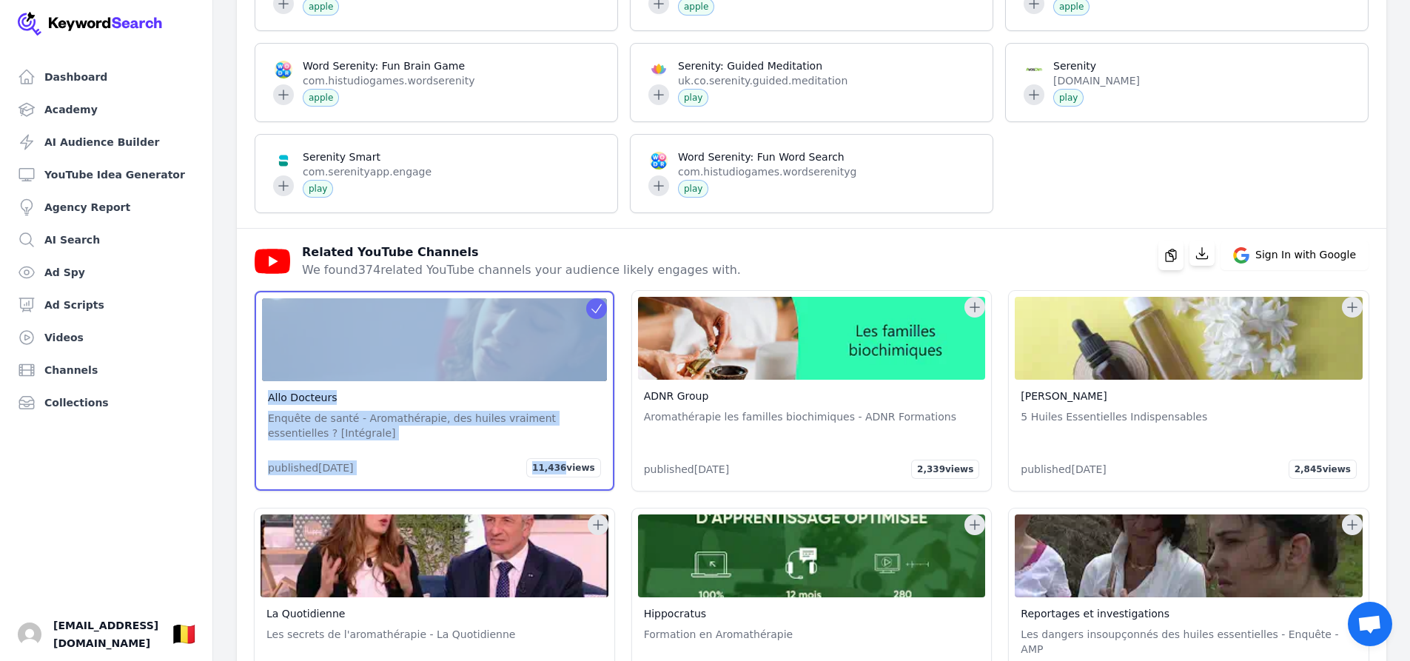
click at [437, 328] on img at bounding box center [434, 339] width 345 height 83
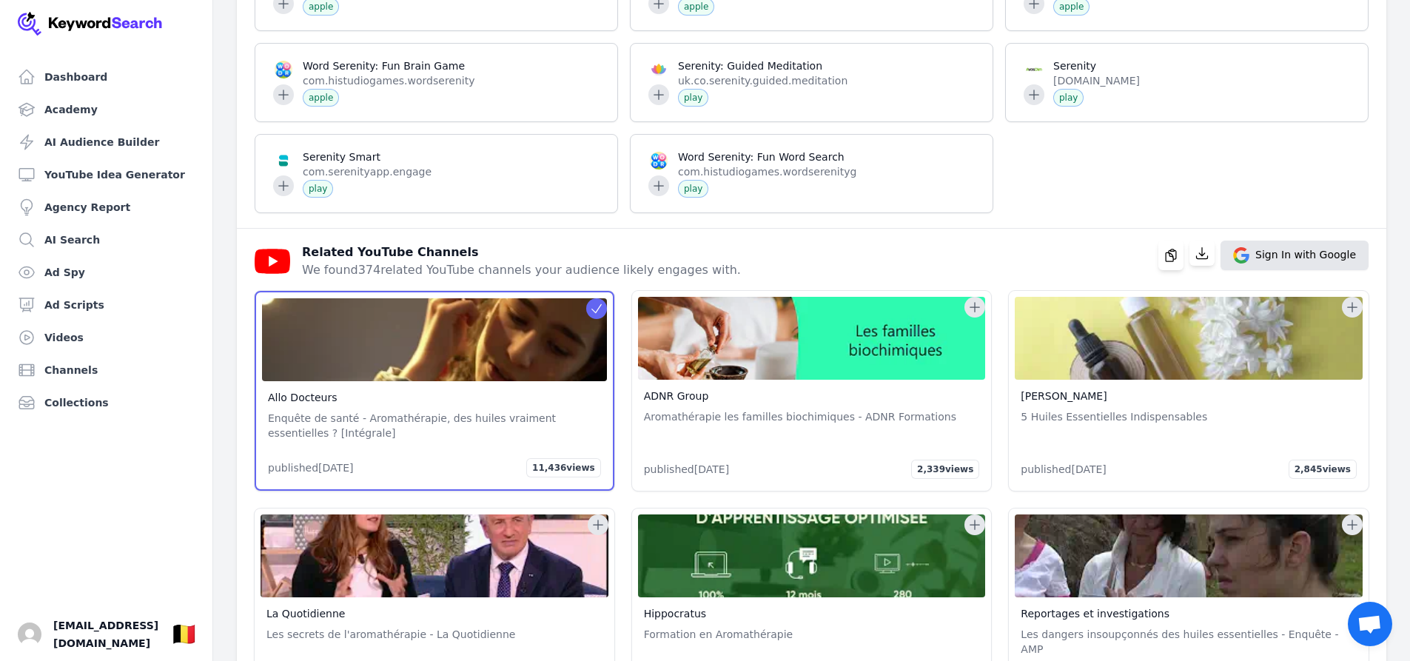
click at [1290, 265] on span "Sign In with Google" at bounding box center [1294, 255] width 148 height 30
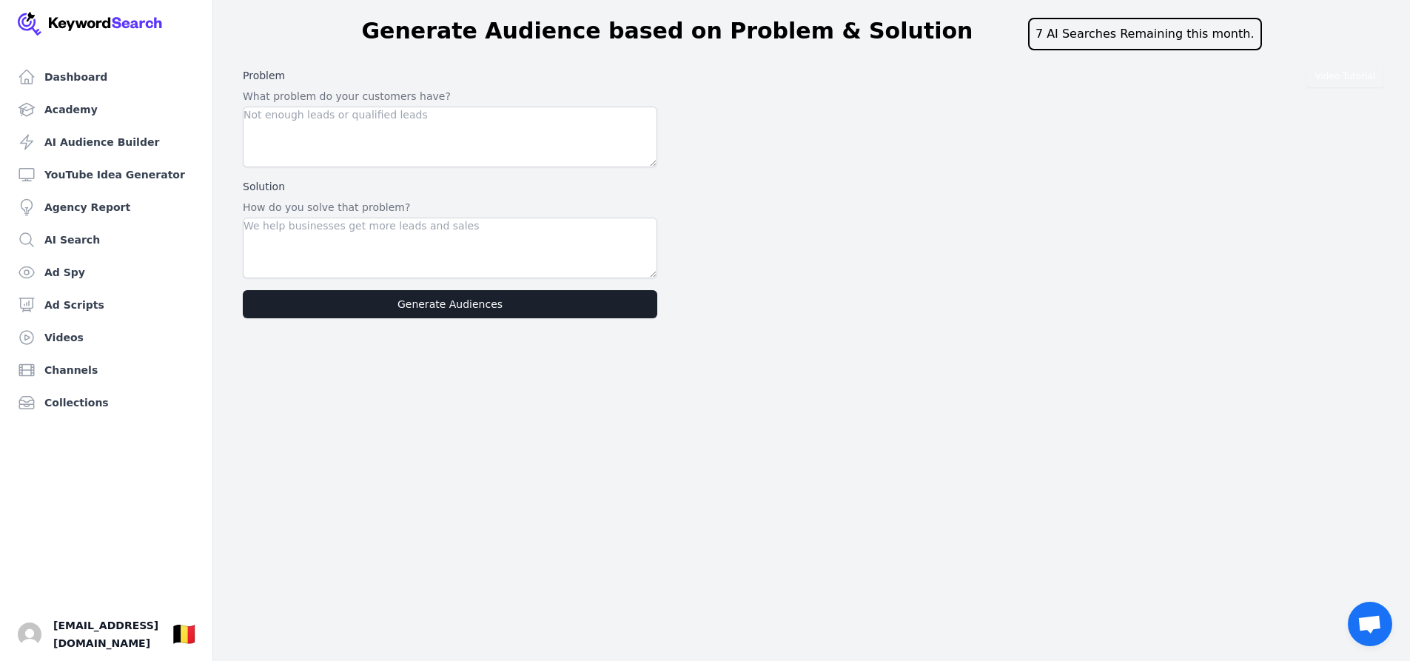
drag, startPoint x: 276, startPoint y: 115, endPoint x: 314, endPoint y: 460, distance: 346.9
click at [314, 460] on div "Dashboard Academy AI Audience Builder YouTube Idea Generator Agency Report AI S…" at bounding box center [705, 330] width 1410 height 661
click at [336, 115] on textarea at bounding box center [450, 137] width 414 height 61
type textarea "stress"
click at [273, 228] on textarea at bounding box center [450, 248] width 414 height 61
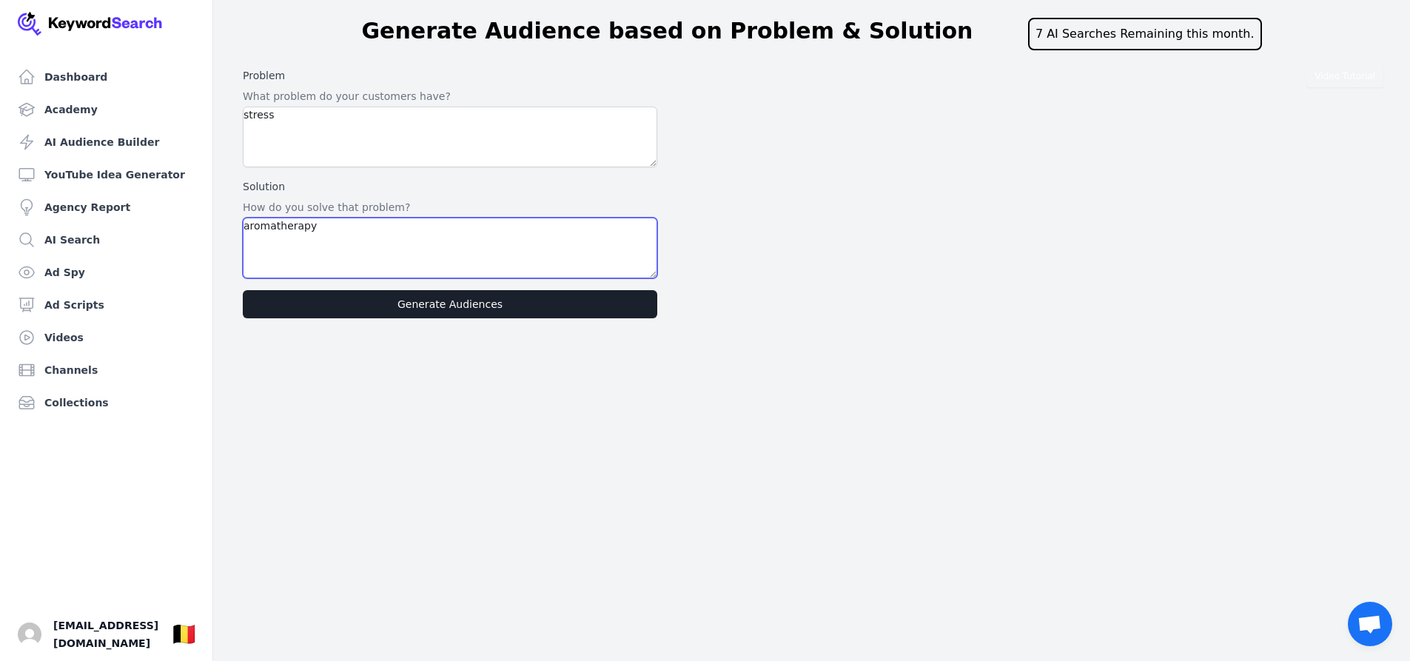
type textarea "aromatherapy"
click at [383, 301] on button "Generate Audiences" at bounding box center [450, 304] width 414 height 28
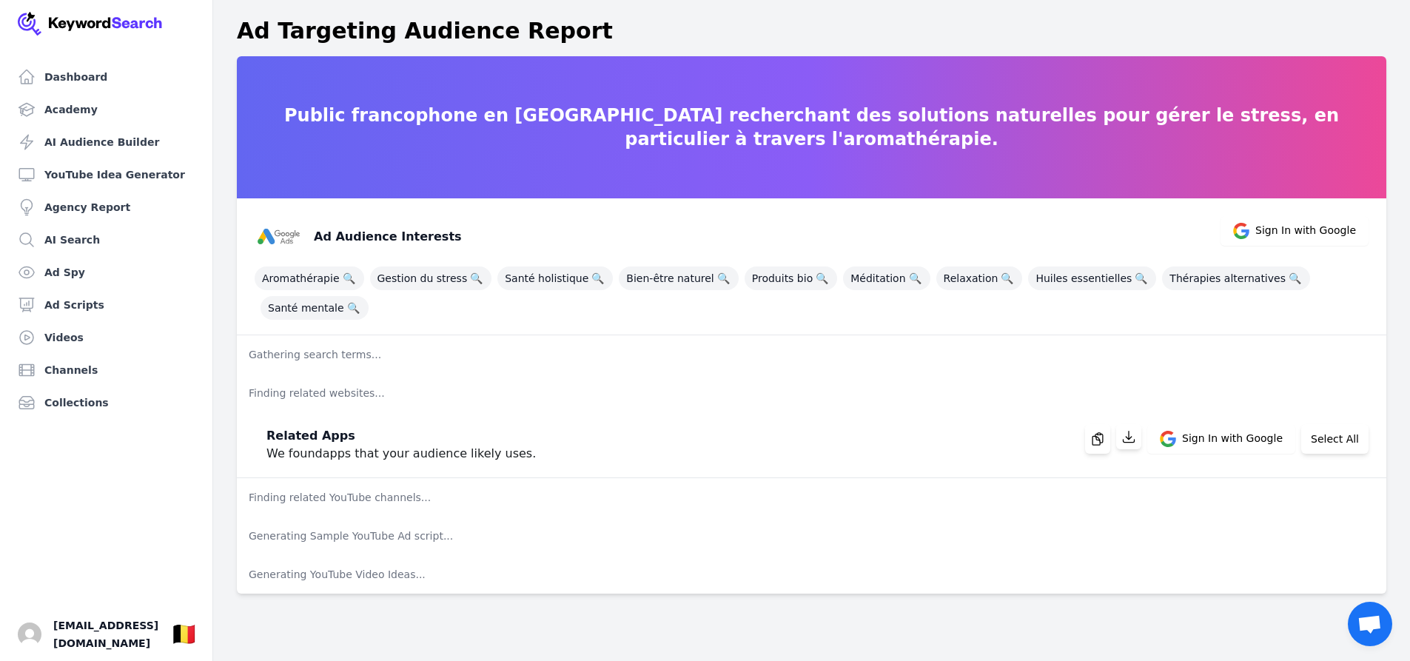
click at [339, 363] on p "Gathering search terms..." at bounding box center [811, 354] width 1149 height 38
click at [334, 454] on p "We found apps that your audience likely uses." at bounding box center [400, 454] width 269 height 18
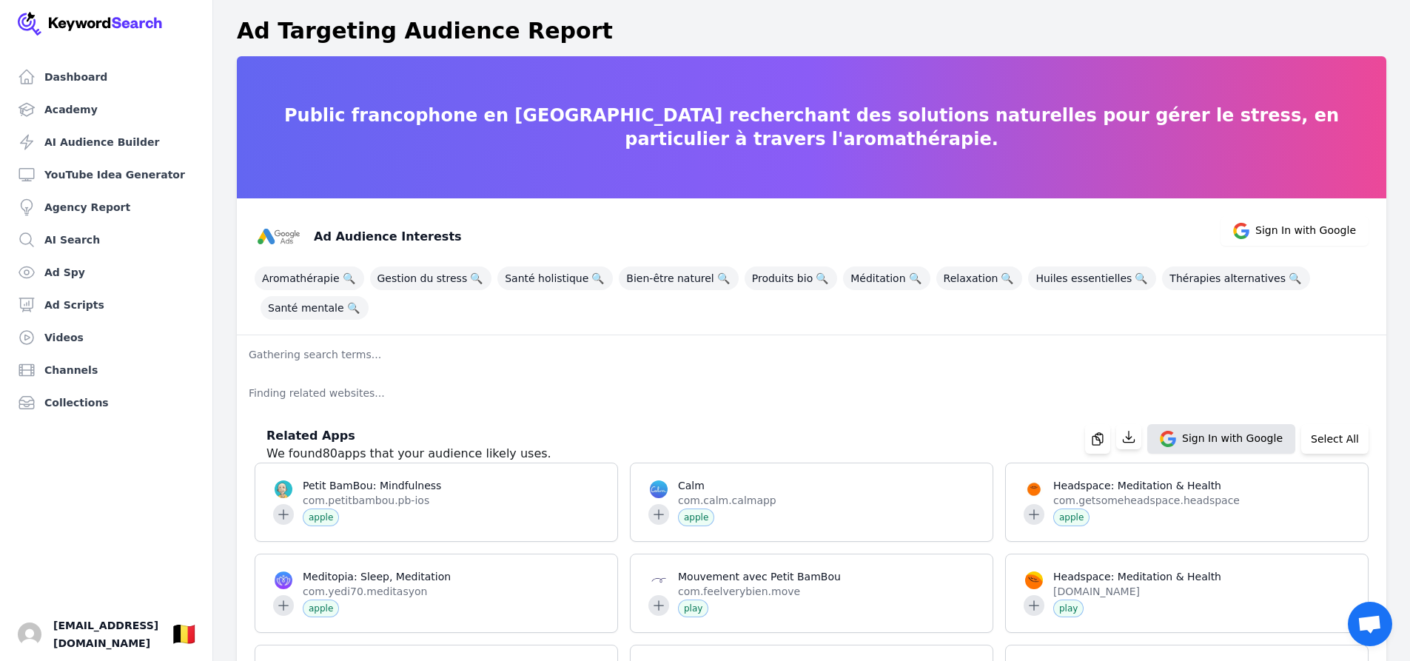
click at [1175, 441] on icon at bounding box center [1168, 439] width 16 height 16
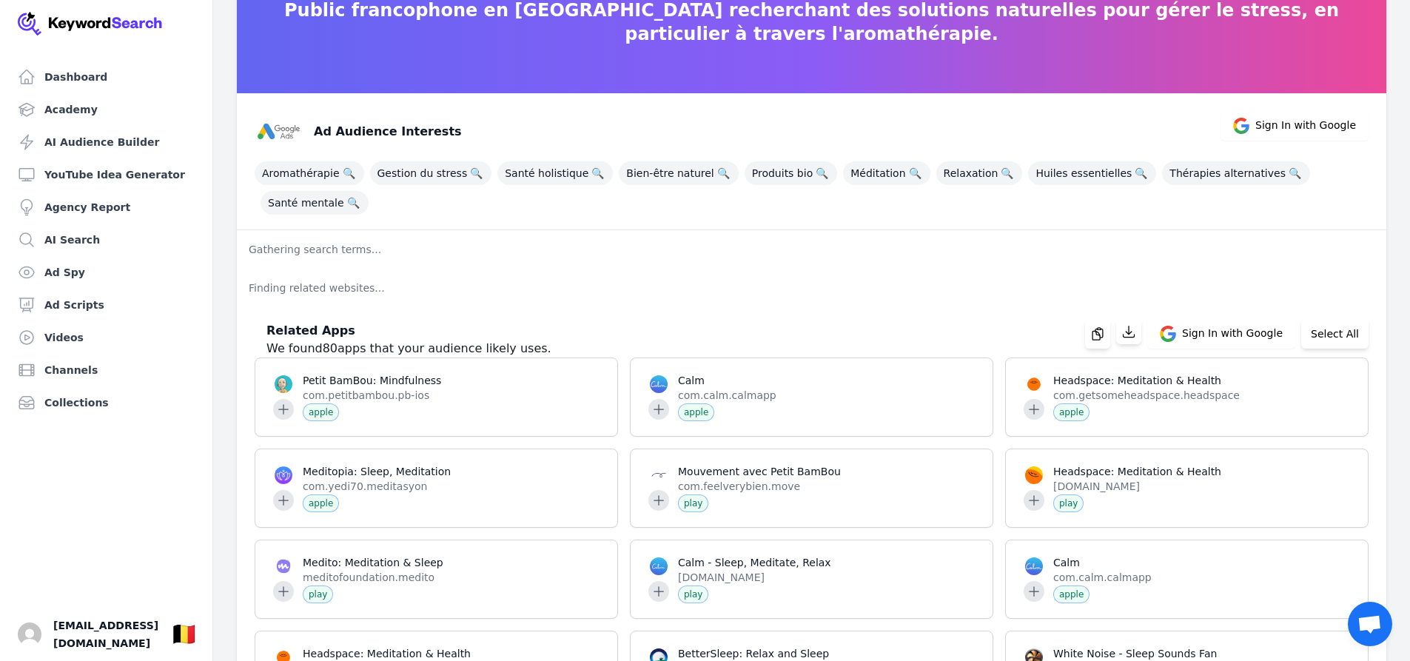
scroll to position [104, 0]
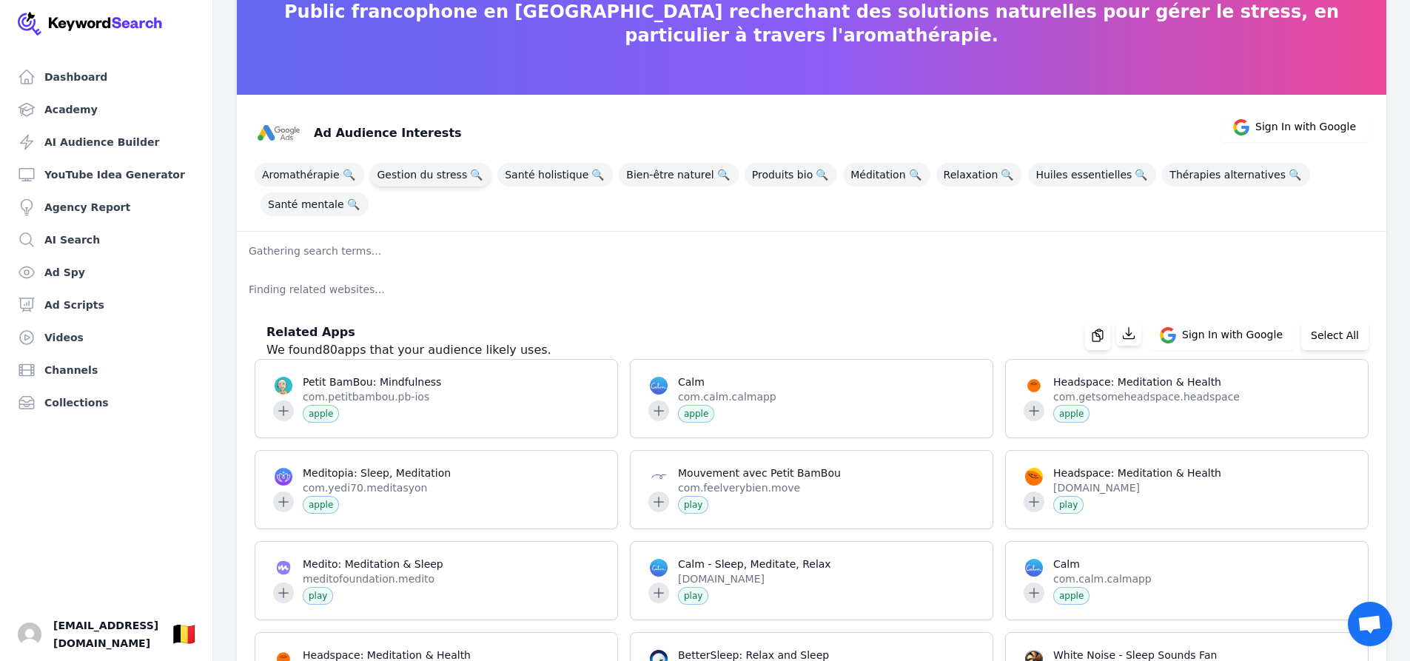
click at [423, 168] on span "Gestion du stress 🔍" at bounding box center [431, 175] width 122 height 24
click at [1217, 331] on span "Sign In with Google" at bounding box center [1232, 335] width 101 height 16
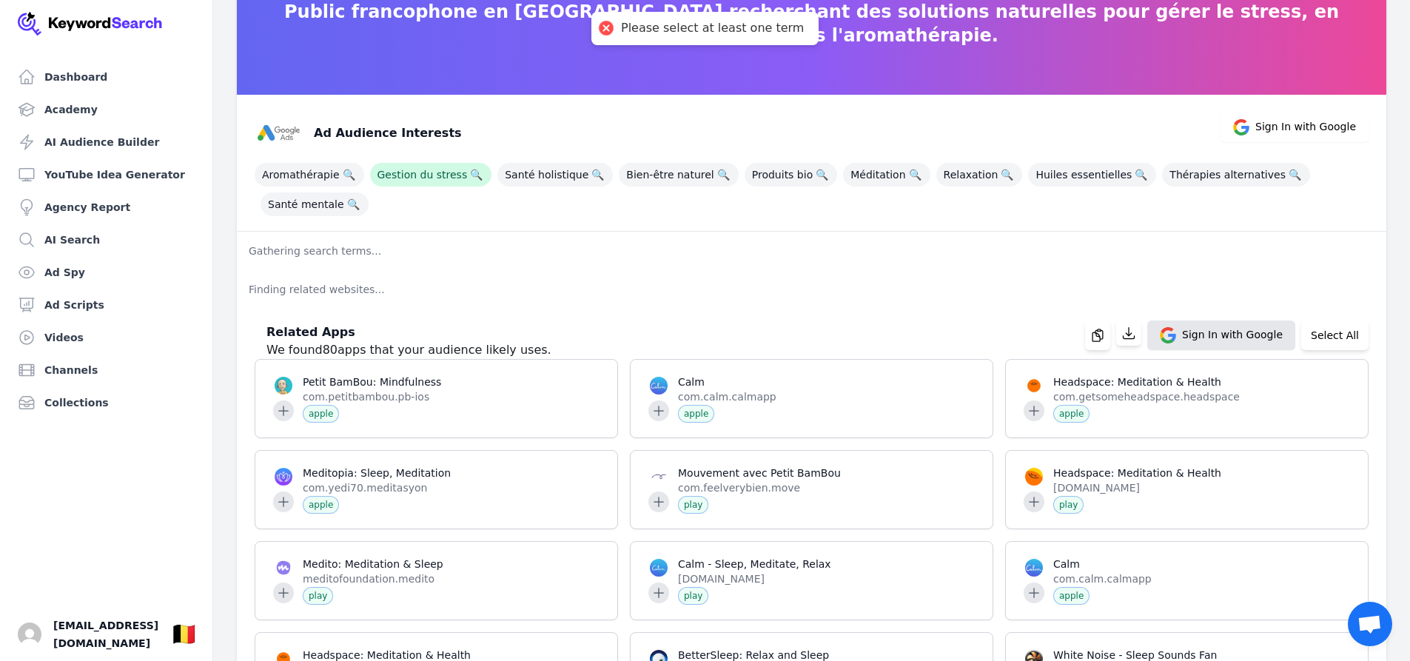
click at [1217, 331] on span "Sign In with Google" at bounding box center [1232, 335] width 101 height 16
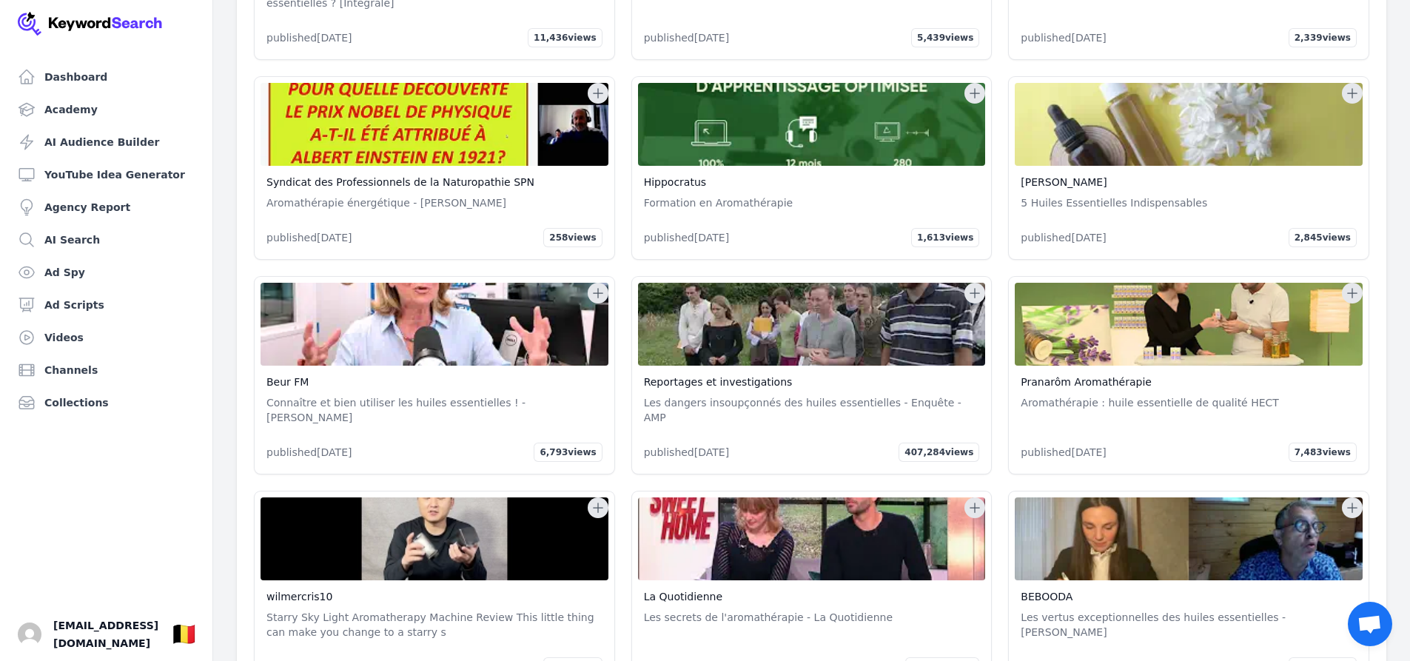
scroll to position [3121, 0]
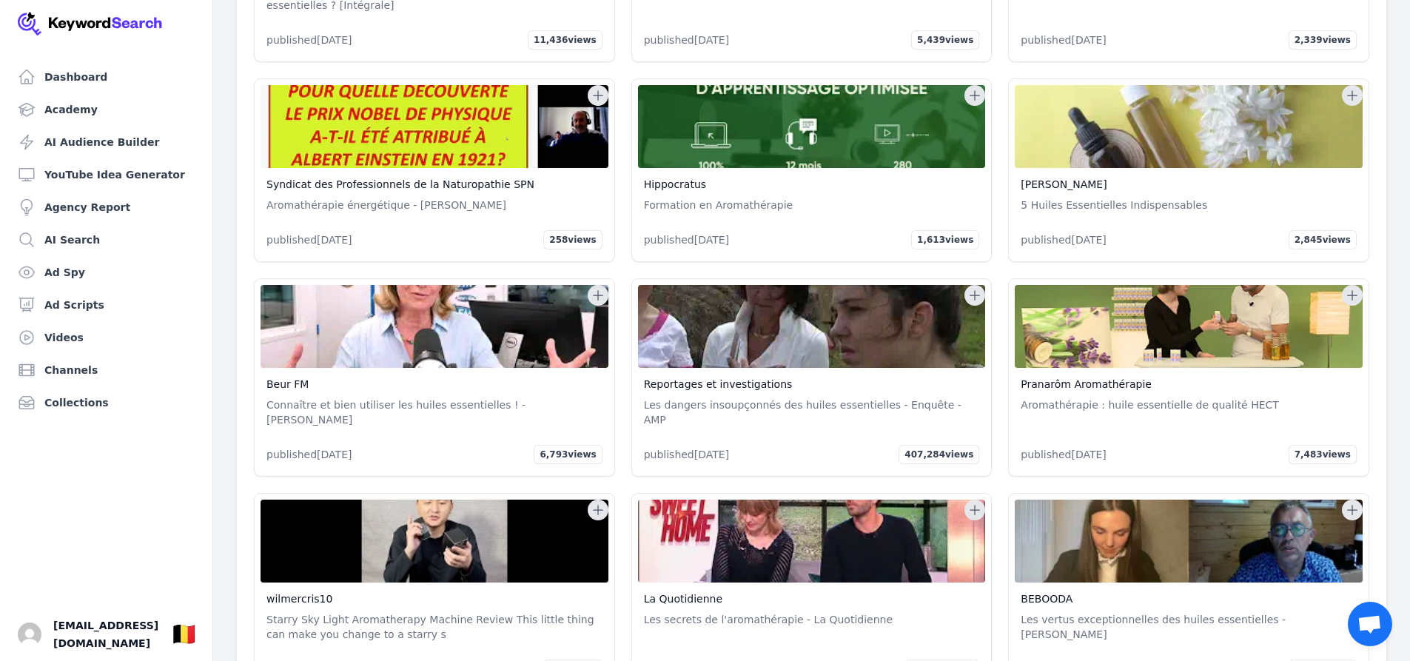
click at [396, 334] on img at bounding box center [434, 326] width 348 height 83
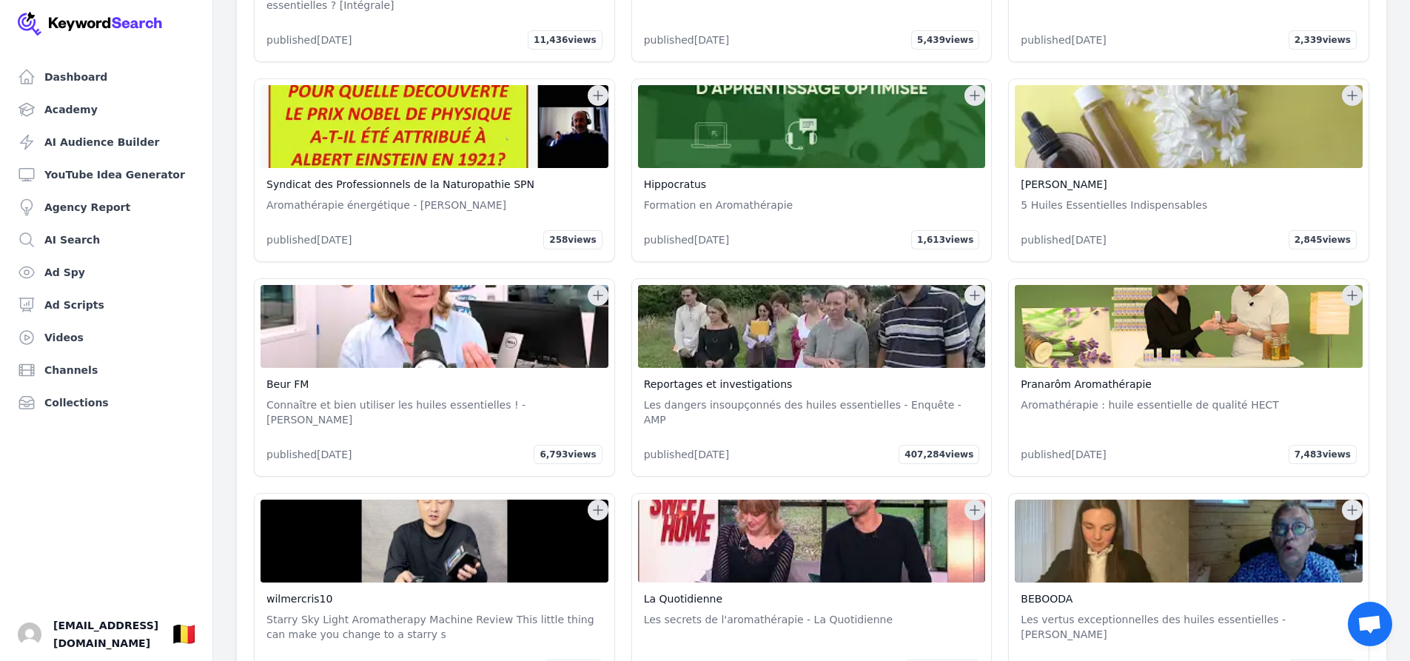
click at [599, 294] on icon at bounding box center [597, 295] width 15 height 15
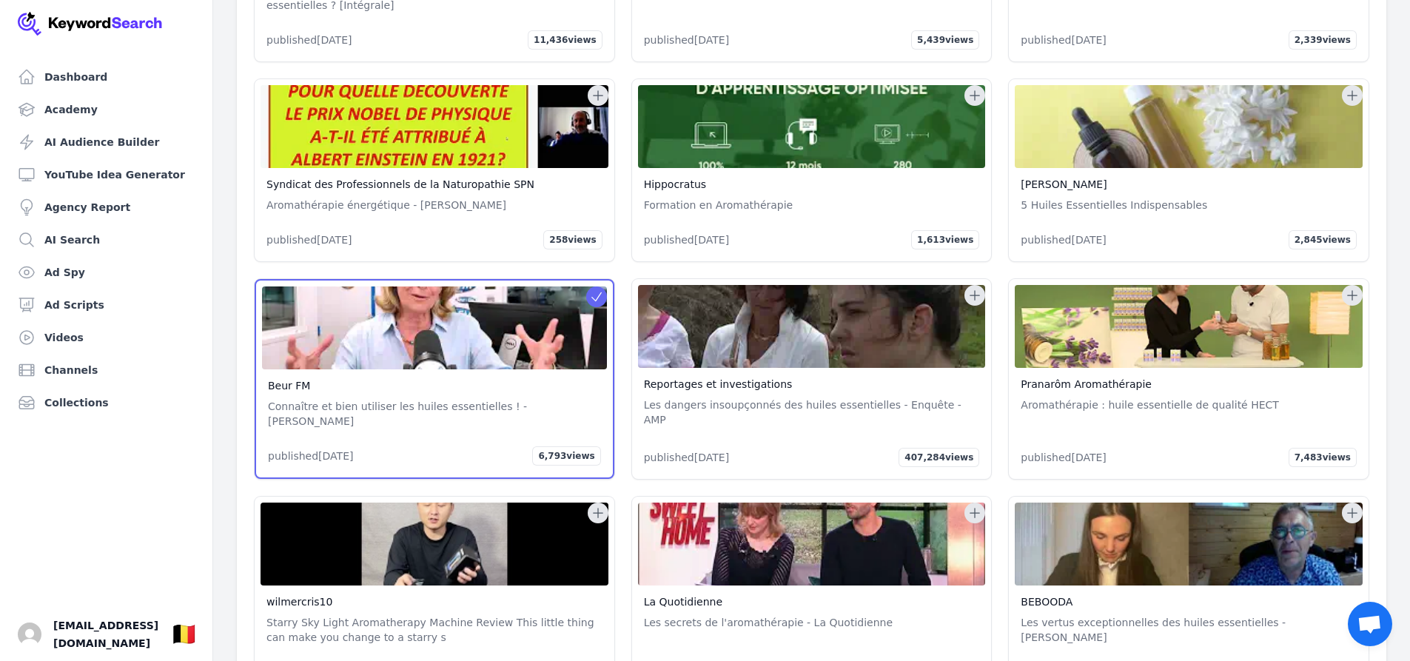
click at [562, 458] on span "6,793 views" at bounding box center [566, 455] width 68 height 19
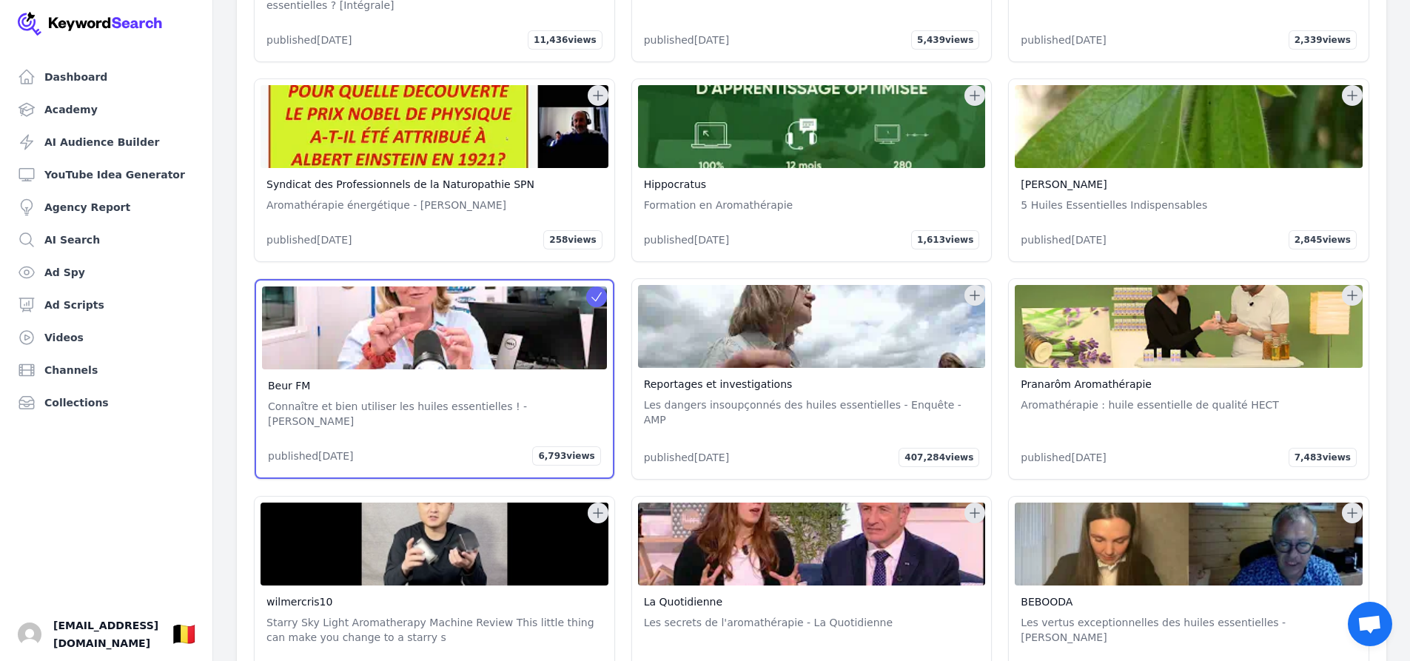
click at [425, 428] on div "Beur FM Connaître et bien utiliser les huiles essentielles ! - [PERSON_NAME] pu…" at bounding box center [434, 420] width 345 height 102
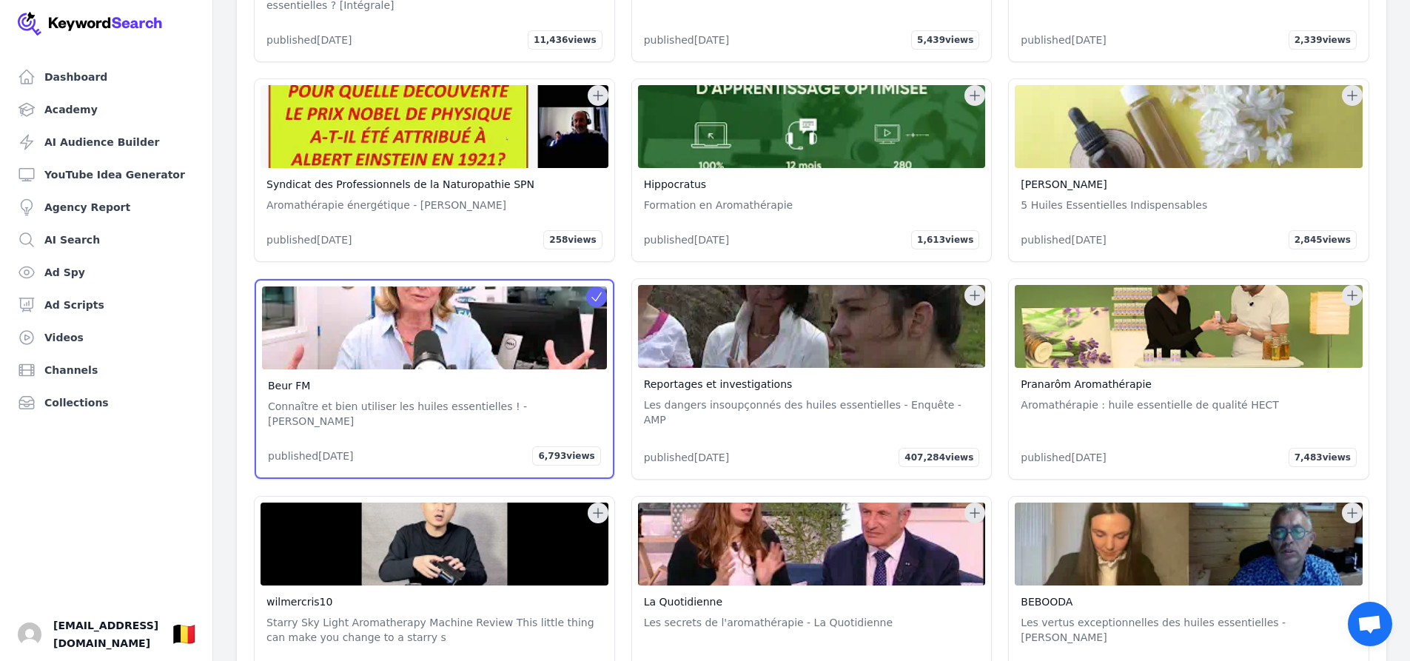
click at [425, 428] on div "Beur FM Connaître et bien utiliser les huiles essentielles ! - [PERSON_NAME] pu…" at bounding box center [434, 420] width 345 height 102
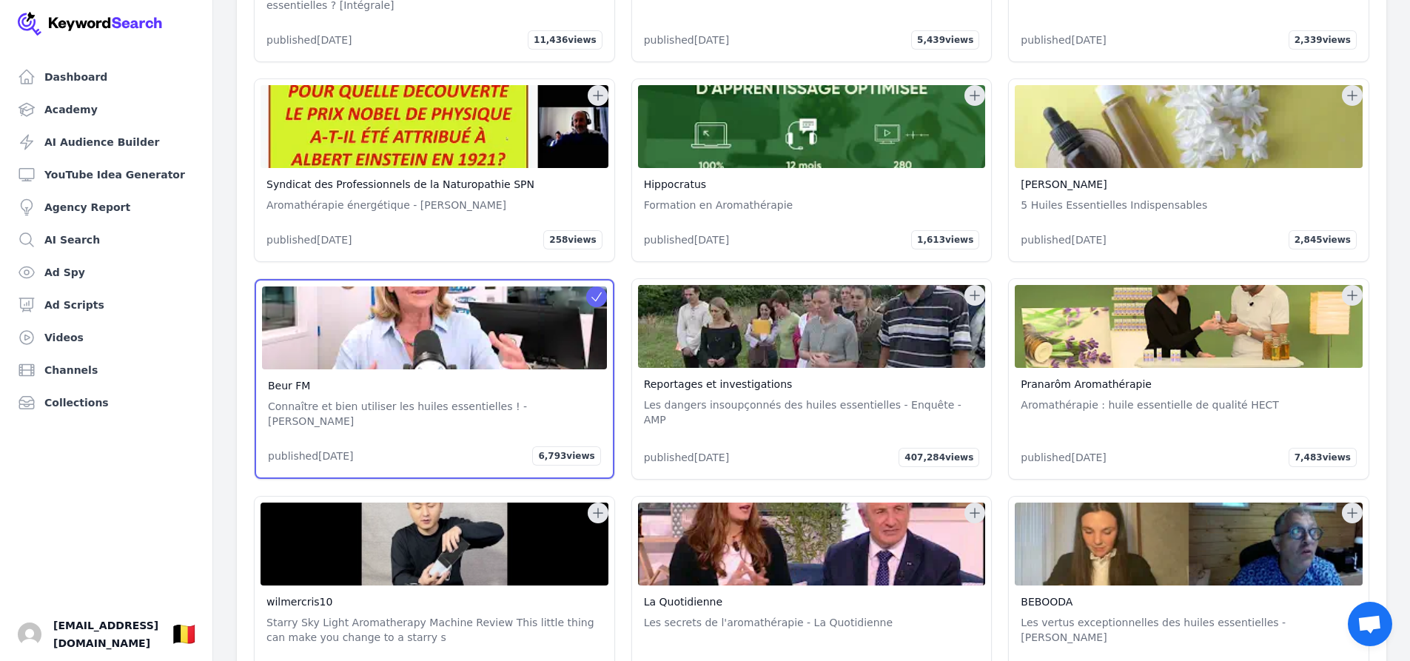
click at [426, 414] on p "Connaître et bien utiliser les huiles essentielles ! - [PERSON_NAME]" at bounding box center [434, 414] width 333 height 30
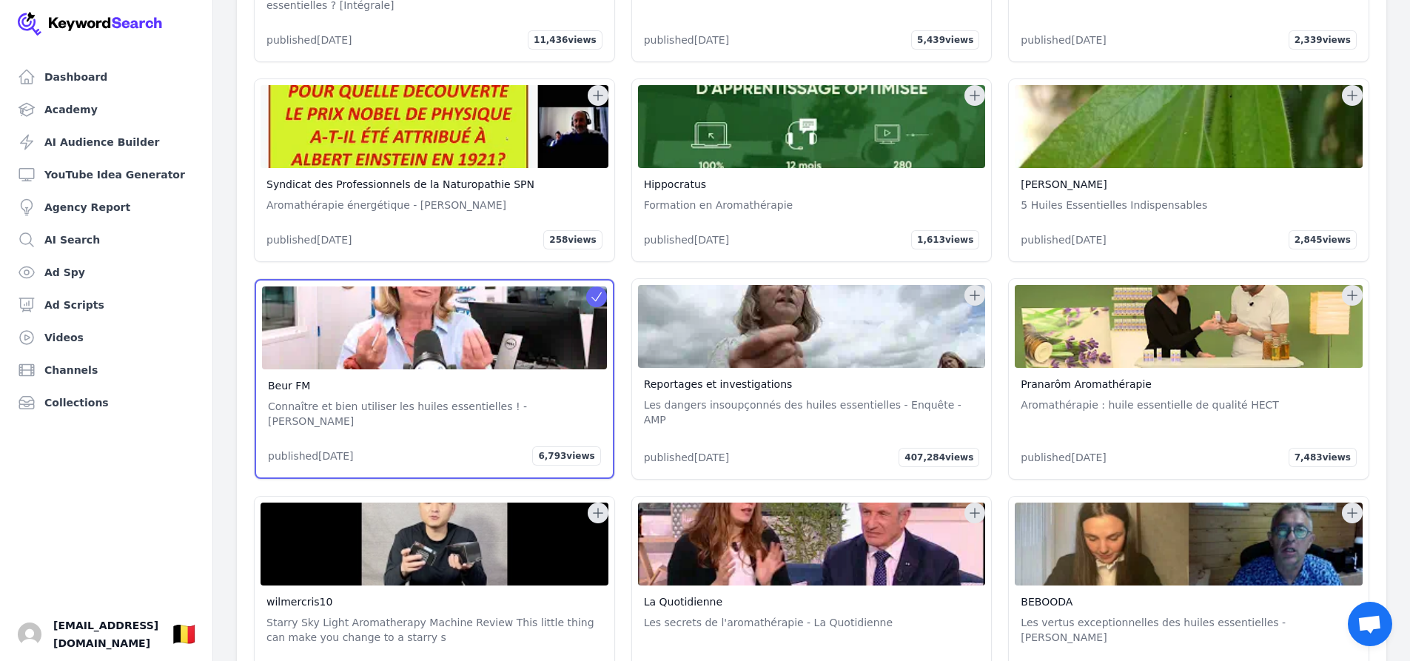
click at [420, 348] on img at bounding box center [434, 327] width 345 height 83
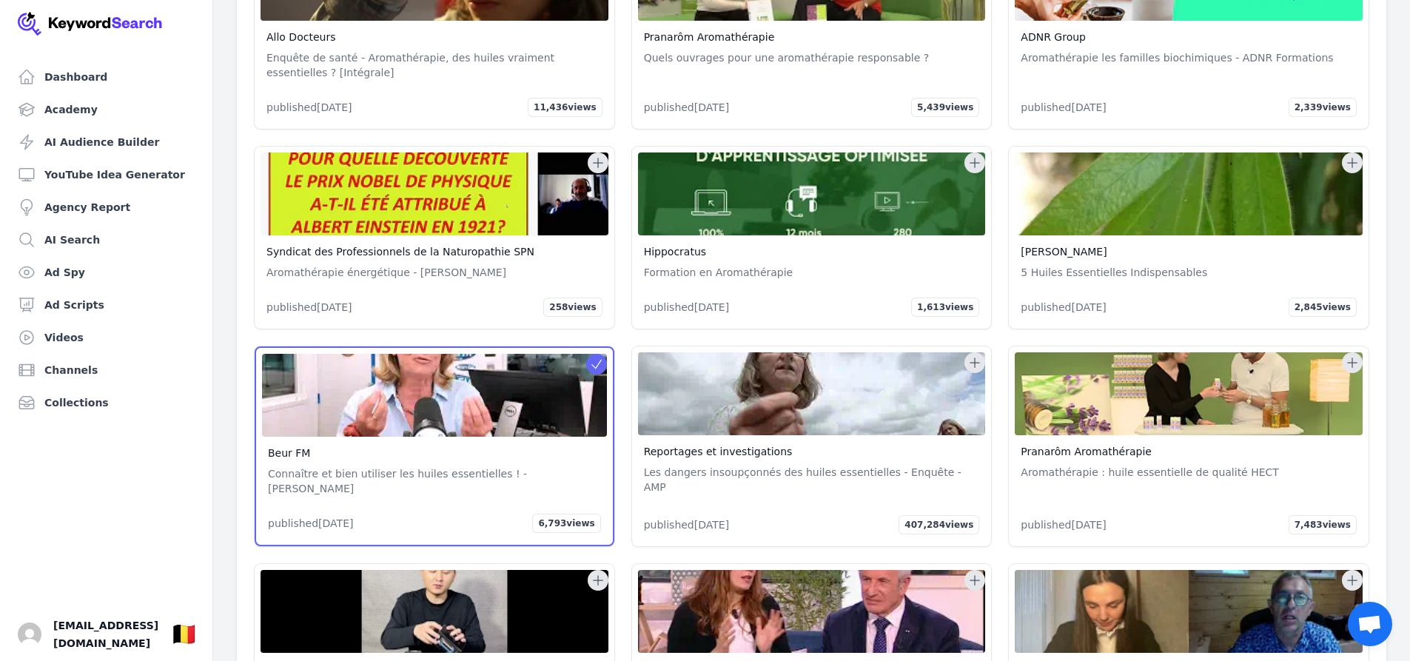
scroll to position [3024, 0]
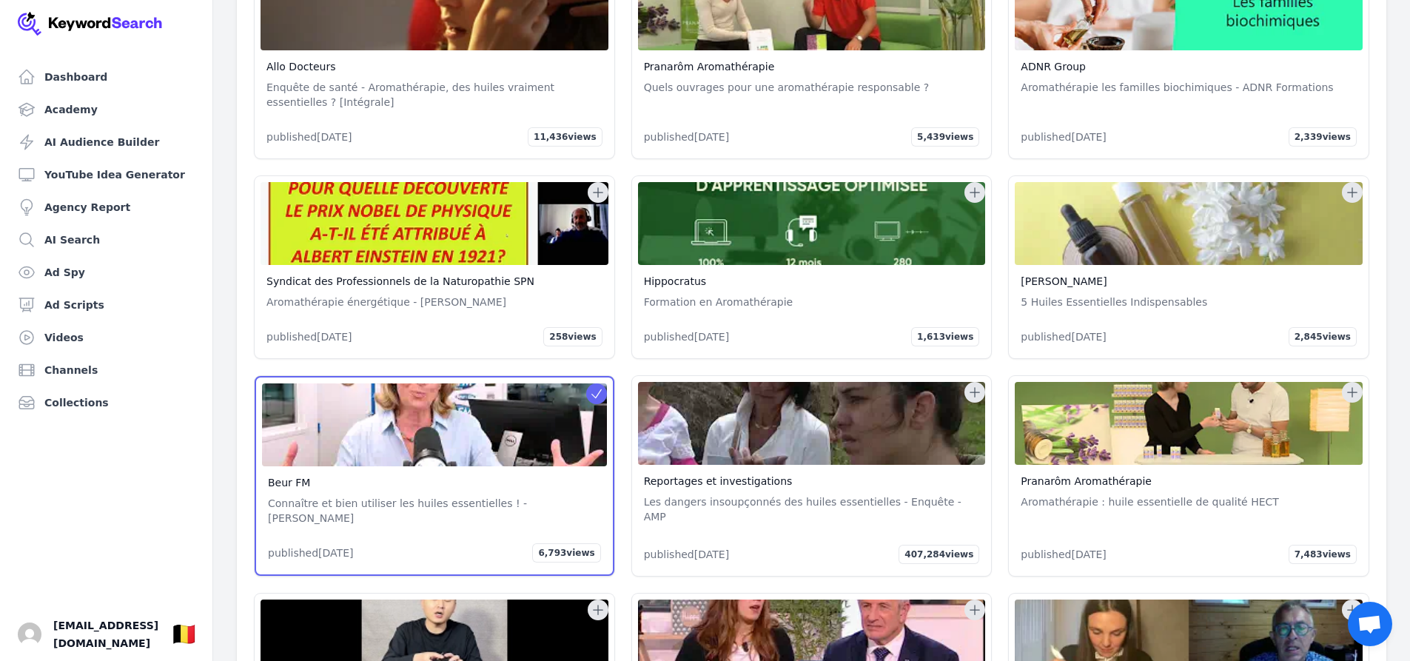
click at [454, 357] on div "Syndicat des Professionnels de la Naturopathie SPN Aromathérapie énergétique - …" at bounding box center [435, 267] width 360 height 182
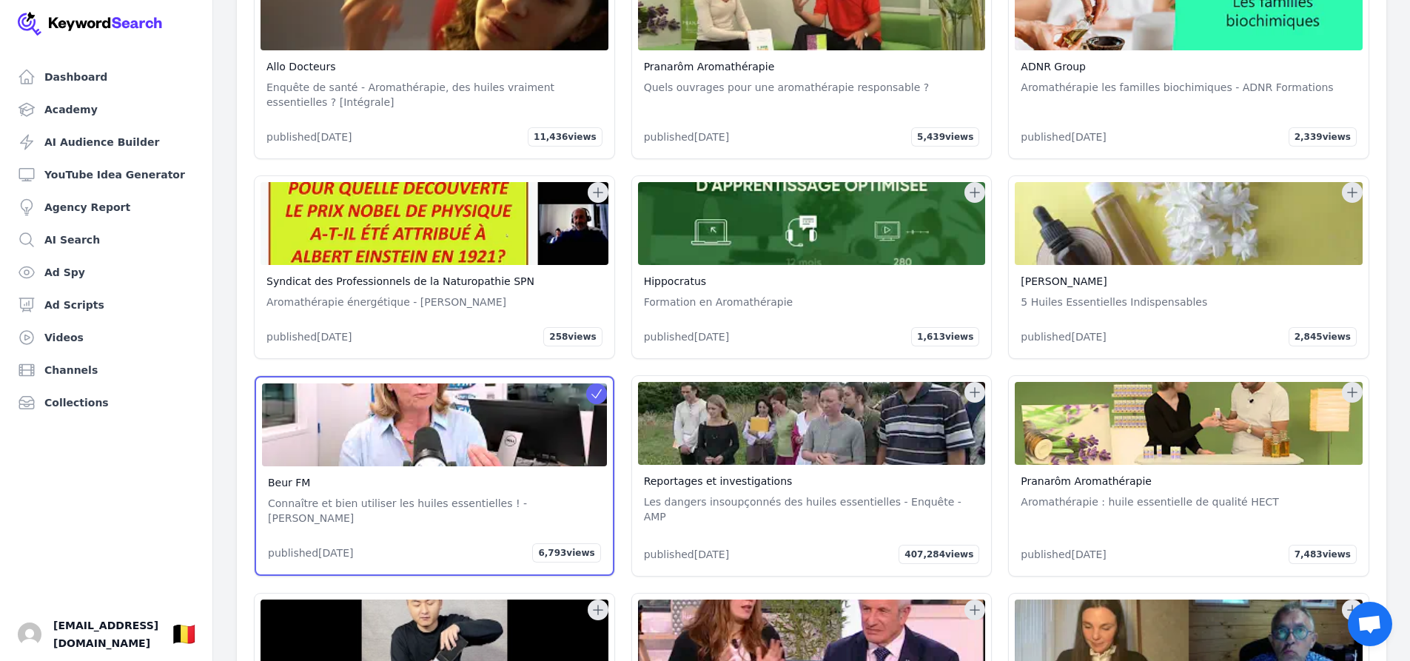
click at [454, 357] on div "Syndicat des Professionnels de la Naturopathie SPN Aromathérapie énergétique - …" at bounding box center [435, 267] width 360 height 182
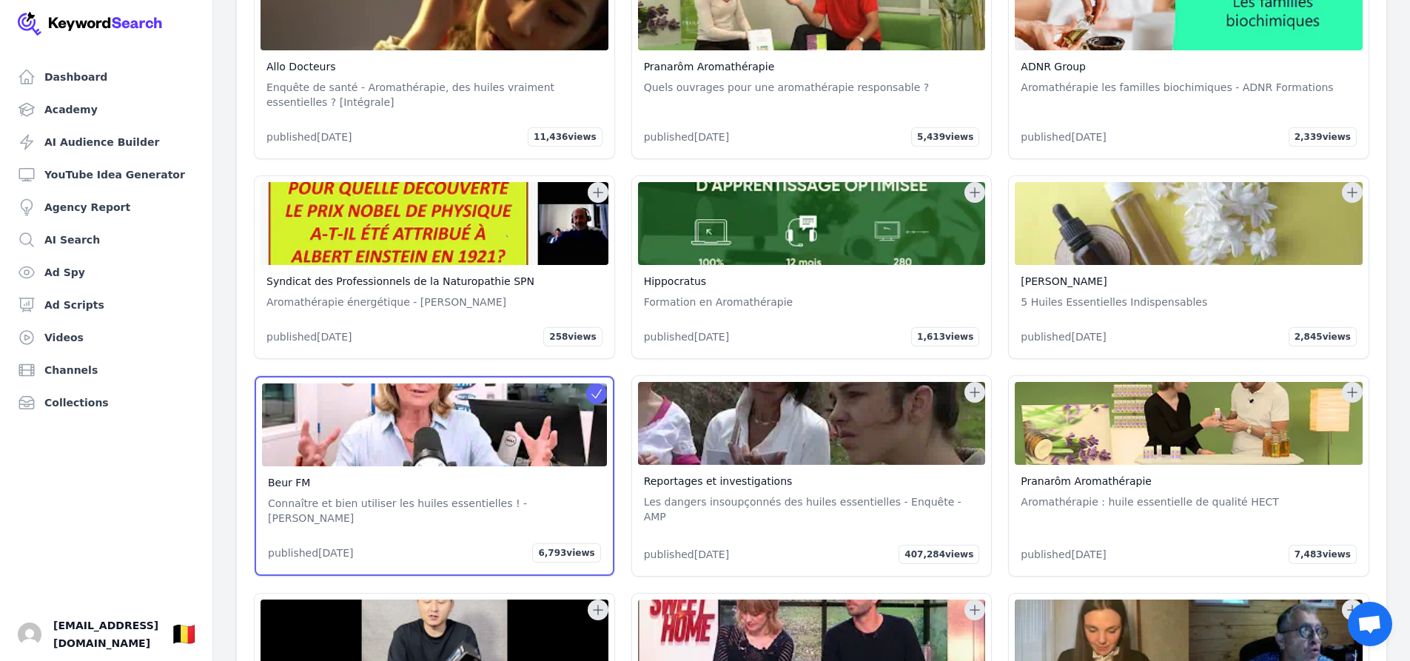
click at [453, 426] on img at bounding box center [434, 424] width 345 height 83
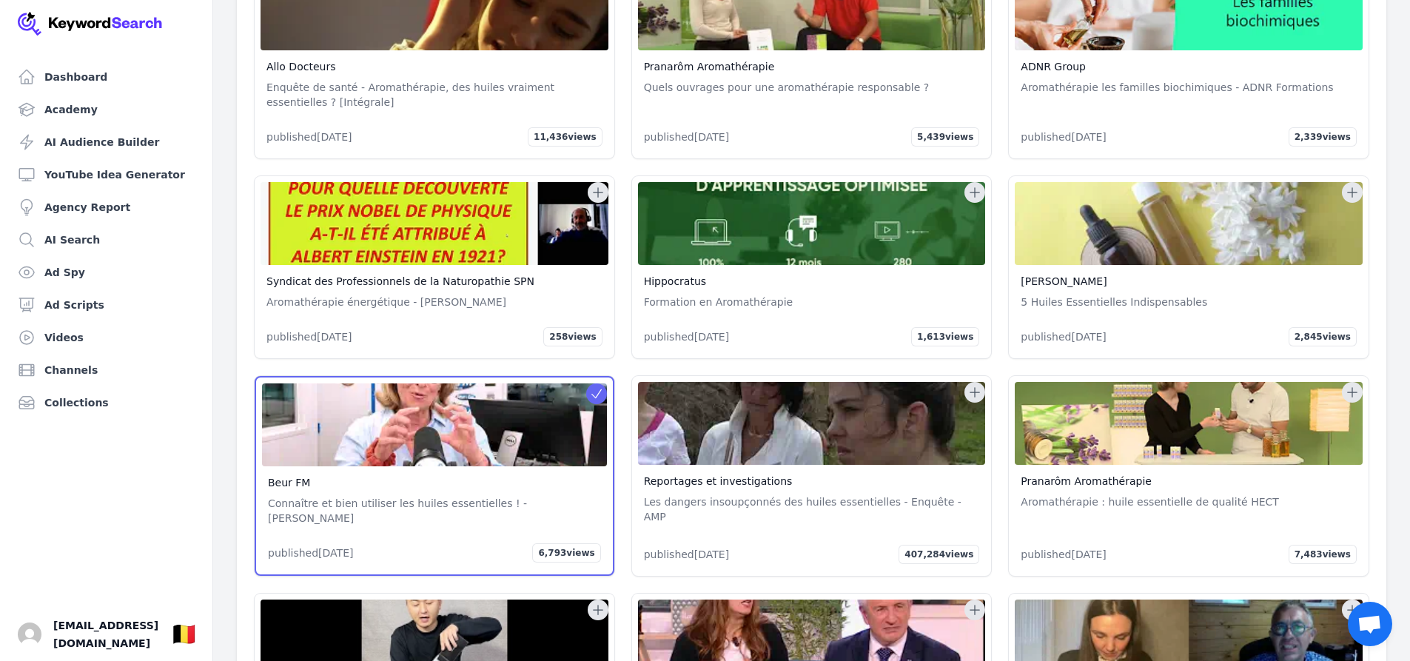
click at [524, 485] on h4 "Beur FM" at bounding box center [434, 482] width 333 height 15
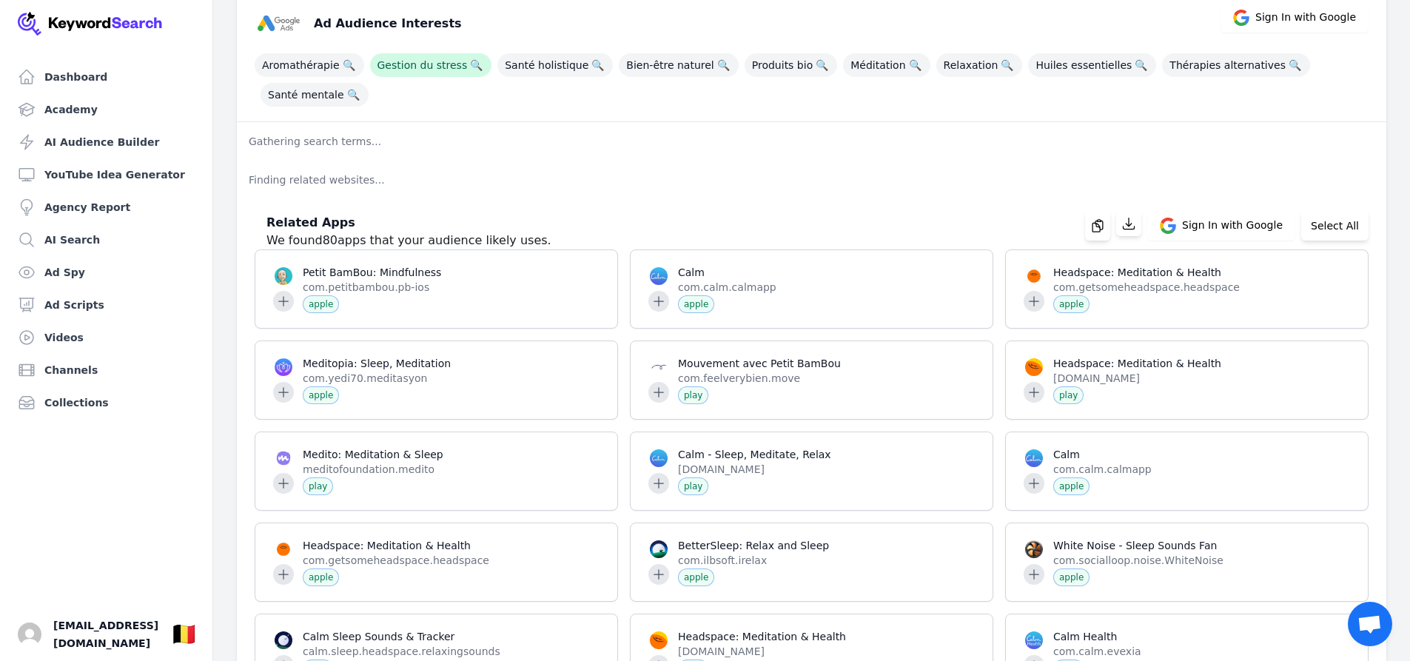
scroll to position [212, 0]
click at [1231, 222] on span "Sign In with Google" at bounding box center [1232, 226] width 101 height 16
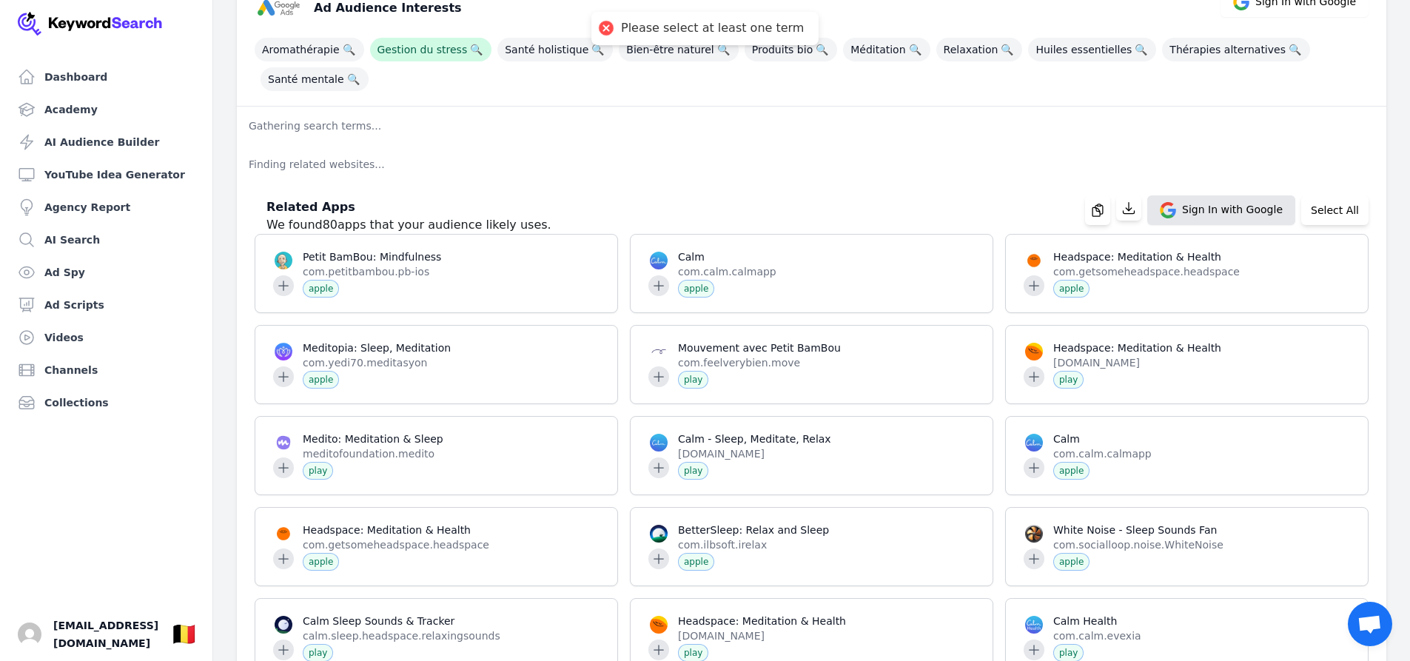
scroll to position [229, 0]
click at [1135, 199] on button "button" at bounding box center [1128, 207] width 25 height 25
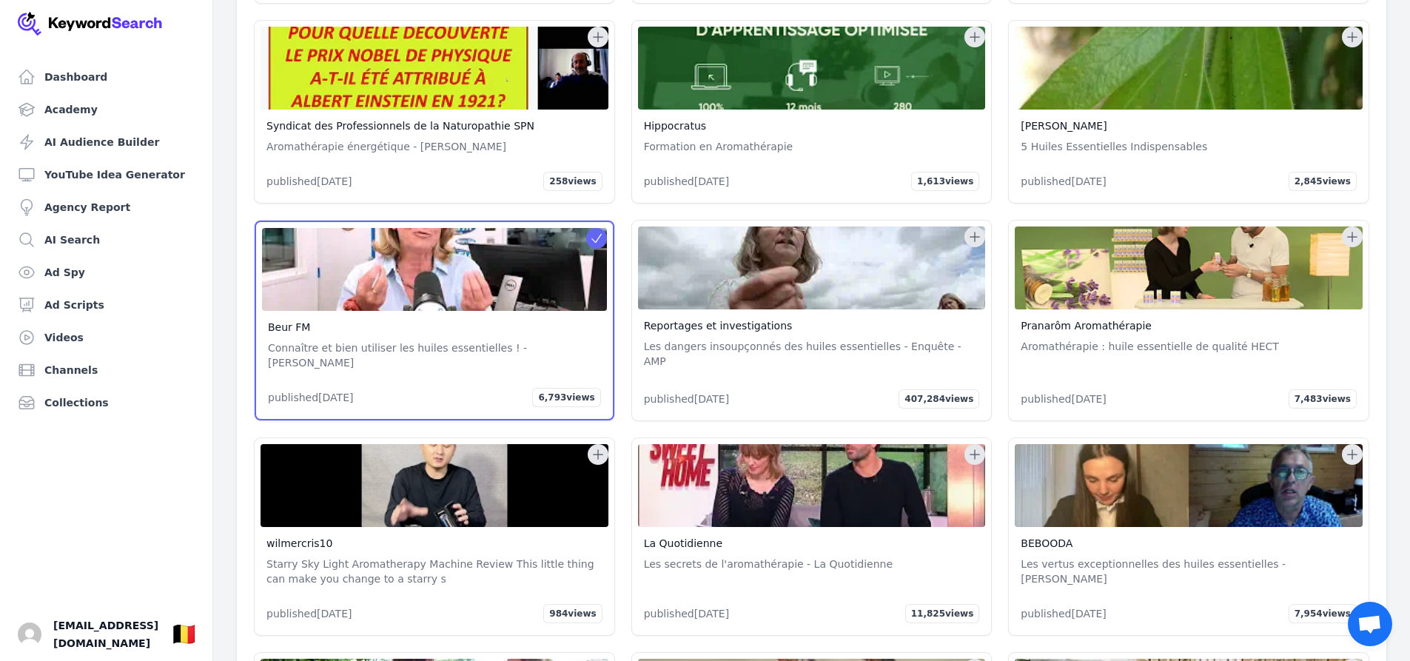
scroll to position [3183, 0]
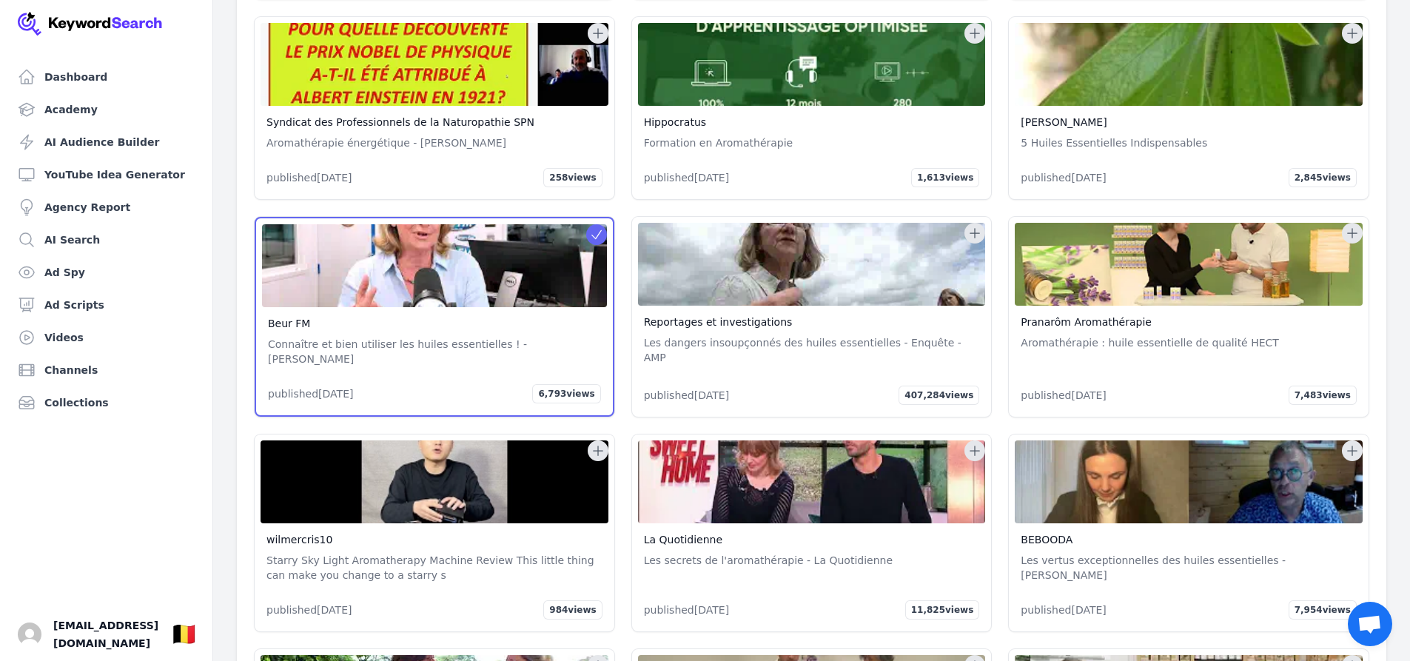
click at [1151, 306] on div "Pranarôm Aromathérapie Aromathérapie : huile essentielle de qualité HECT publis…" at bounding box center [1188, 358] width 348 height 105
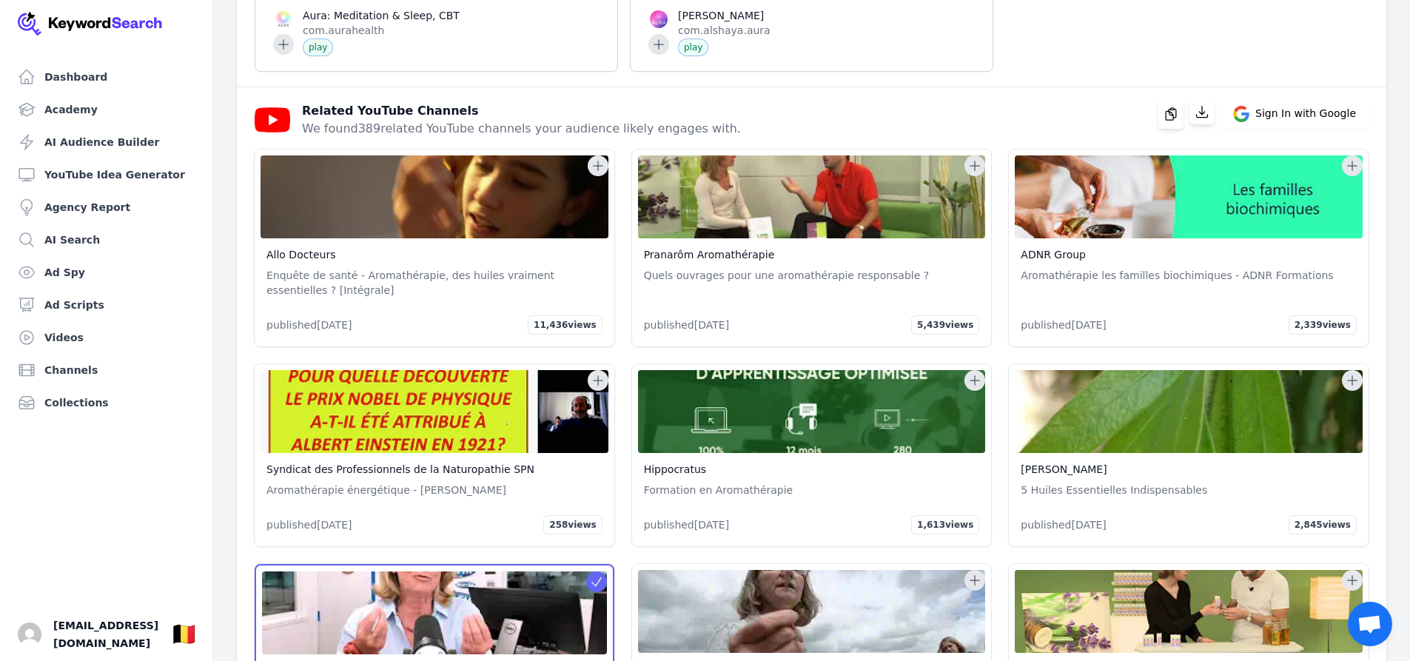
scroll to position [2830, 0]
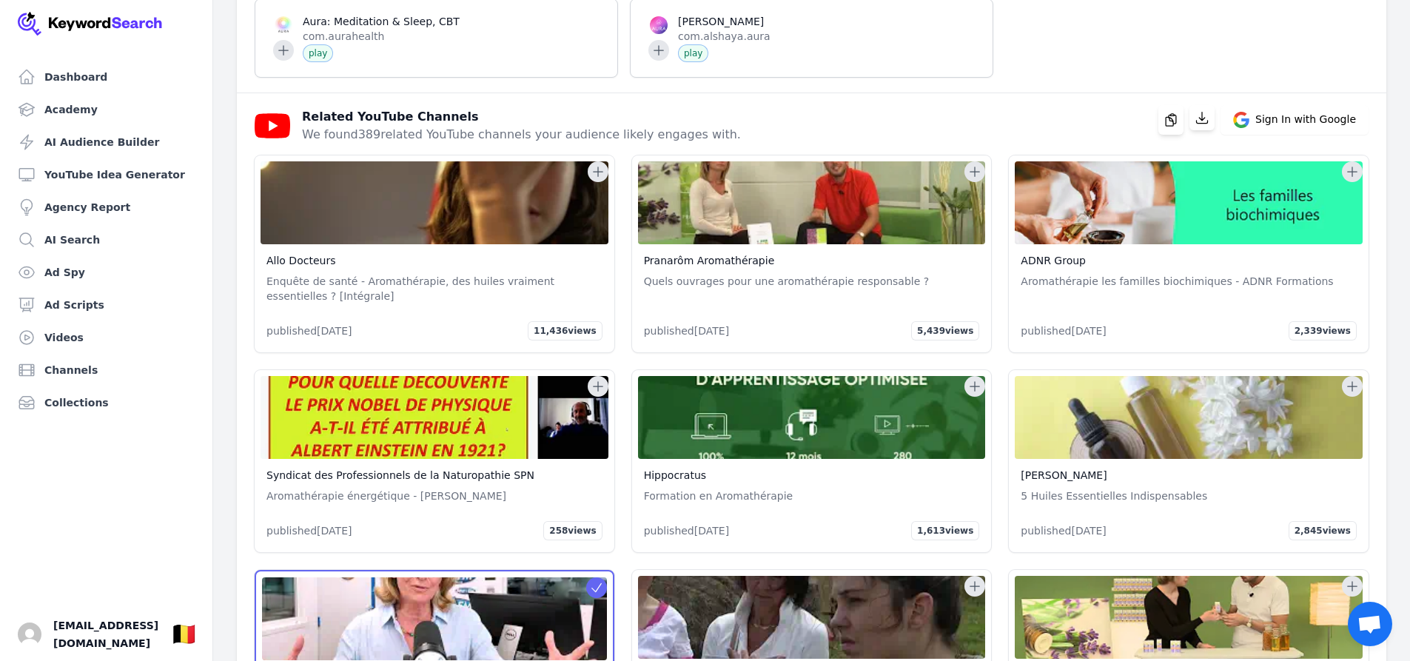
click at [587, 174] on img at bounding box center [434, 202] width 348 height 83
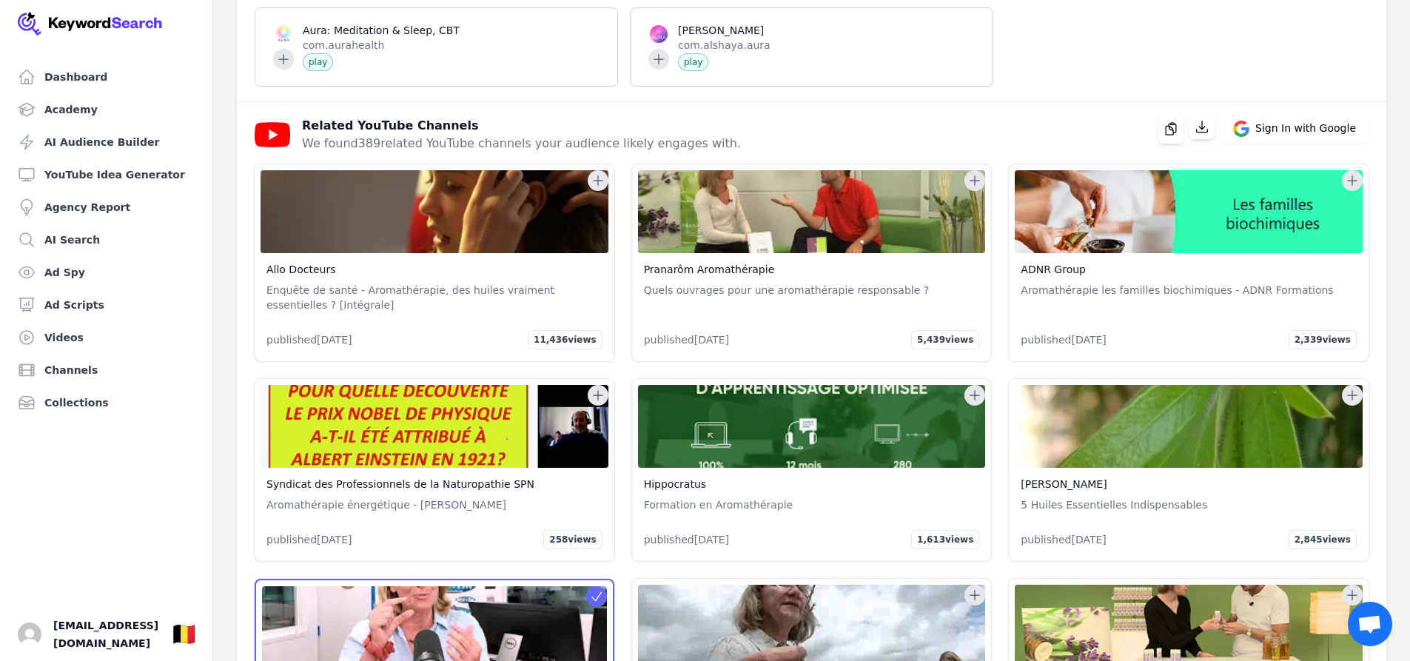
scroll to position [2821, 0]
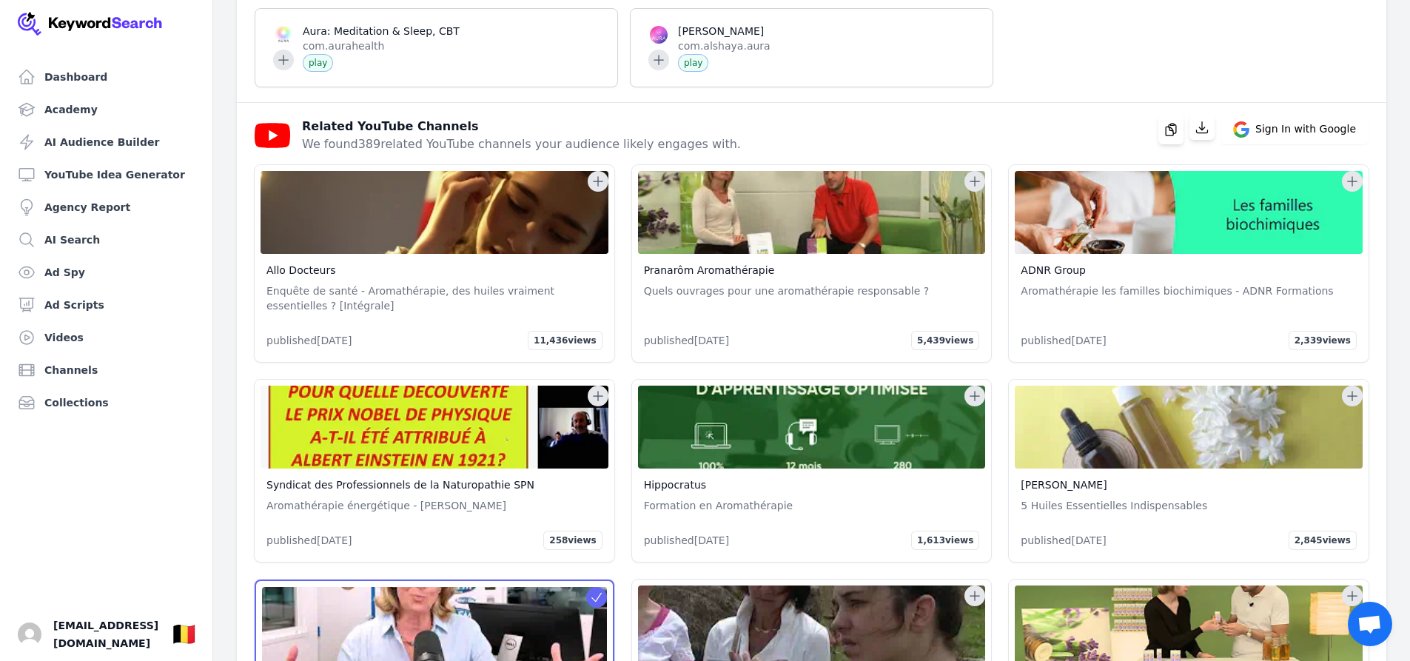
click at [465, 314] on div "Allo Docteurs Enquête de santé - Aromathérapie, des huiles vraiment essentielle…" at bounding box center [434, 305] width 348 height 102
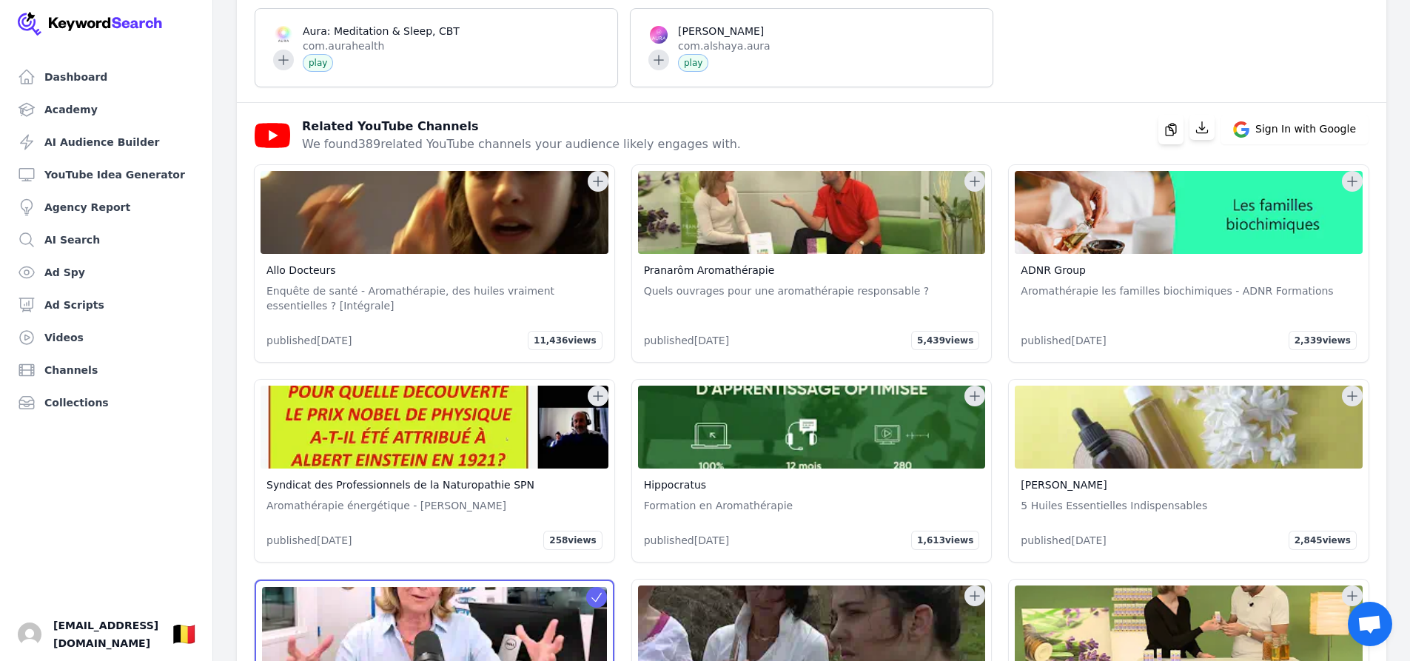
click at [555, 339] on span "11,436 views" at bounding box center [565, 340] width 75 height 19
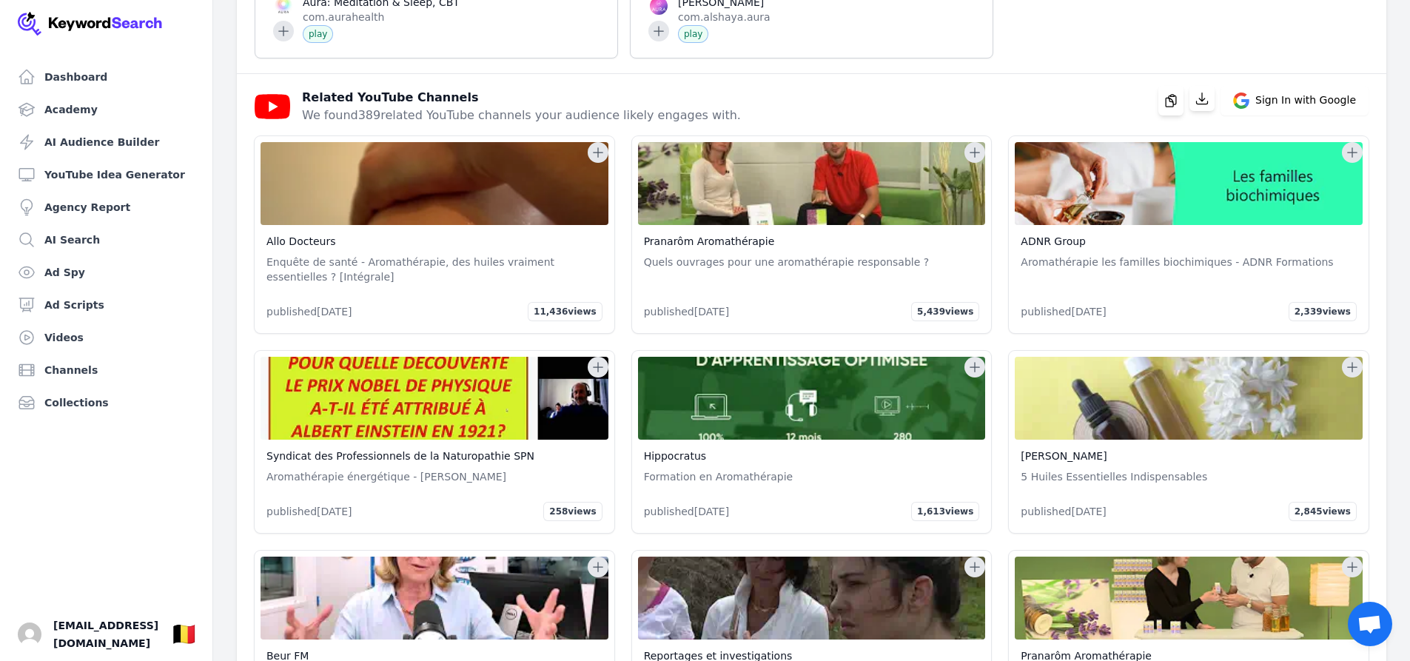
scroll to position [2850, 0]
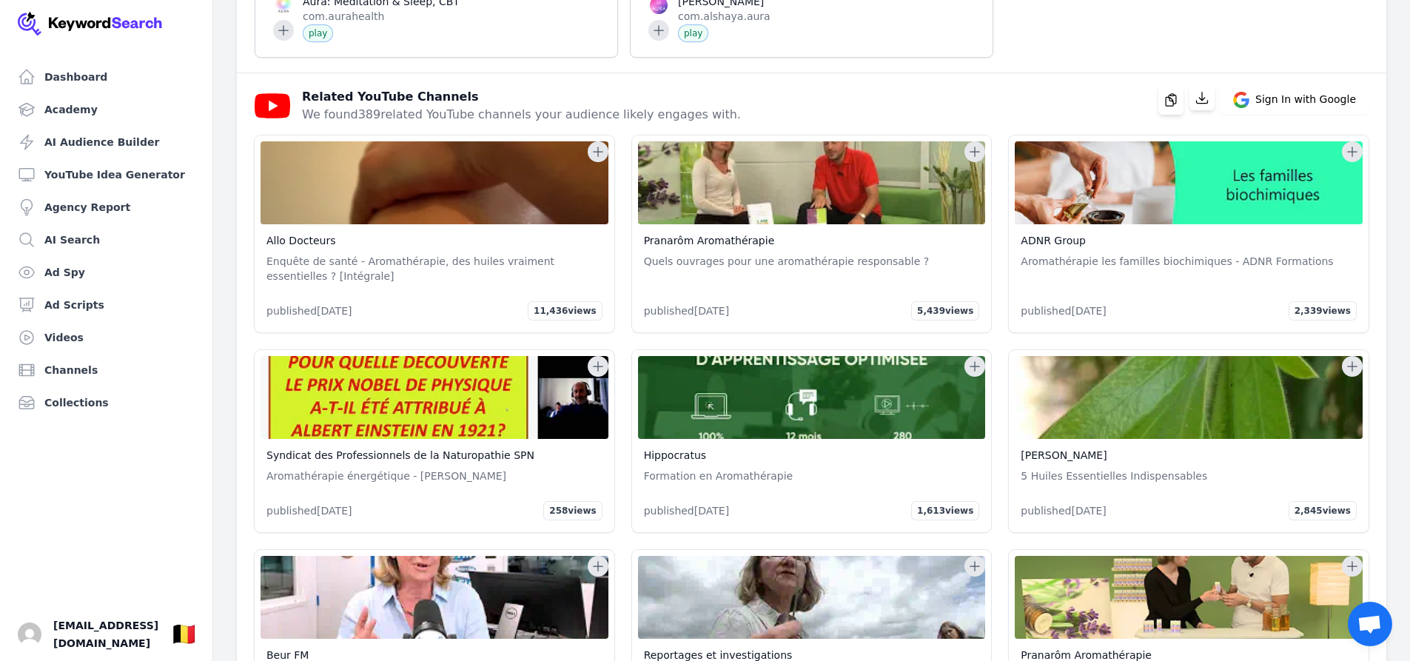
click at [470, 199] on img at bounding box center [434, 182] width 348 height 83
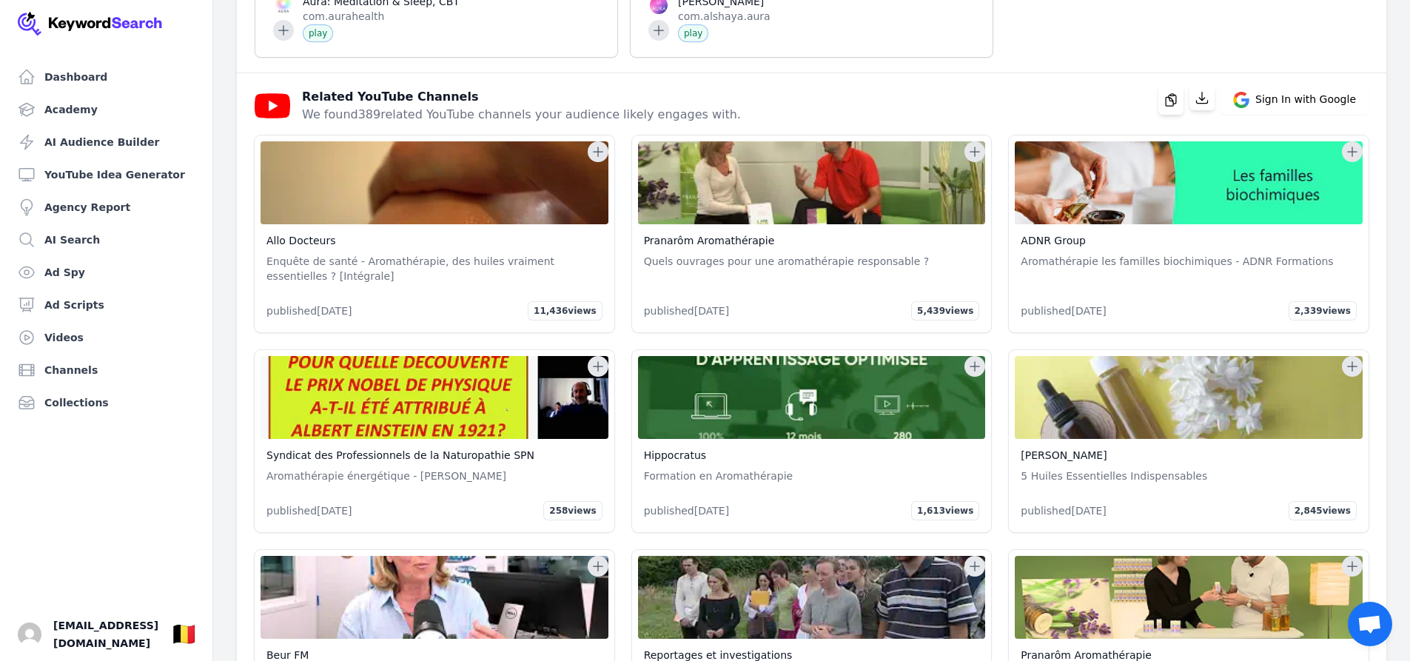
click at [475, 260] on p "Enquête de santé - Aromathérapie, des huiles vraiment essentielles ? [Intégrale]" at bounding box center [434, 269] width 336 height 30
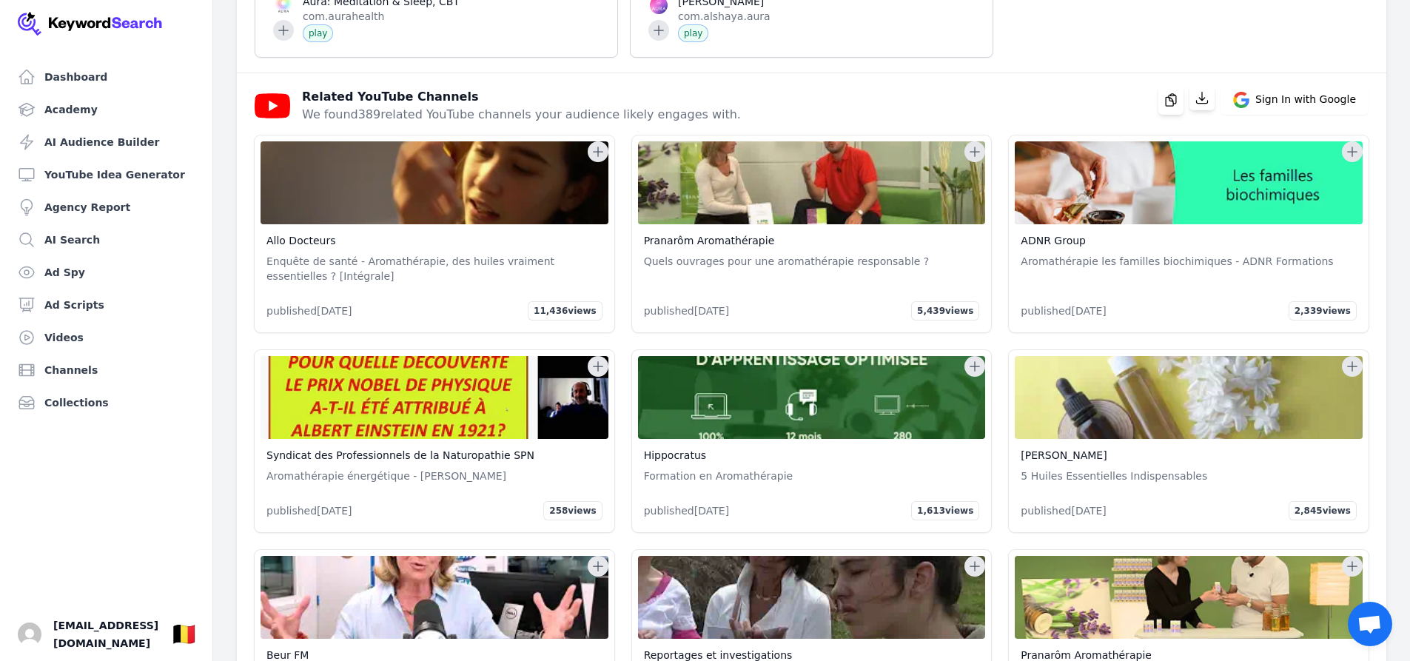
click at [280, 97] on icon at bounding box center [273, 105] width 36 height 25
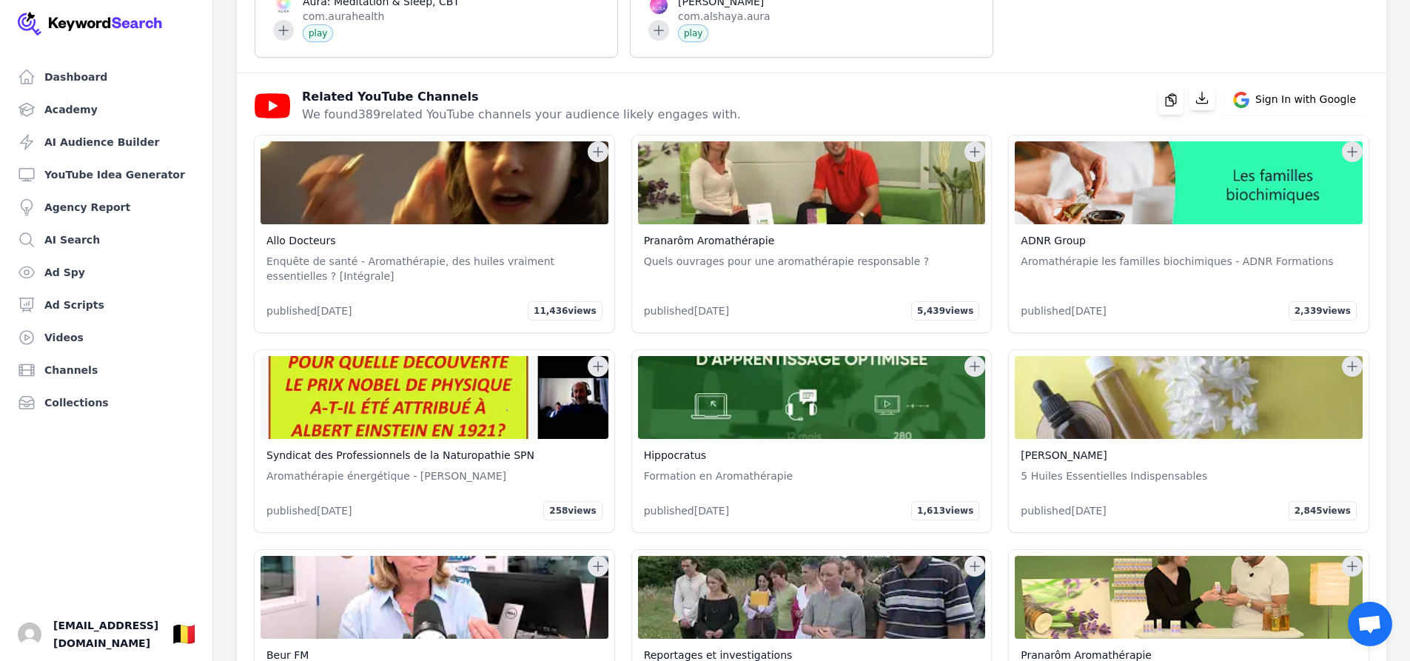
click at [277, 115] on icon at bounding box center [273, 105] width 36 height 25
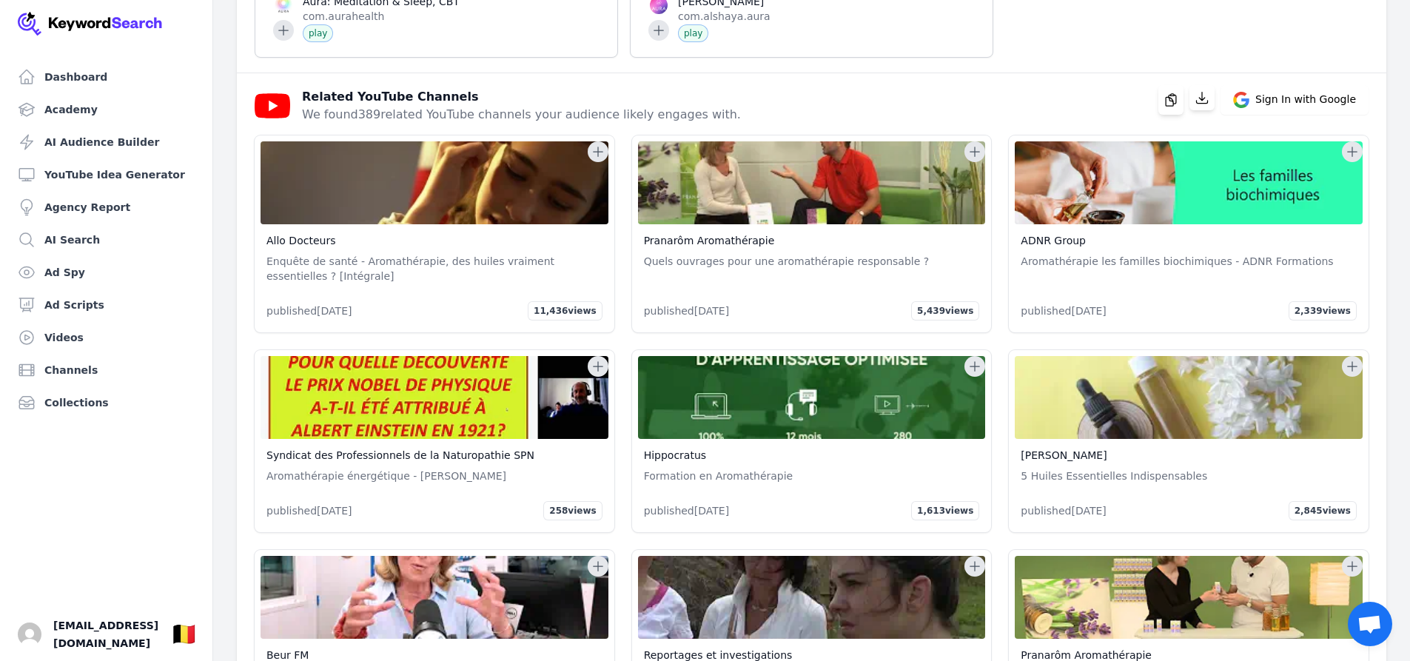
click at [278, 111] on icon at bounding box center [273, 105] width 36 height 25
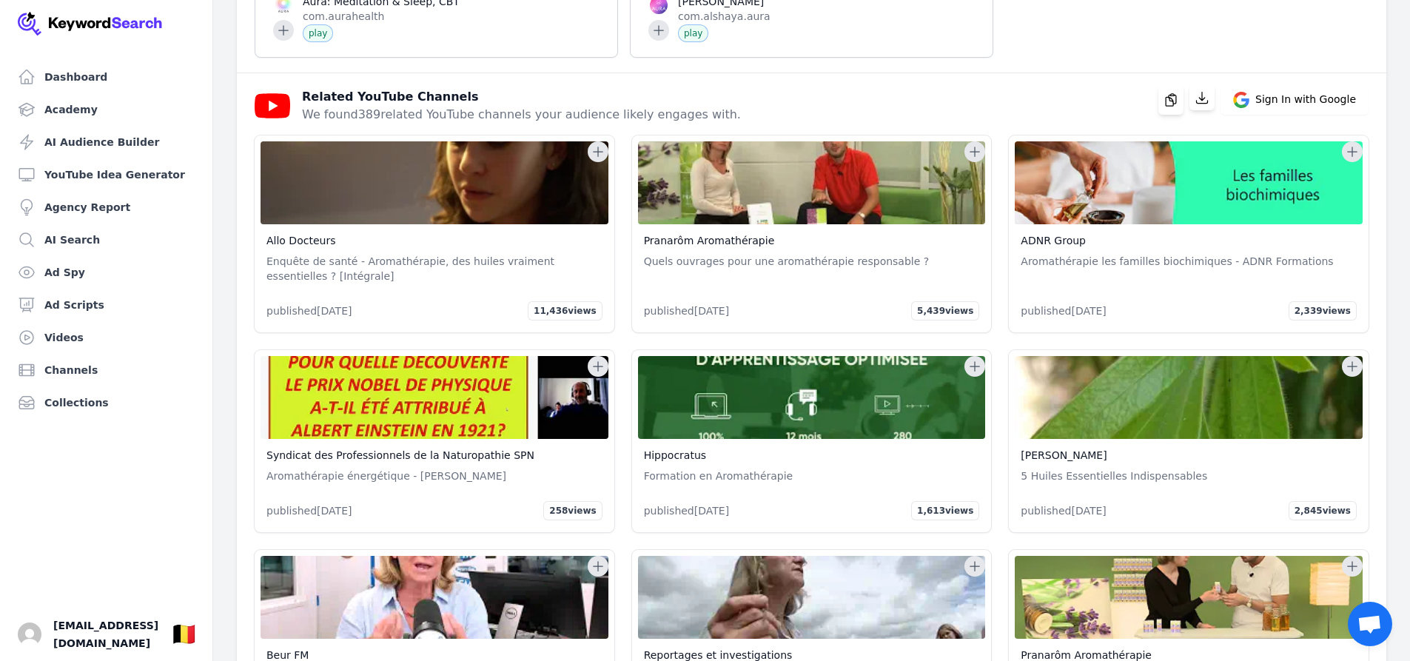
click at [336, 314] on span "published [DATE]" at bounding box center [308, 310] width 85 height 15
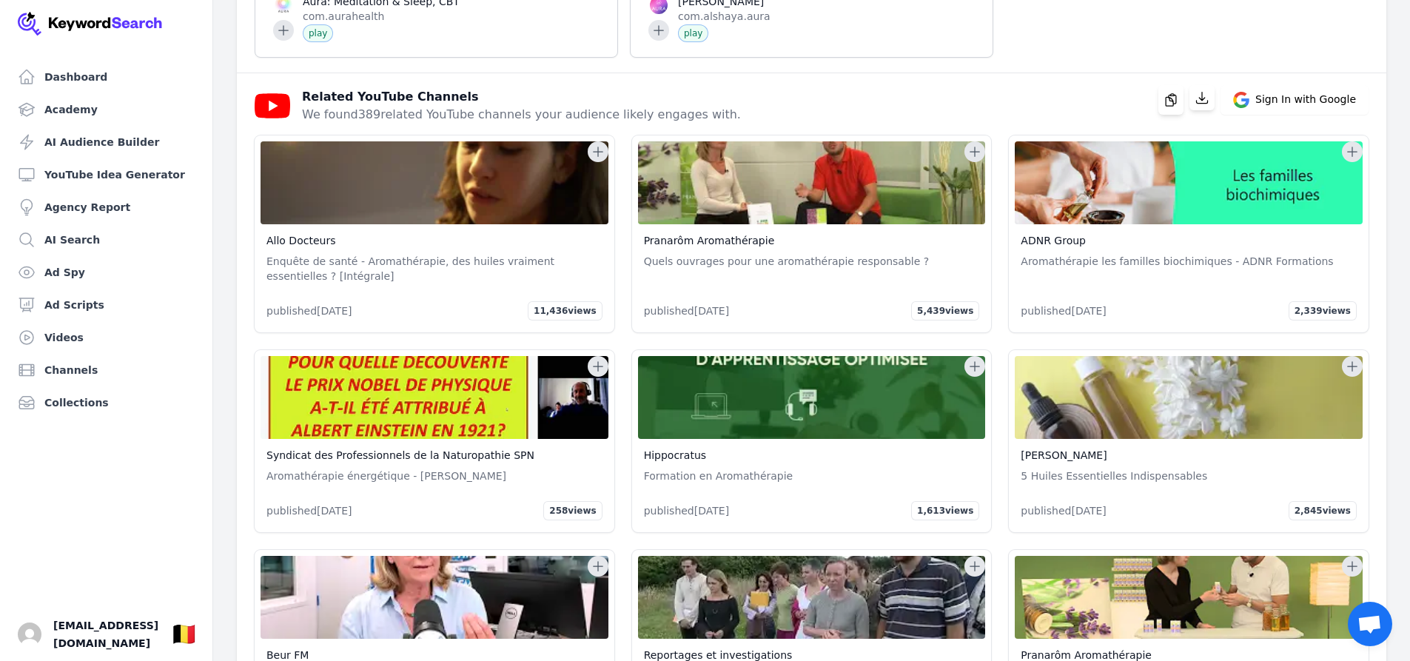
click at [540, 307] on span "11,436 views" at bounding box center [565, 310] width 75 height 19
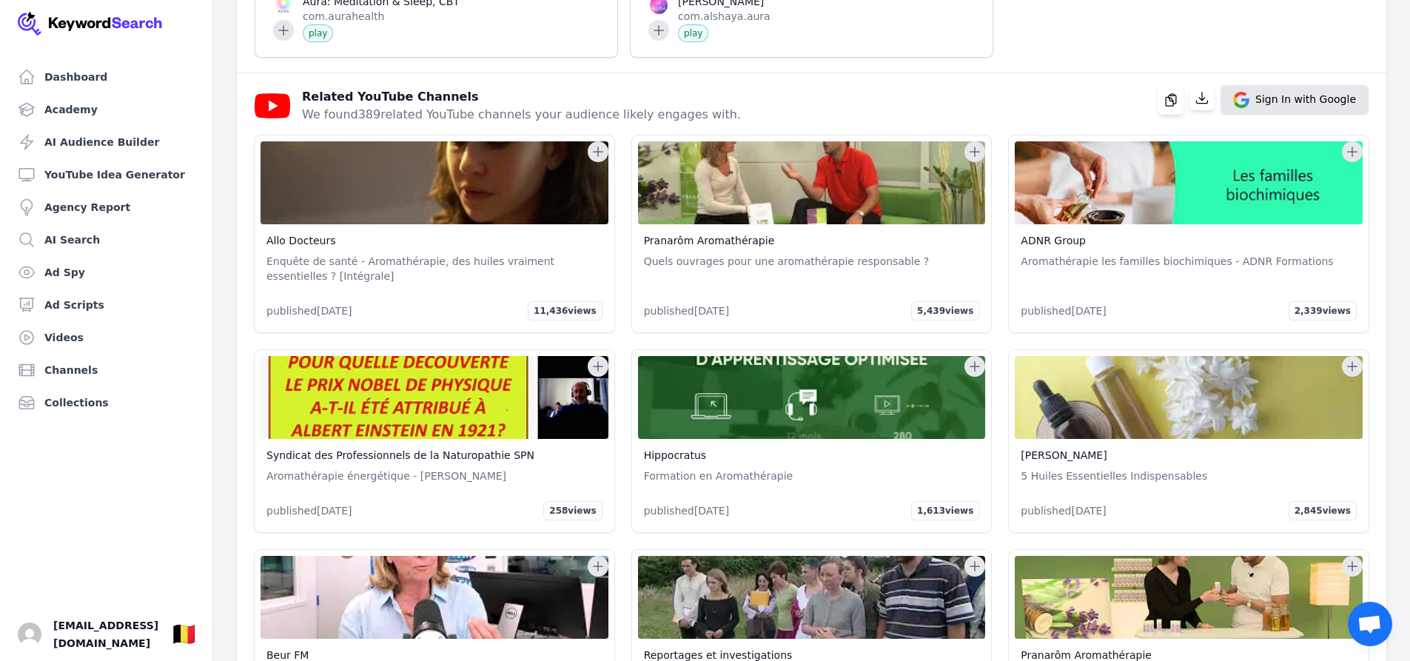
click at [1313, 112] on span "Sign In with Google" at bounding box center [1294, 100] width 148 height 30
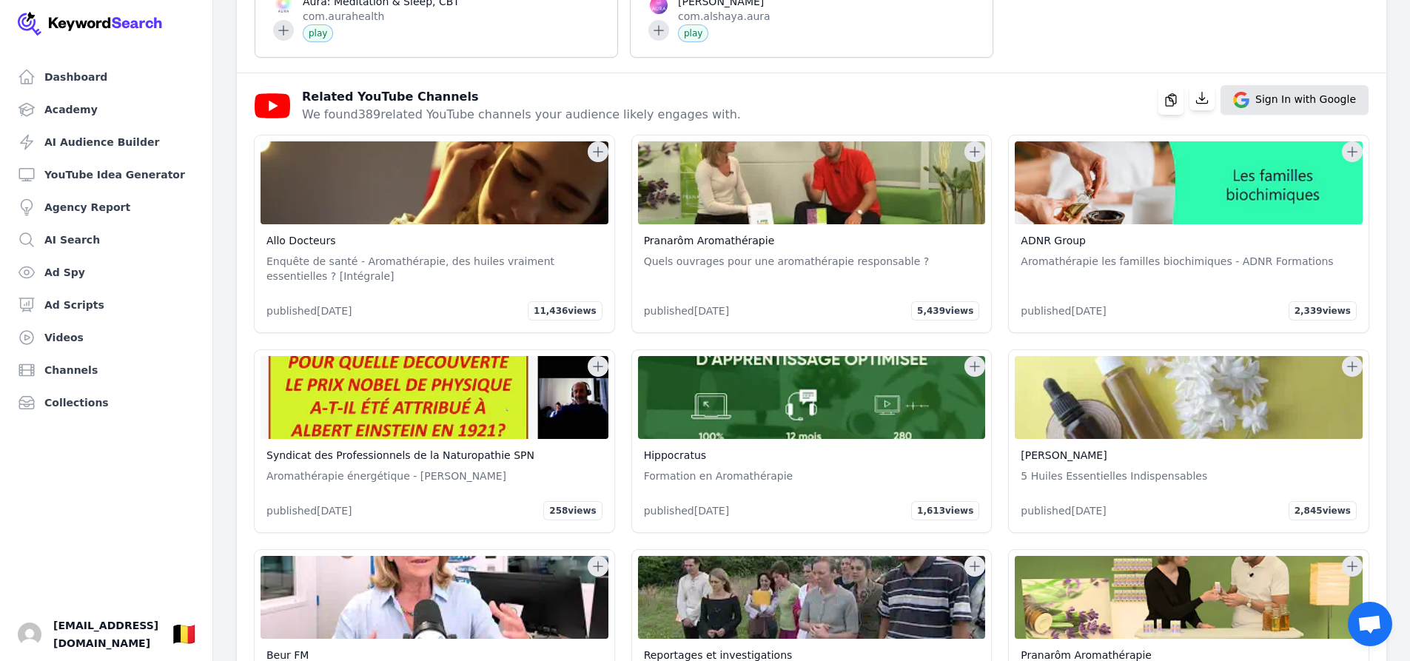
click at [1312, 100] on span "Sign In with Google" at bounding box center [1305, 100] width 101 height 16
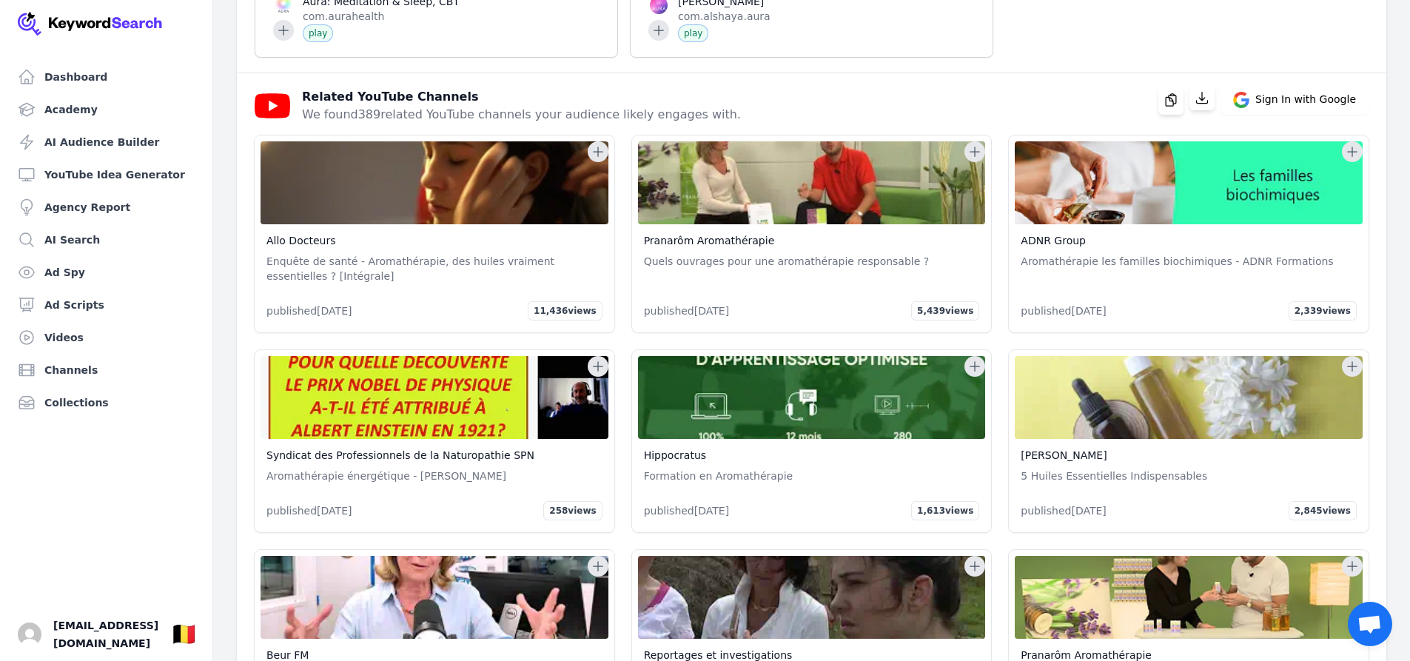
click at [1157, 282] on div "ADNR Group Aromathérapie les familles biochimiques - ADNR Formations" at bounding box center [1188, 258] width 336 height 50
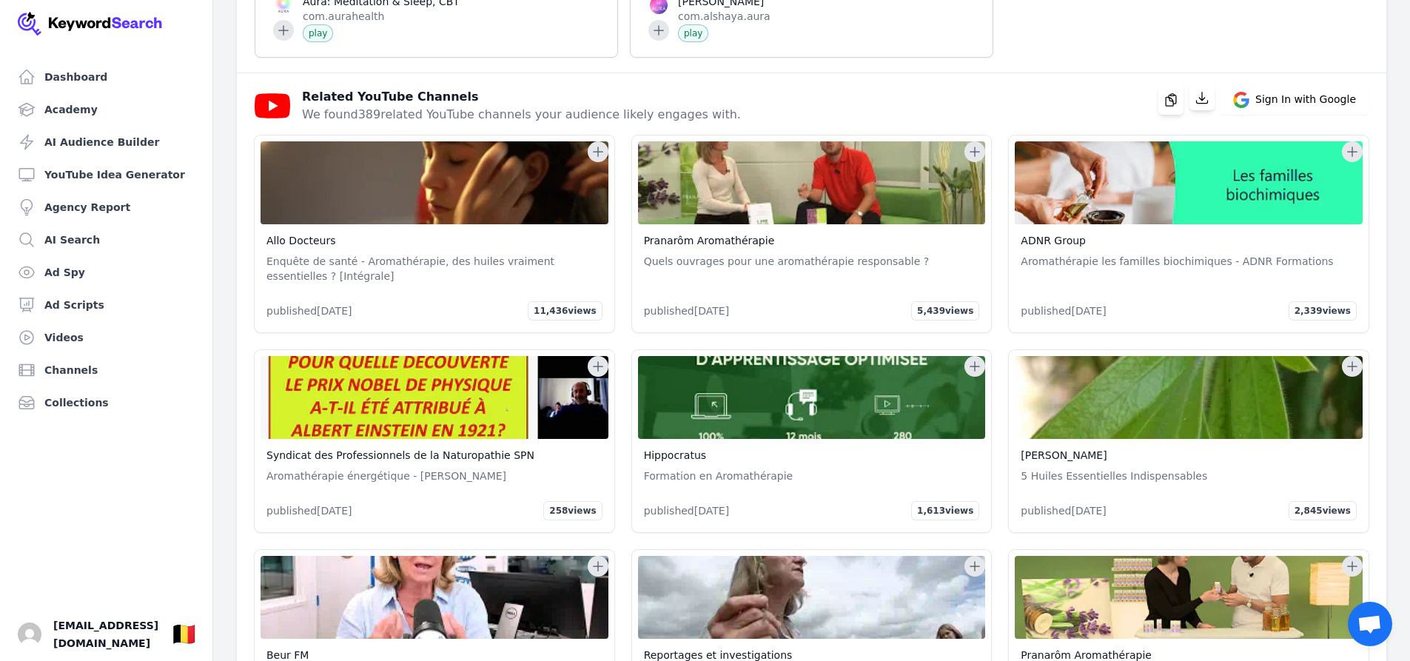
click at [1117, 194] on img at bounding box center [1188, 182] width 348 height 83
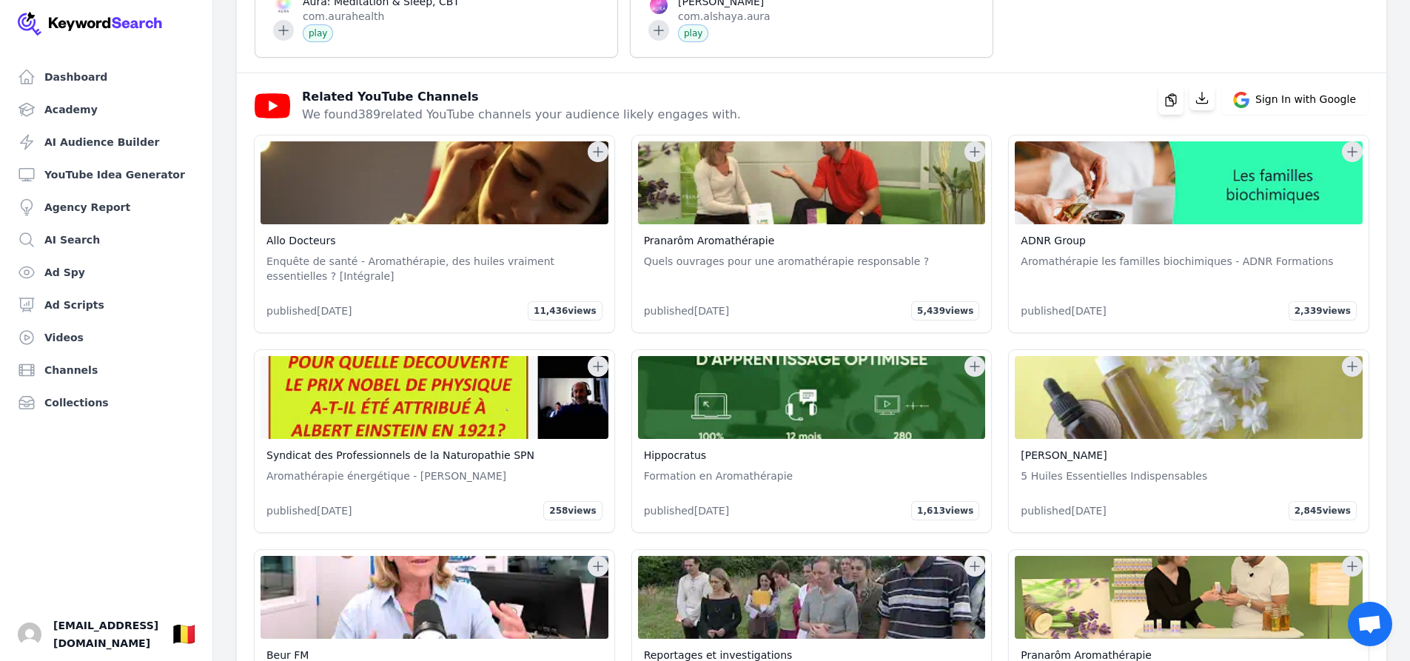
click at [1117, 194] on img at bounding box center [1188, 182] width 348 height 83
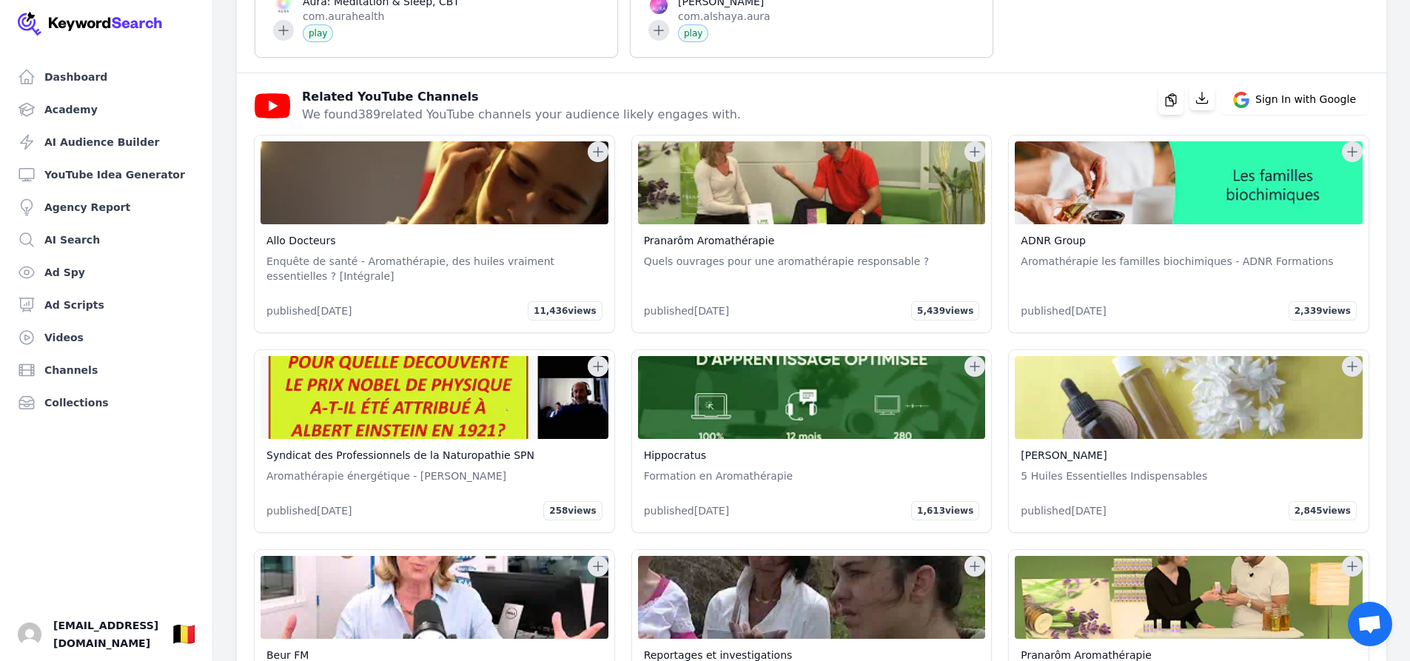
click at [1117, 194] on img at bounding box center [1188, 182] width 348 height 83
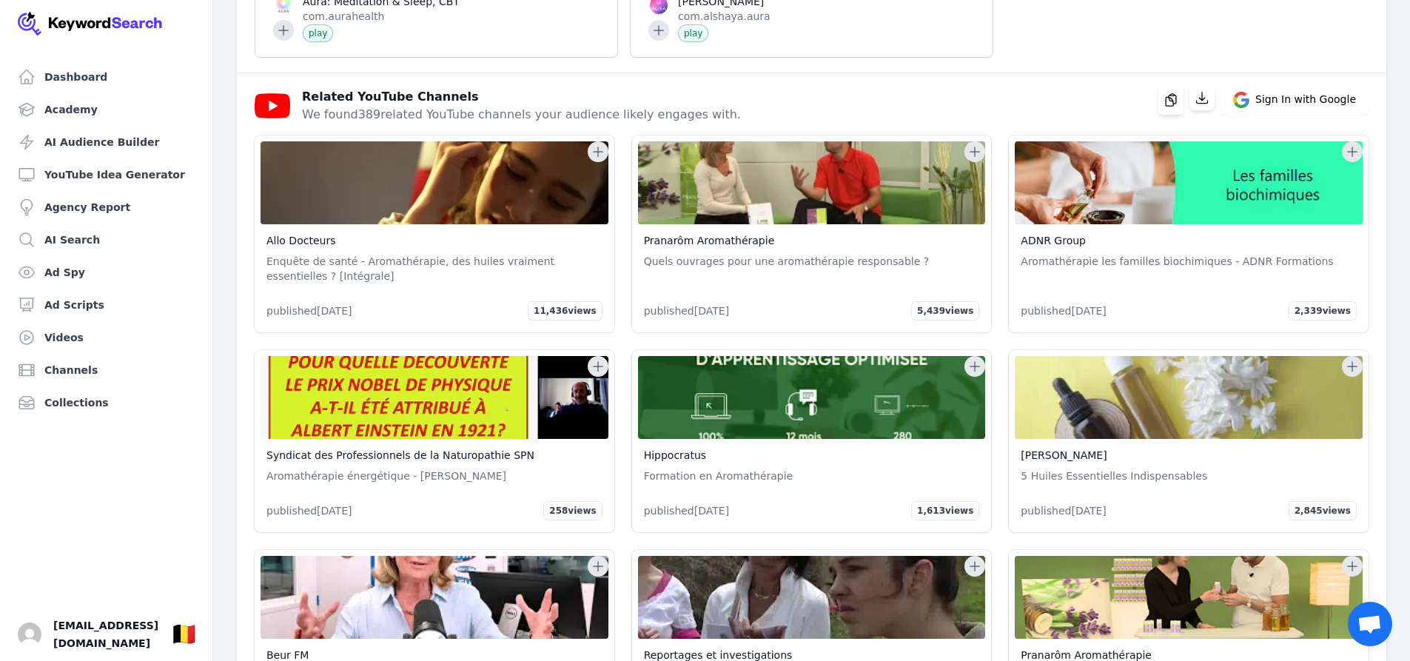
click at [1117, 194] on img at bounding box center [1188, 182] width 348 height 83
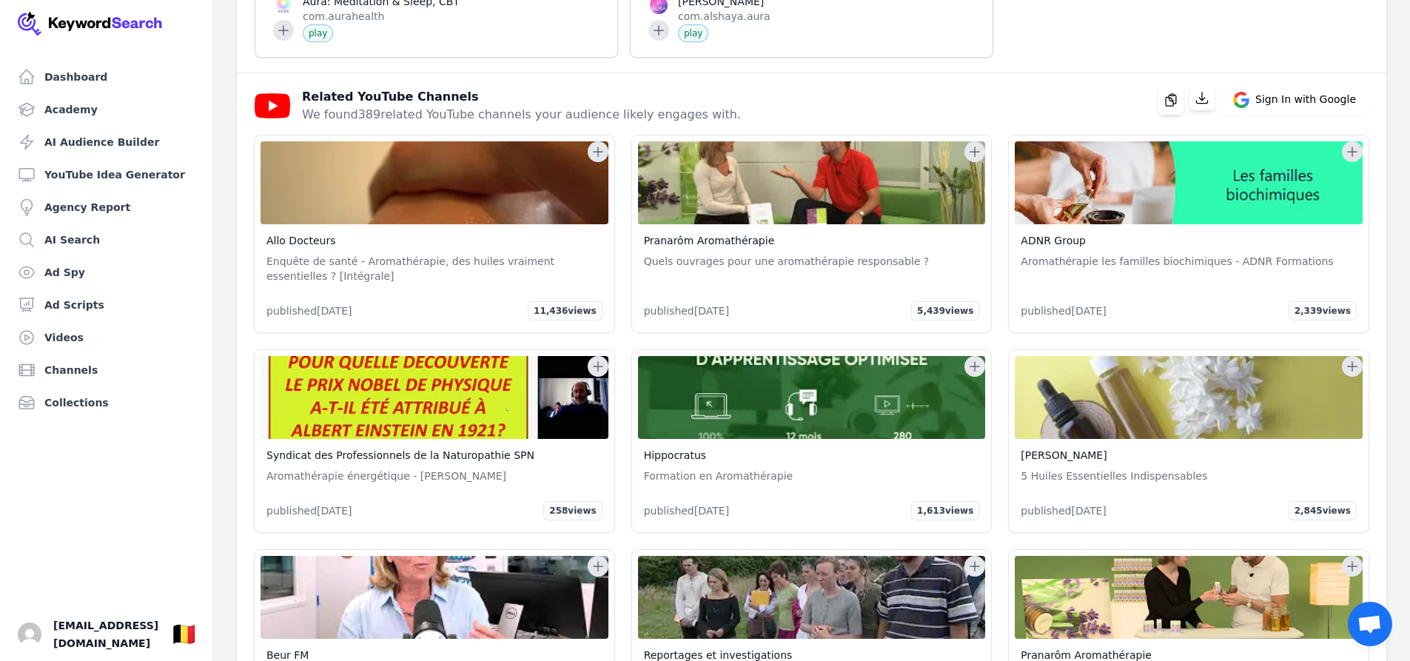
click at [1339, 151] on img at bounding box center [1188, 182] width 348 height 83
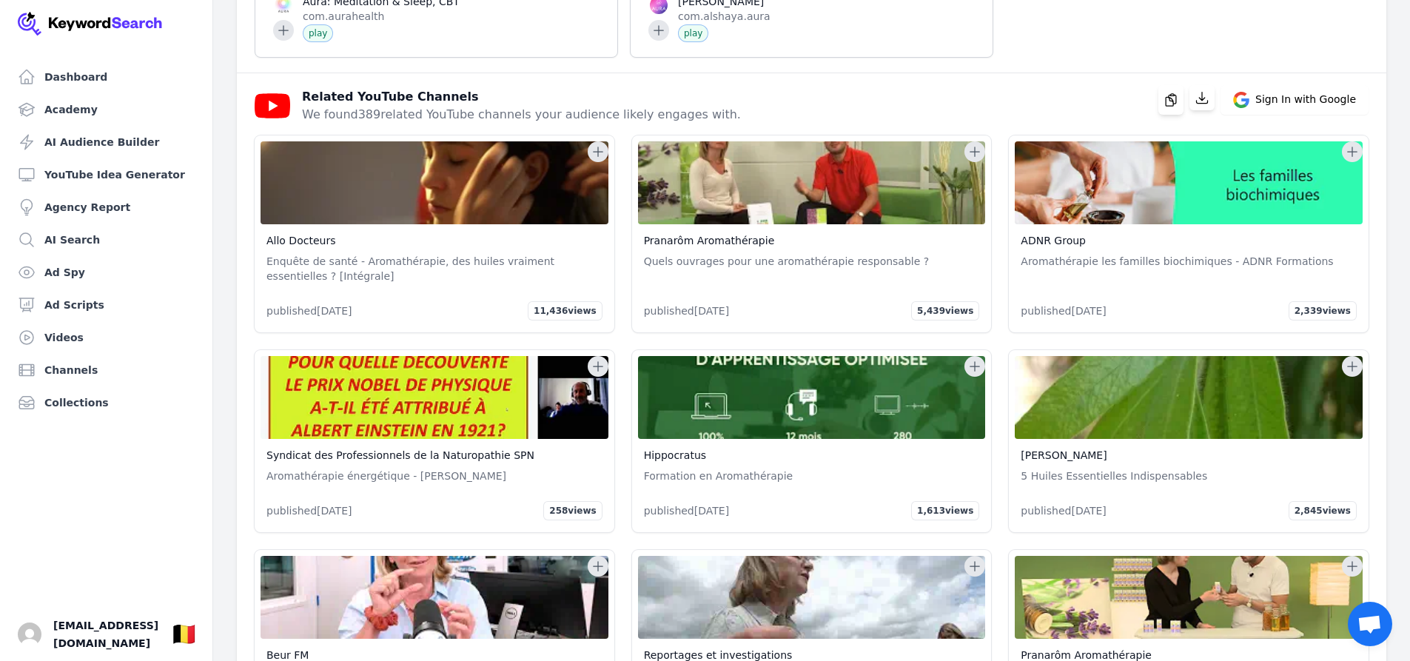
click at [1354, 155] on icon at bounding box center [1351, 151] width 15 height 15
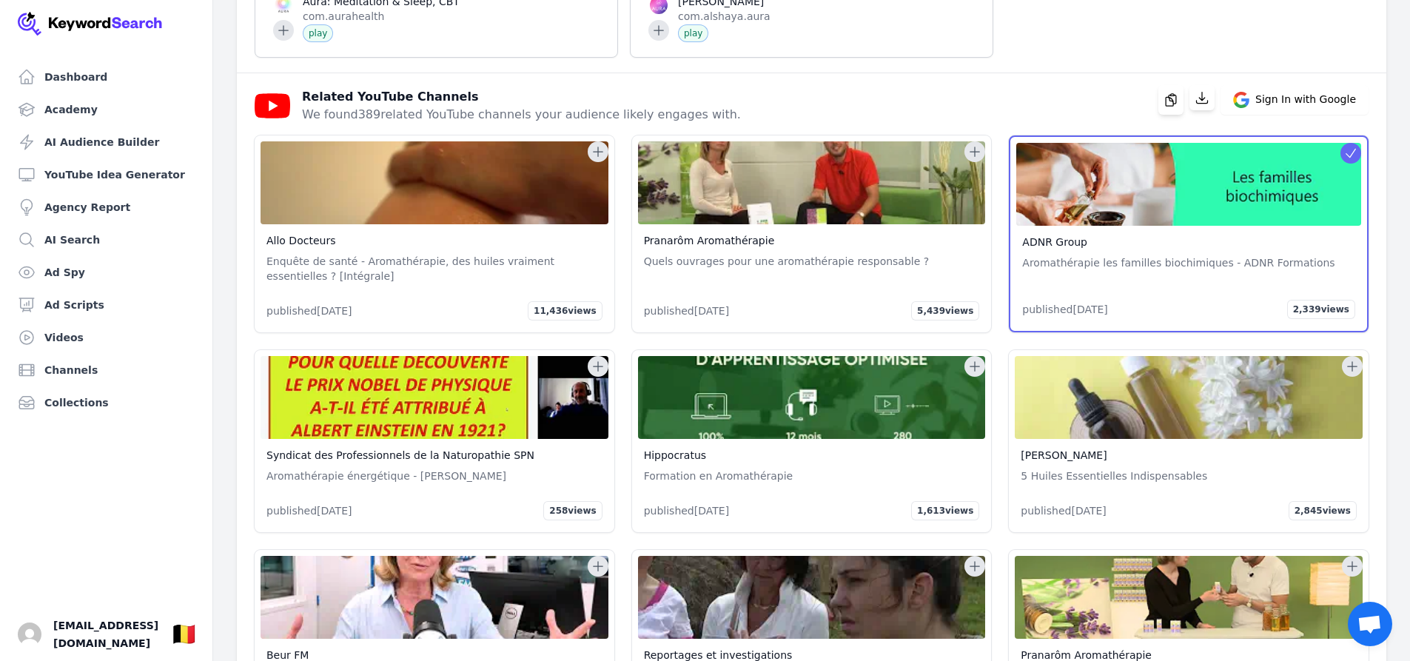
click at [1354, 155] on icon at bounding box center [1350, 153] width 15 height 15
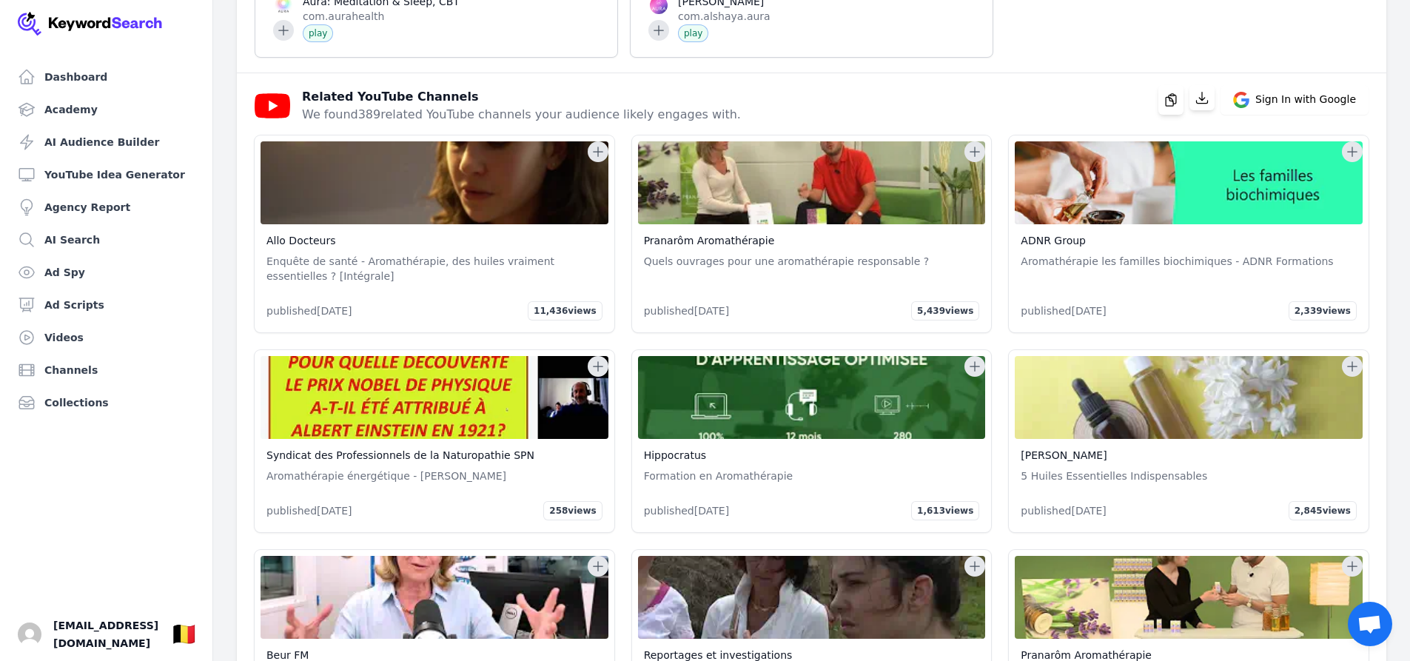
click at [1354, 155] on icon at bounding box center [1351, 151] width 15 height 15
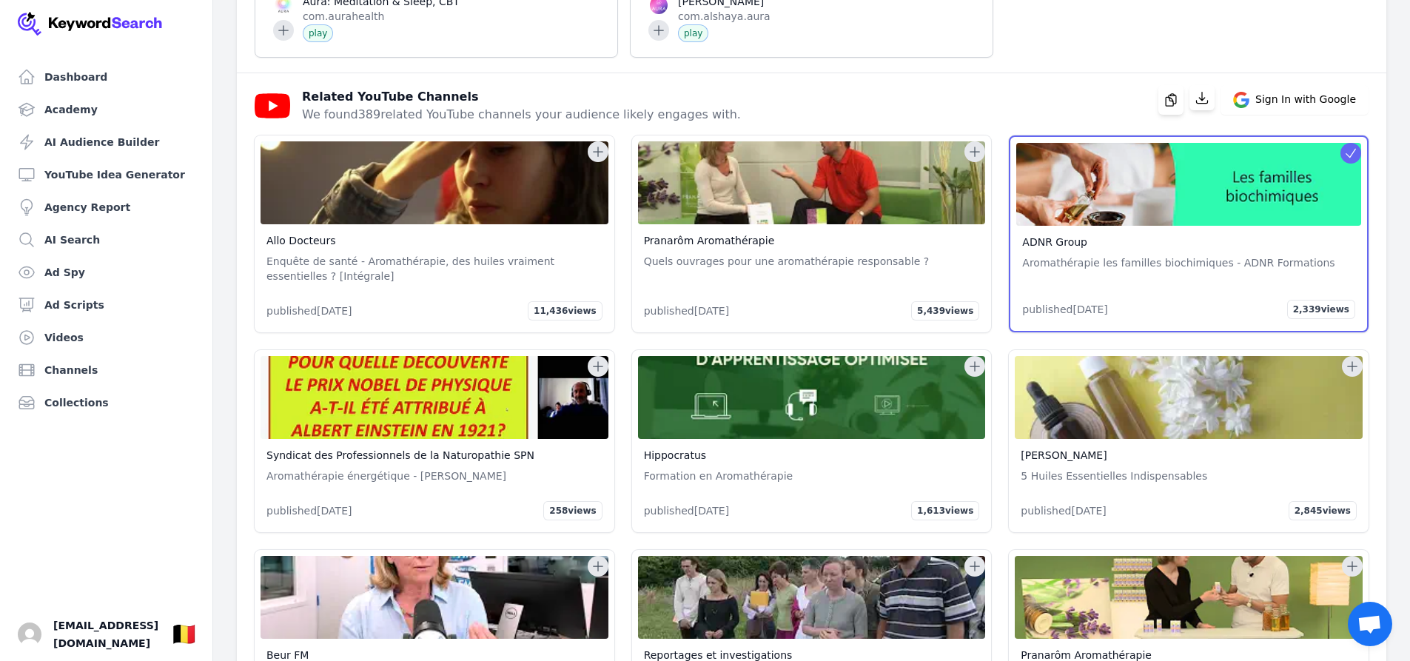
click at [1125, 306] on div "published [DATE] 2,339 views" at bounding box center [1188, 309] width 333 height 19
